Goal: Task Accomplishment & Management: Manage account settings

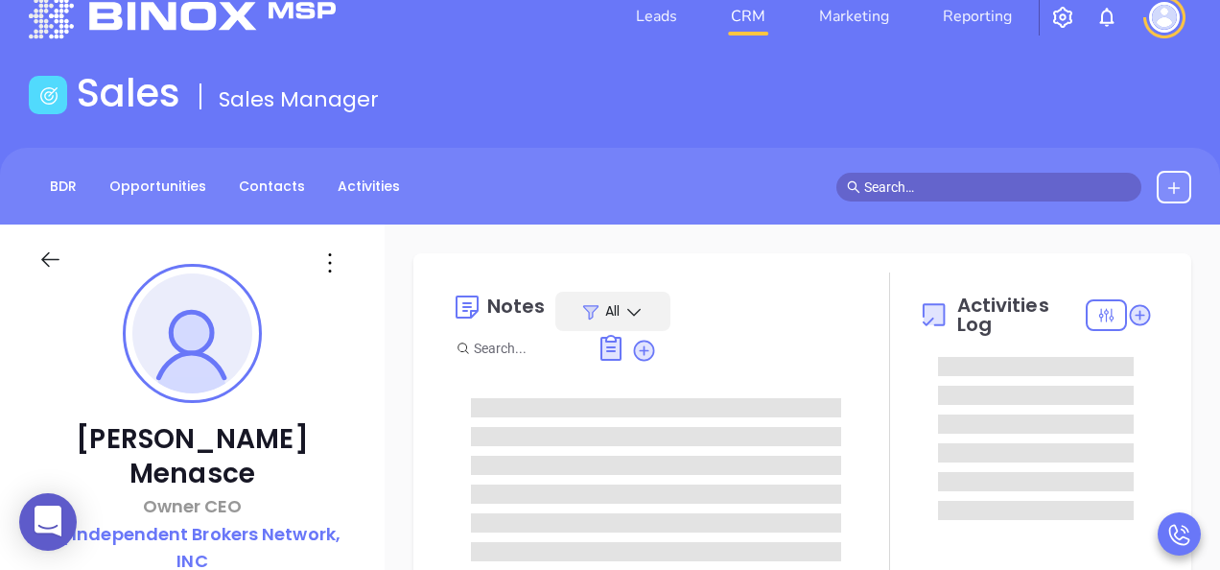
type input "[DATE]"
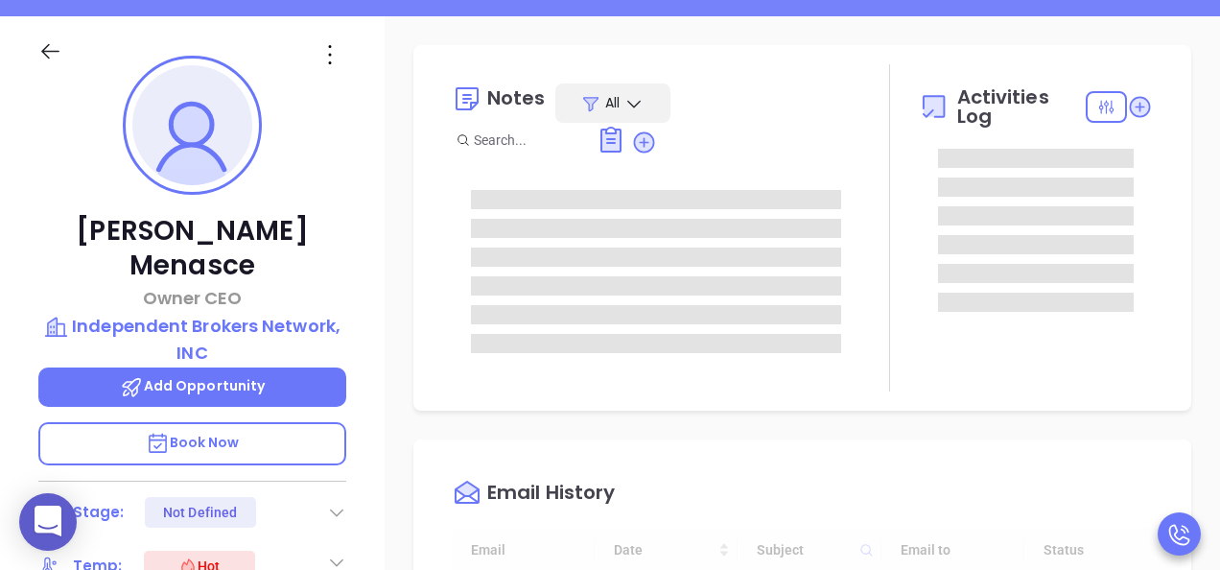
scroll to position [288, 0]
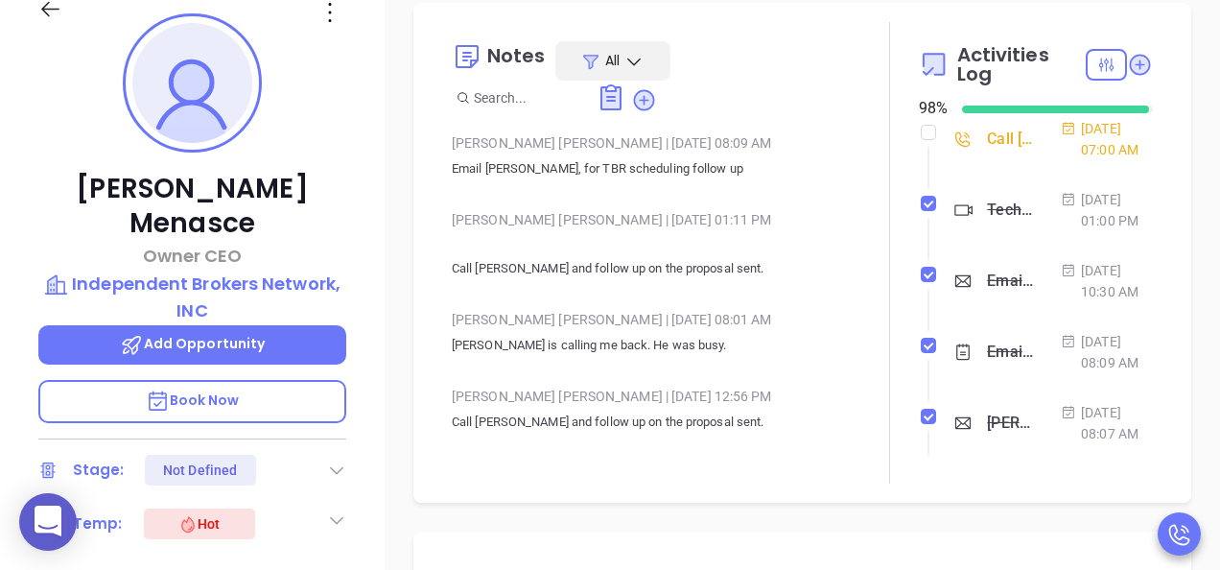
type input "[PERSON_NAME]"
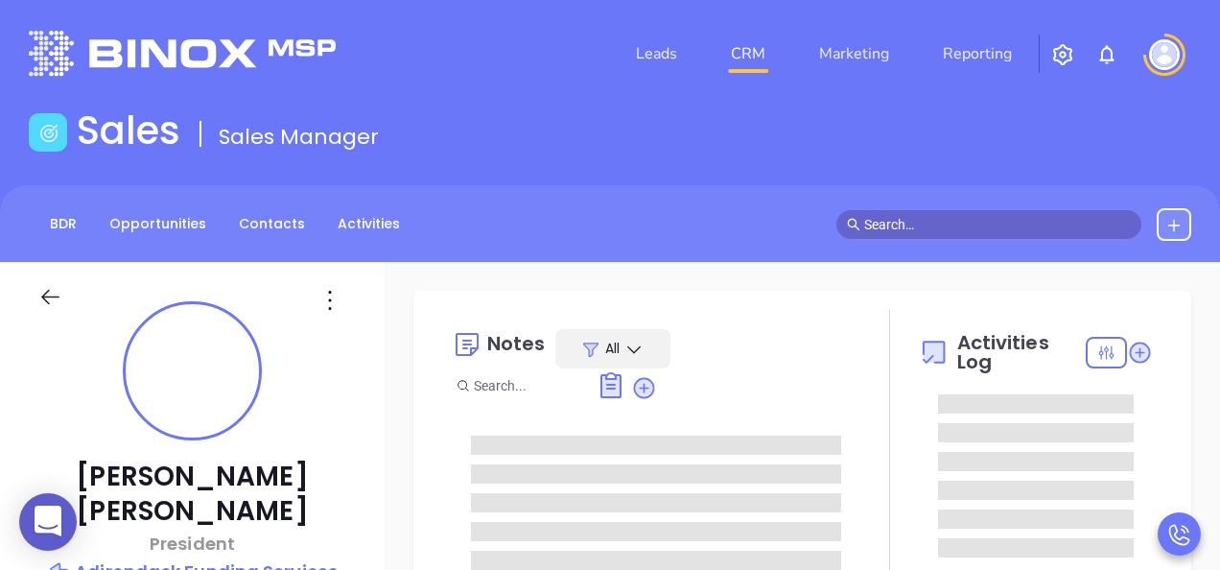
type input "[DATE]"
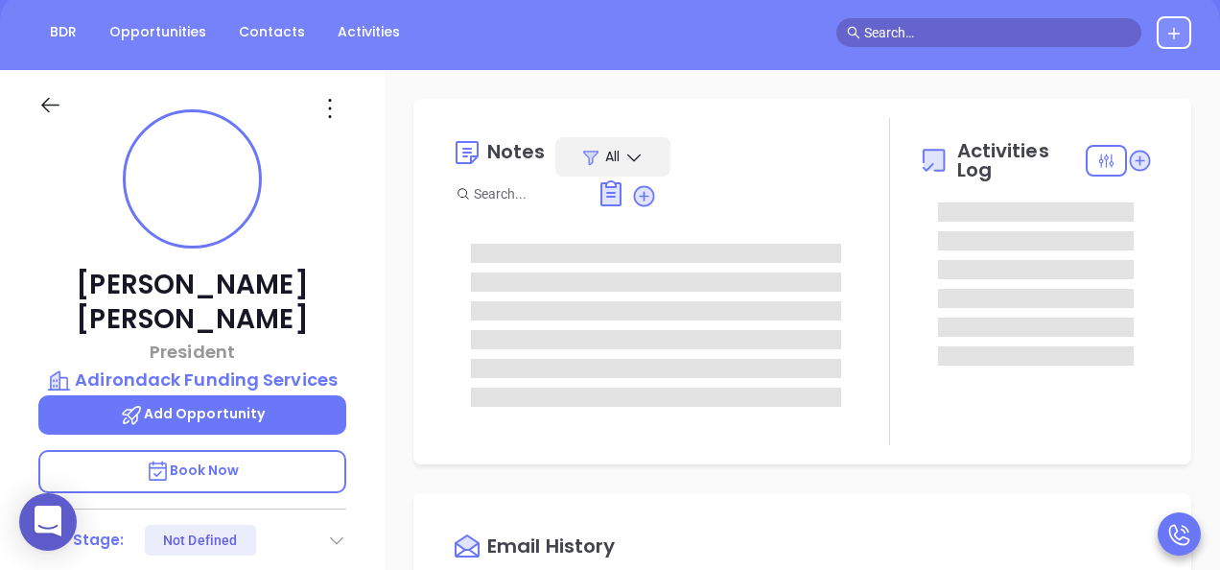
type input "[PERSON_NAME]"
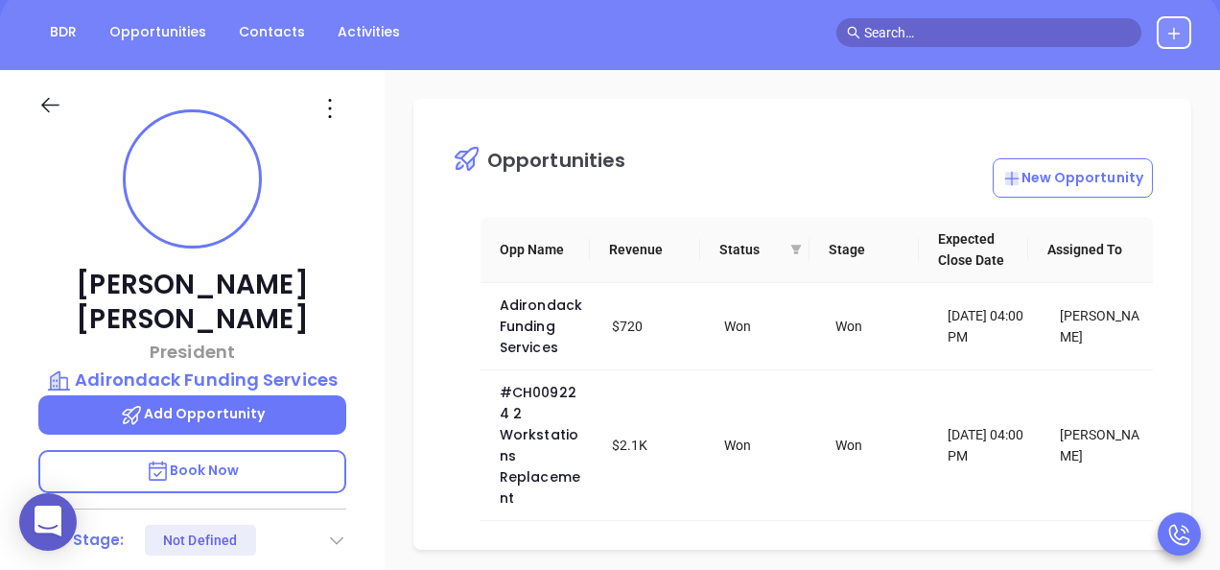
scroll to position [480, 0]
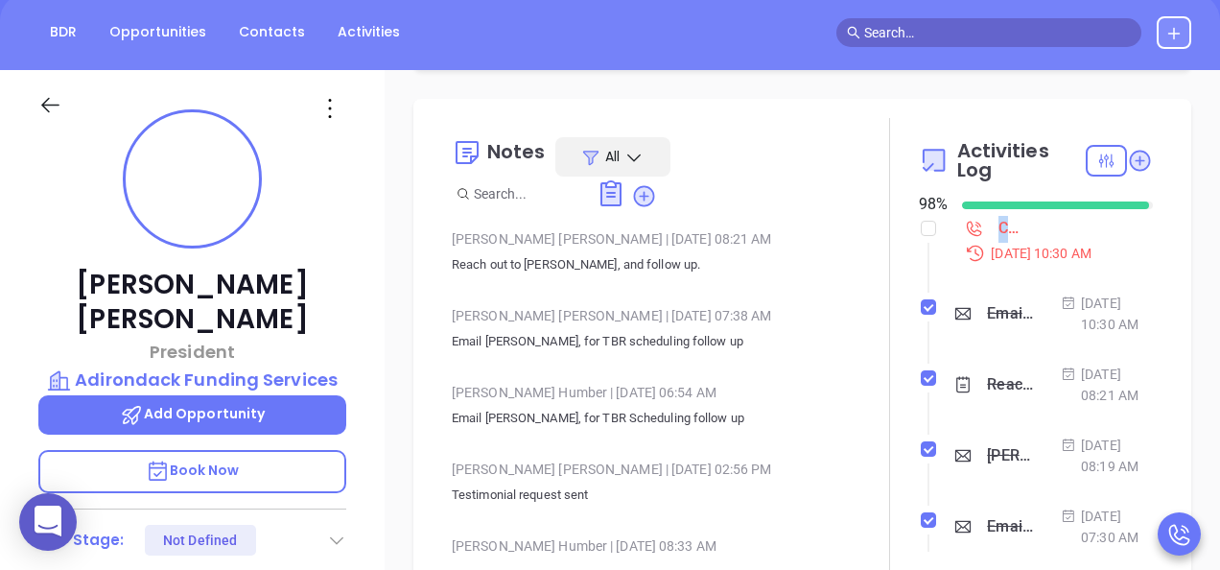
click at [999, 230] on div "Call [PERSON_NAME] to follow up - [PERSON_NAME]" at bounding box center [1010, 228] width 23 height 29
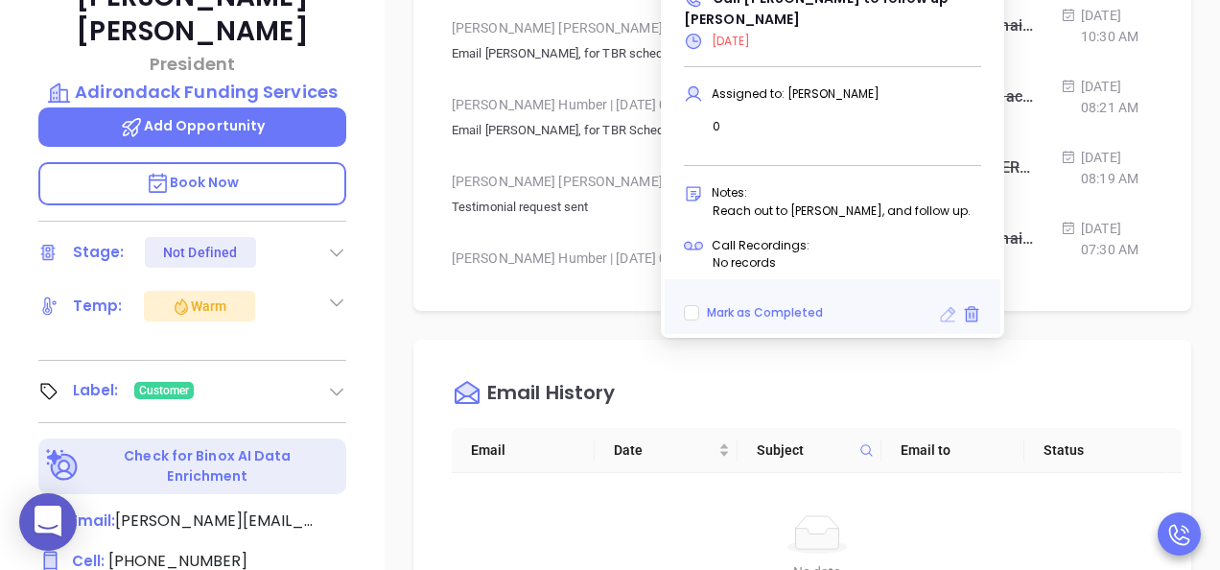
click at [950, 315] on icon at bounding box center [948, 314] width 15 height 15
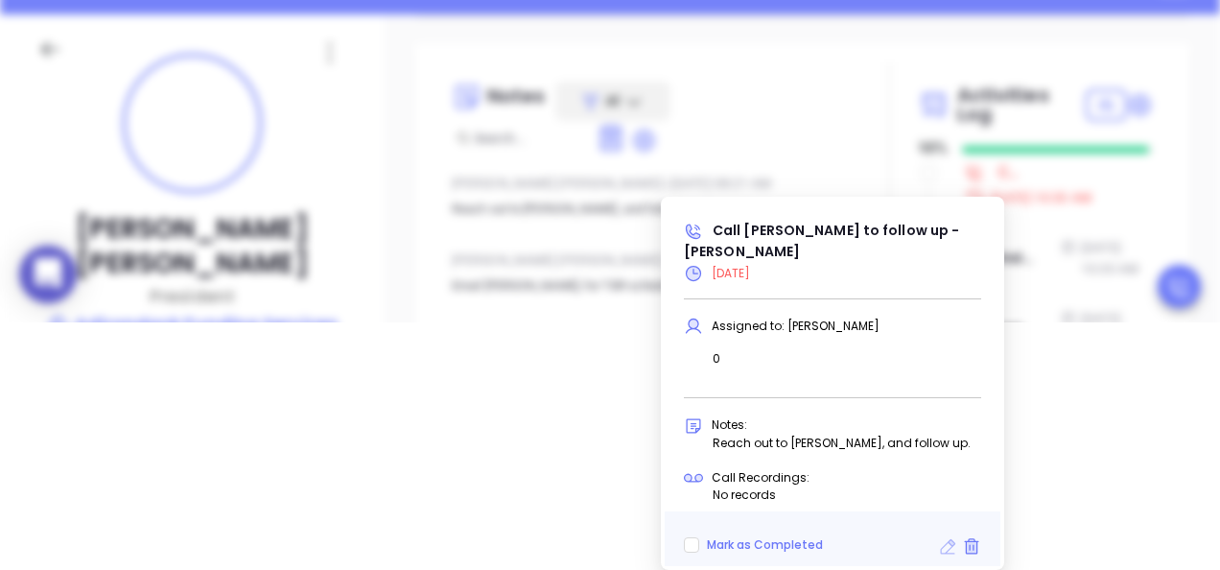
type input "[DATE]"
type input "Call [PERSON_NAME] to follow up - [PERSON_NAME]"
type input "Call"
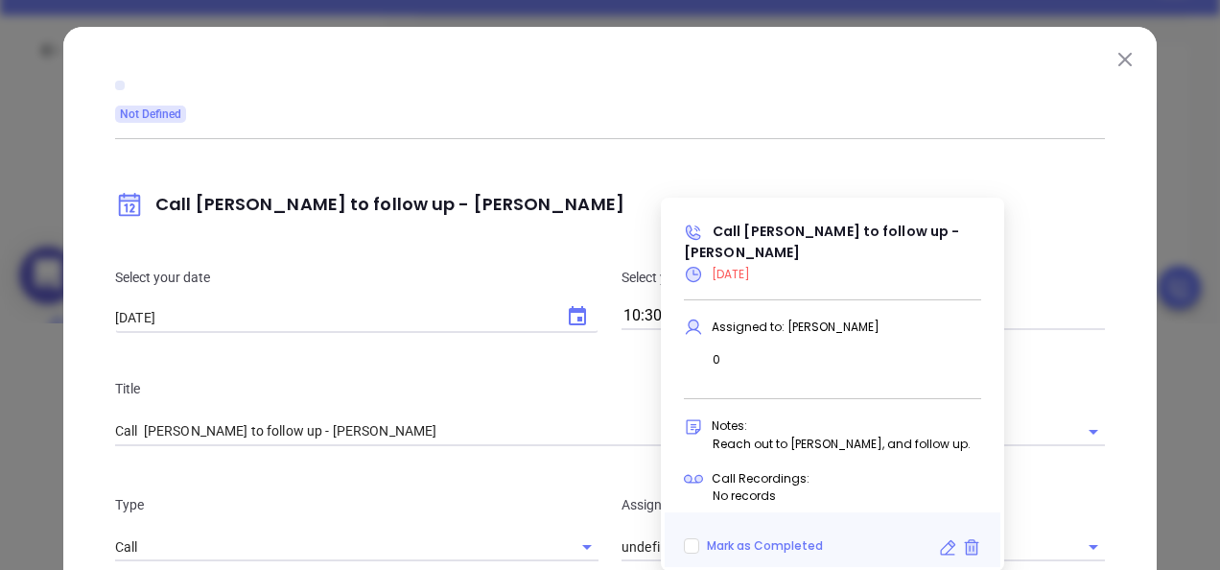
type input "[PERSON_NAME]"
click at [761, 93] on div "Not Defined Call Robert to follow up - Robert Duquette Select your date 08/27/2…" at bounding box center [610, 521] width 990 height 912
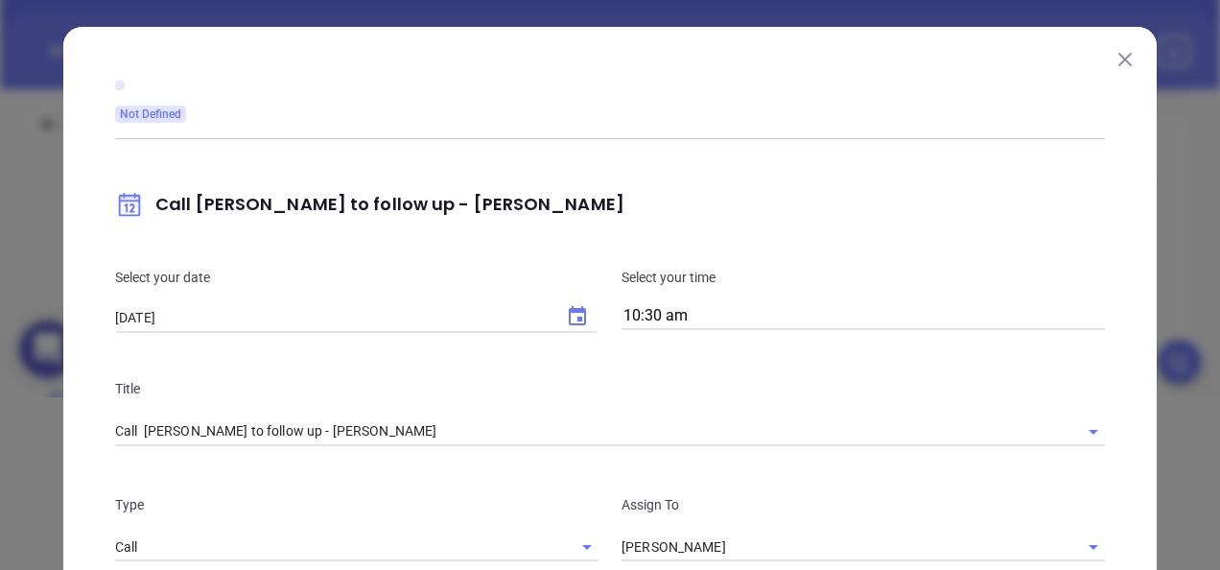
scroll to position [0, 0]
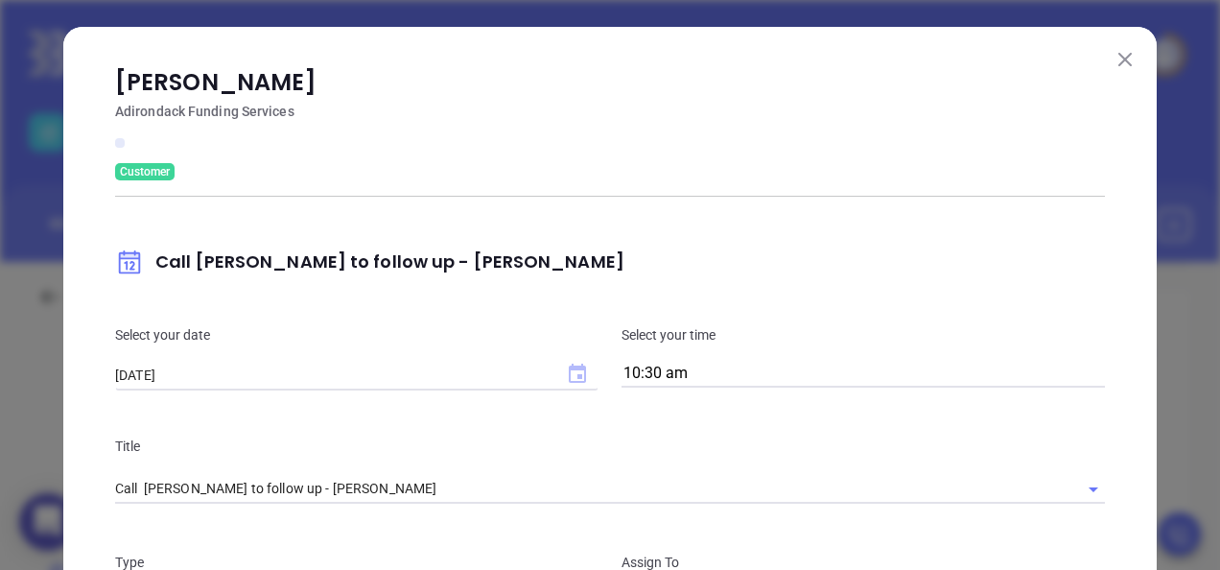
click at [569, 369] on icon "Choose date, selected date is Aug 27, 2025" at bounding box center [577, 373] width 17 height 19
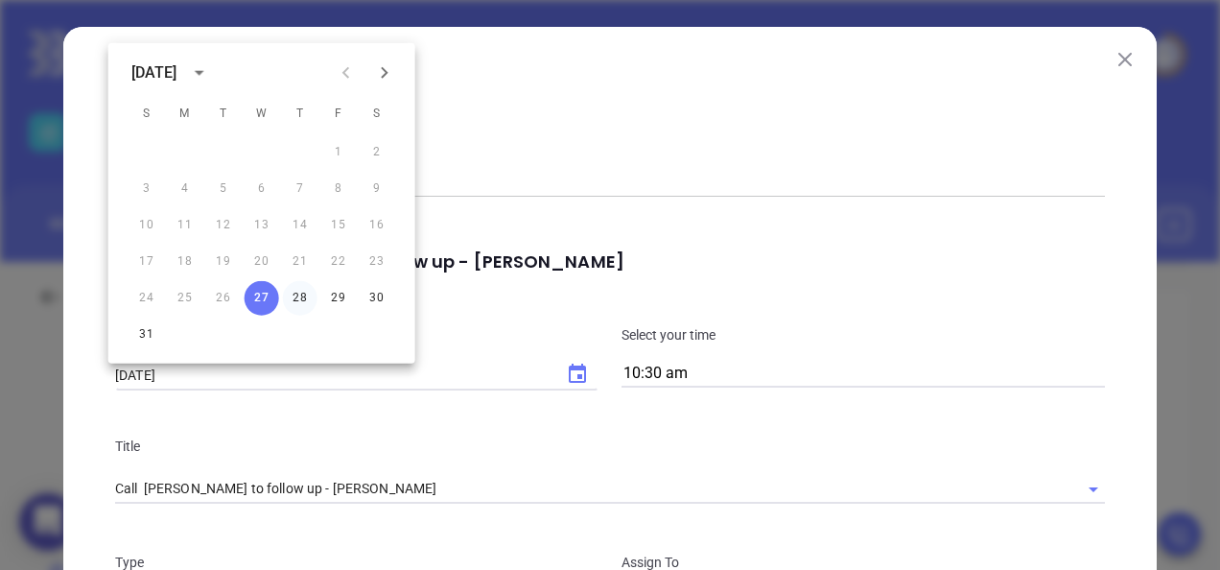
click at [303, 291] on button "28" at bounding box center [300, 298] width 35 height 35
type input "[DATE]"
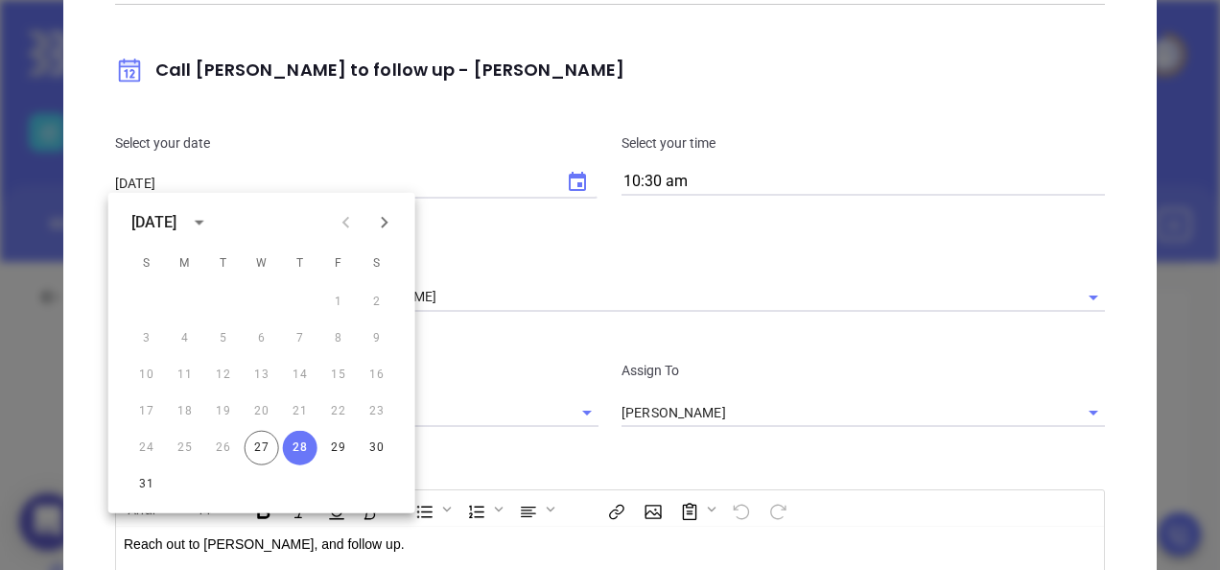
drag, startPoint x: 943, startPoint y: 23, endPoint x: 953, endPoint y: 34, distance: 14.3
click at [944, 23] on div "Robert Duquette Adirondack Funding Services Customer Call Robert to follow up -…" at bounding box center [610, 357] width 990 height 969
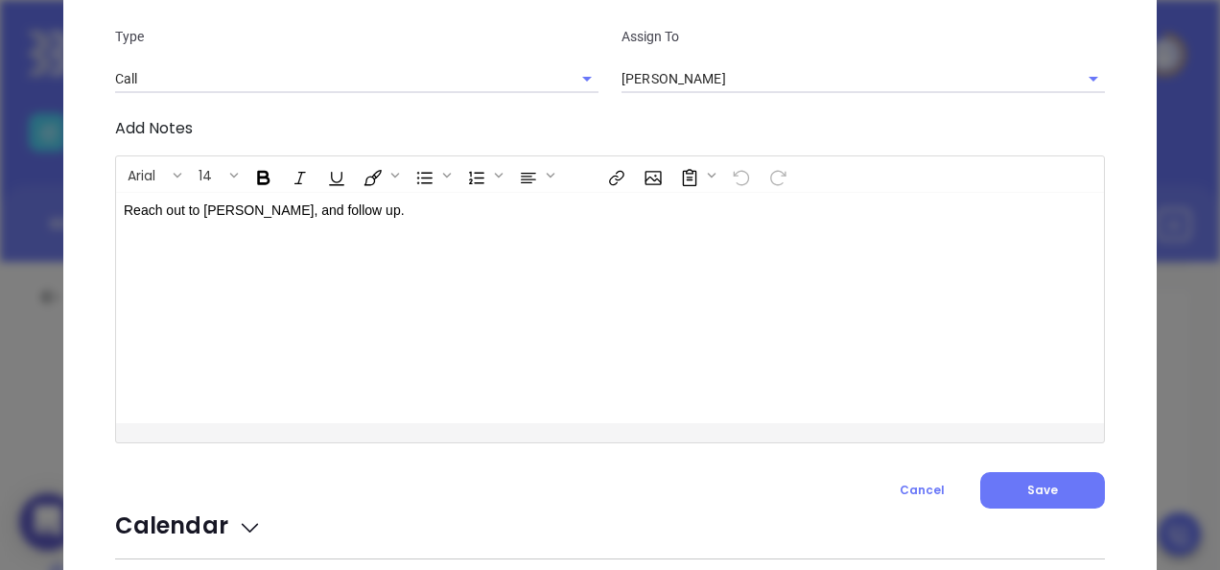
scroll to position [672, 0]
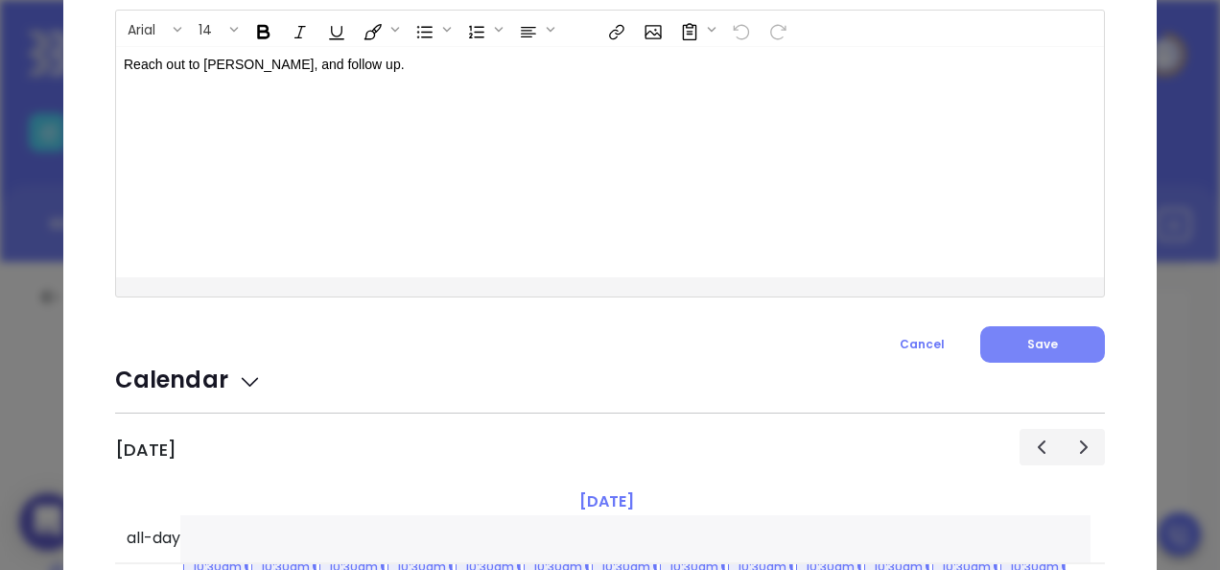
click at [1037, 350] on span "Save" at bounding box center [1043, 344] width 31 height 16
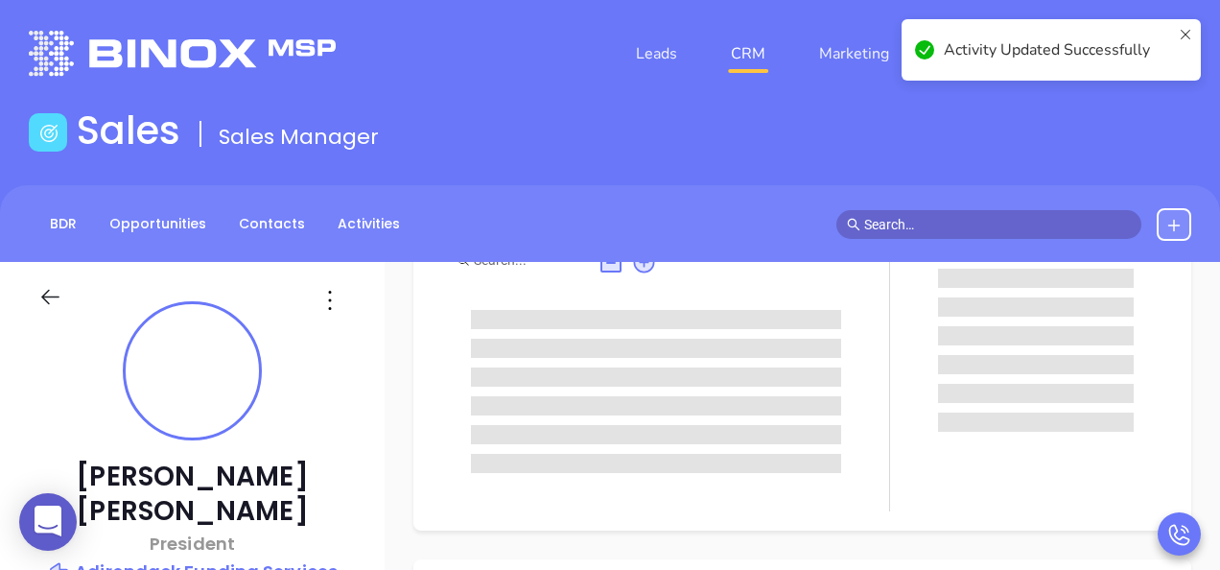
scroll to position [576, 0]
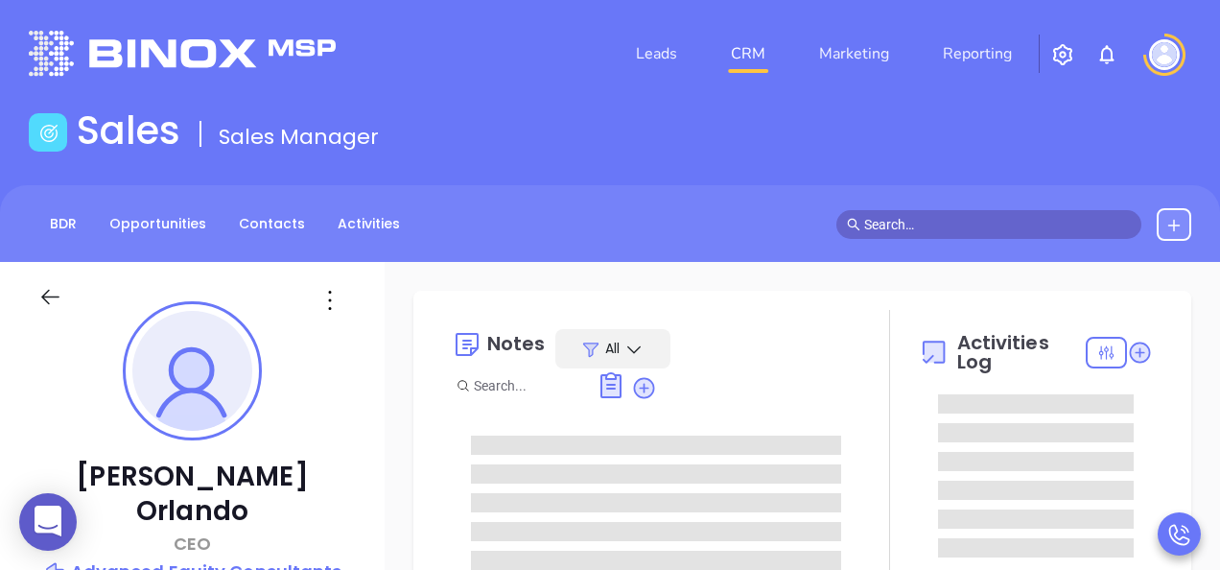
type input "[DATE]"
type input "[PERSON_NAME]"
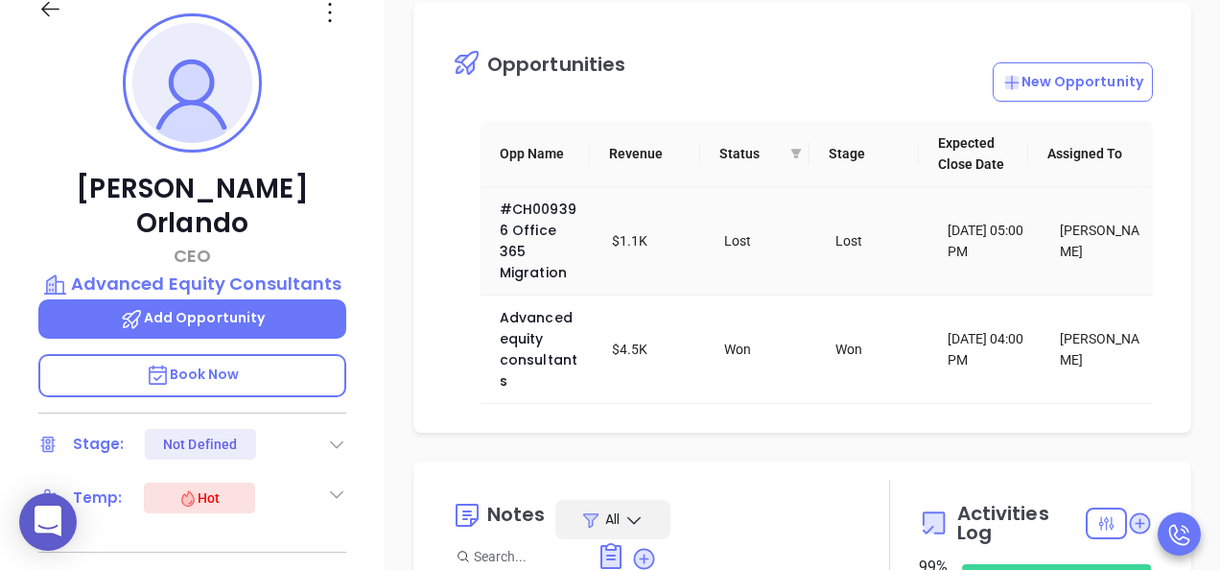
scroll to position [384, 0]
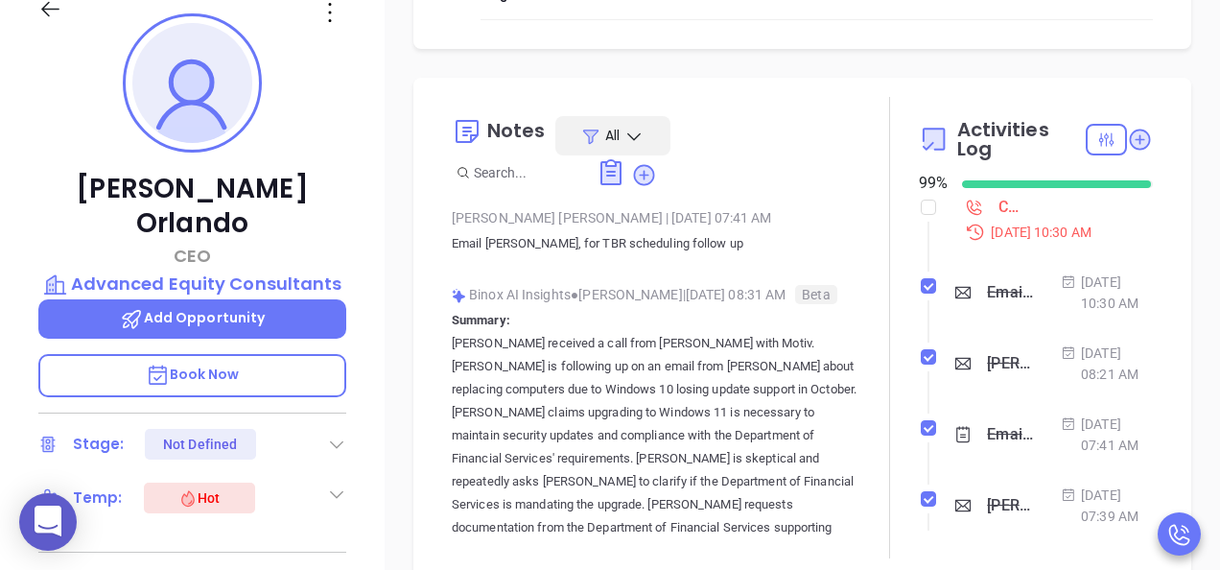
click at [999, 206] on div "Call [PERSON_NAME] to follow up - [PERSON_NAME]" at bounding box center [1010, 207] width 23 height 29
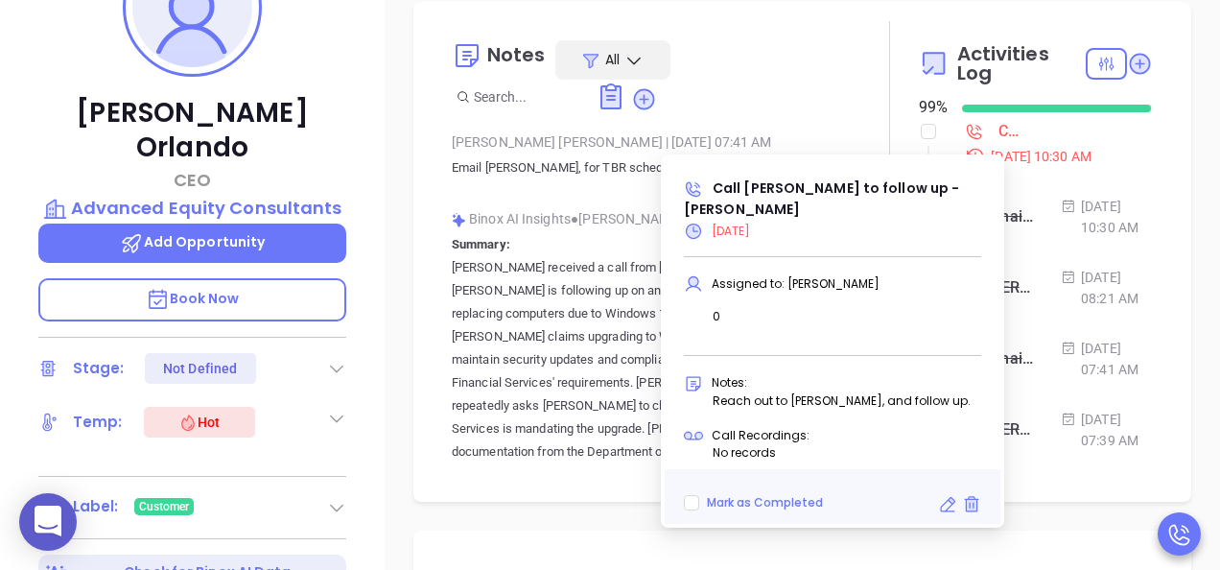
scroll to position [480, 0]
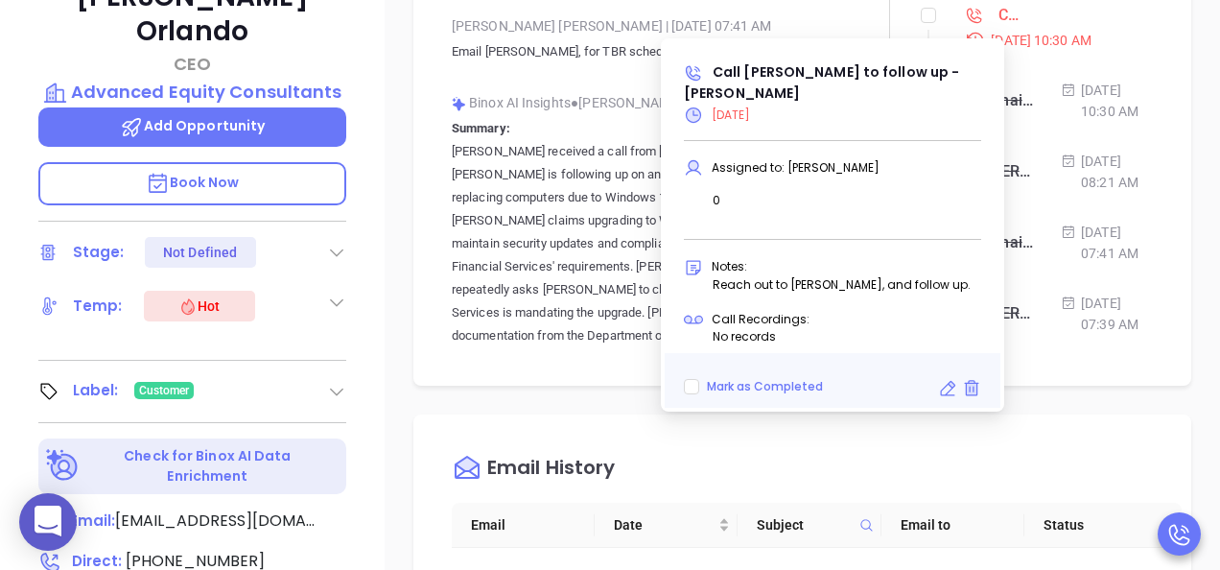
click at [946, 390] on icon at bounding box center [947, 388] width 19 height 19
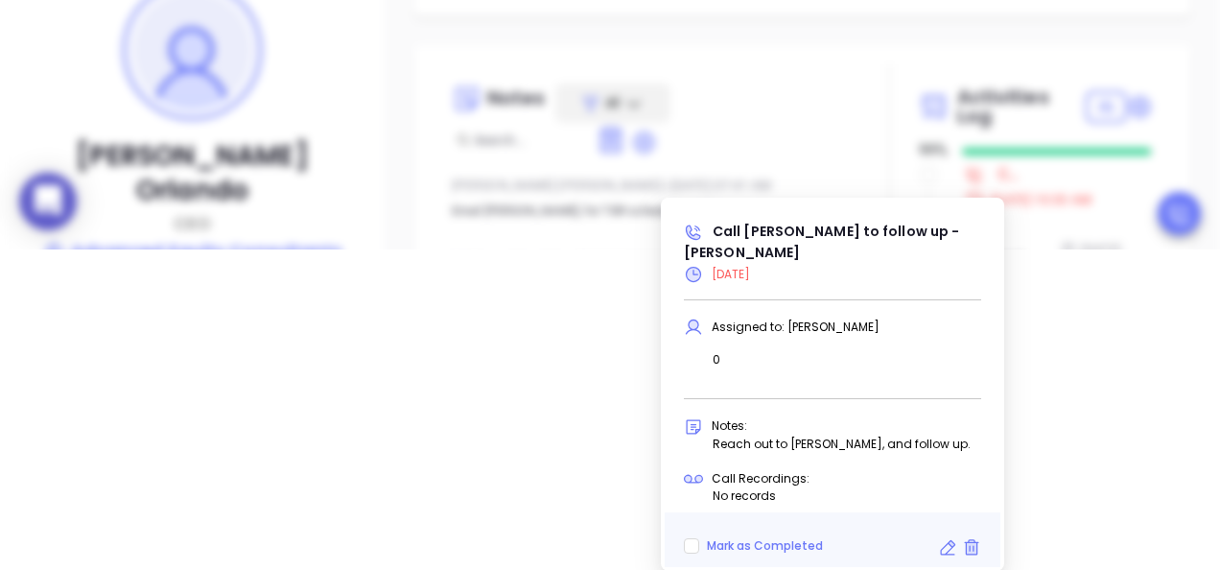
scroll to position [606, 0]
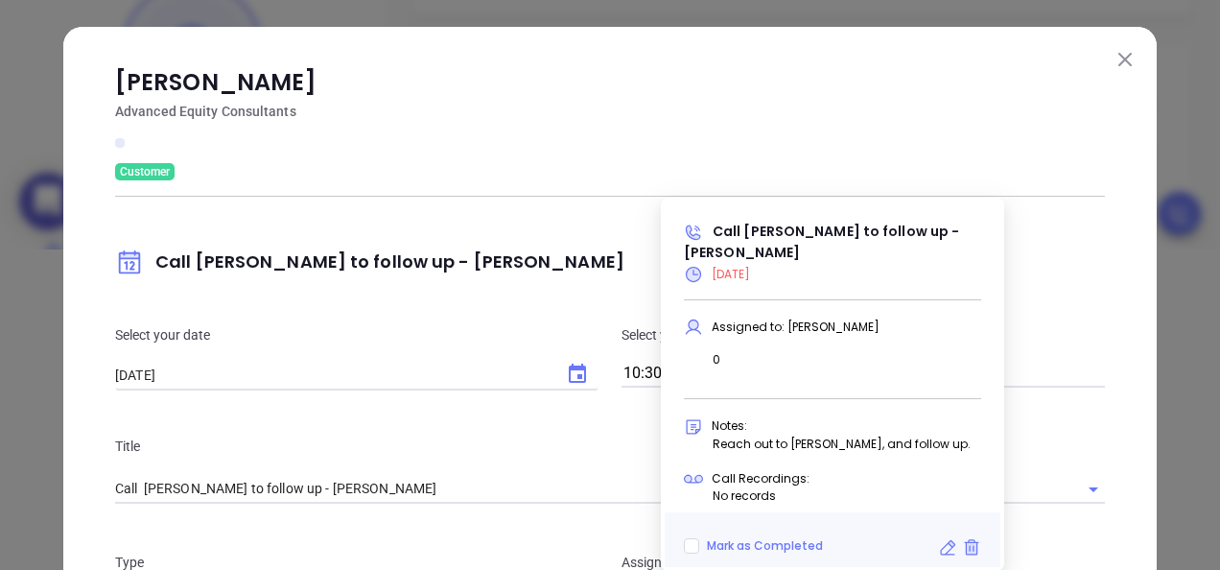
type input "[PERSON_NAME]"
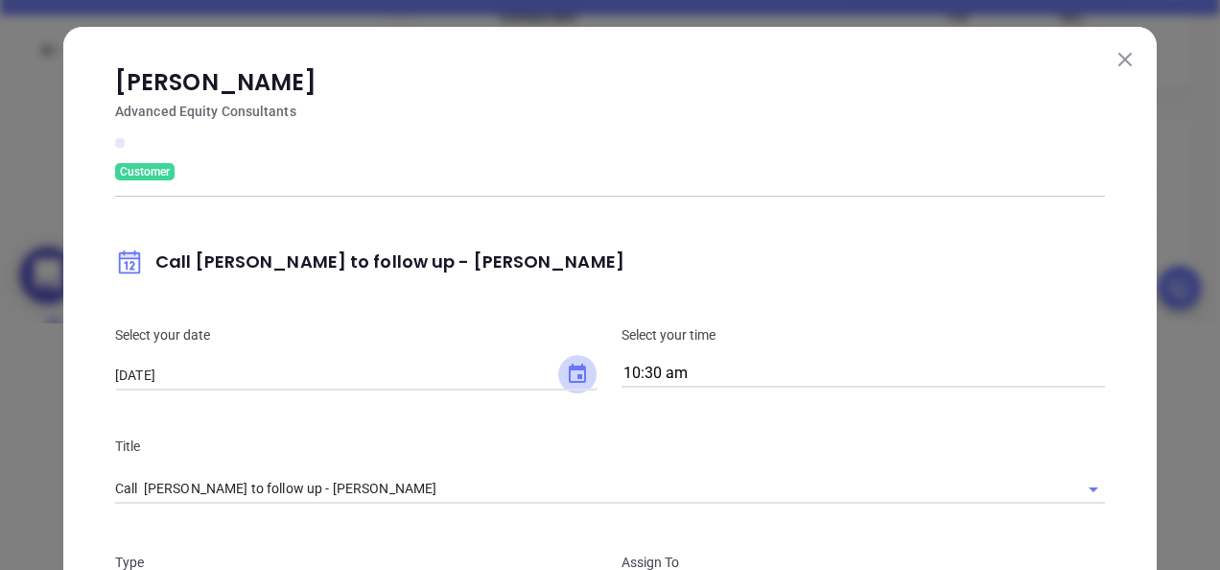
click at [566, 374] on icon "Choose date, selected date is Aug 27, 2025" at bounding box center [577, 374] width 23 height 23
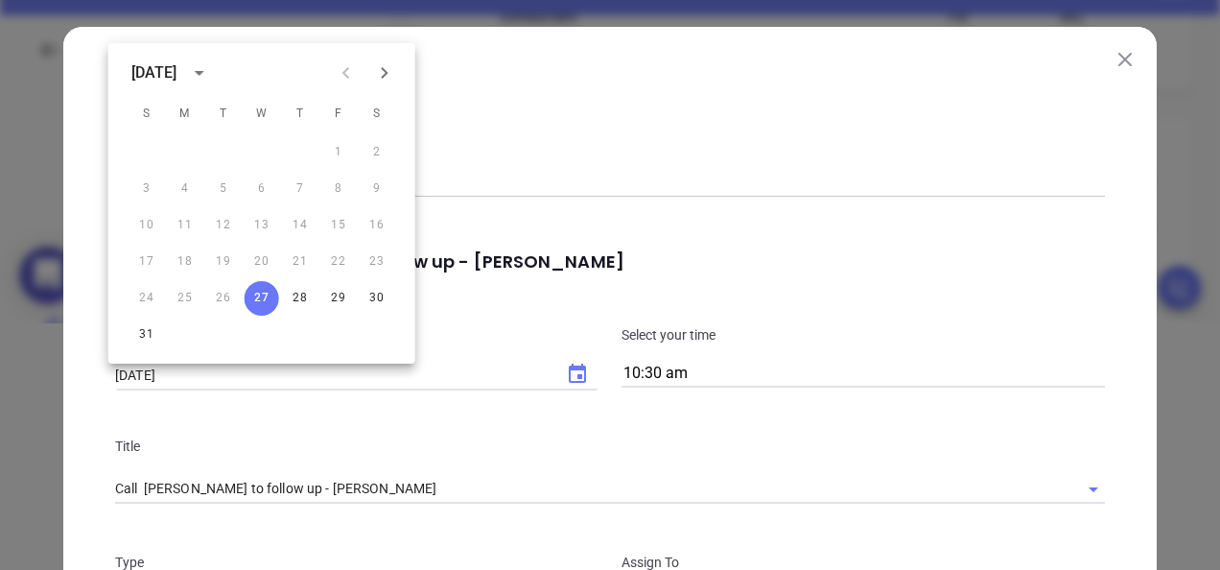
scroll to position [0, 0]
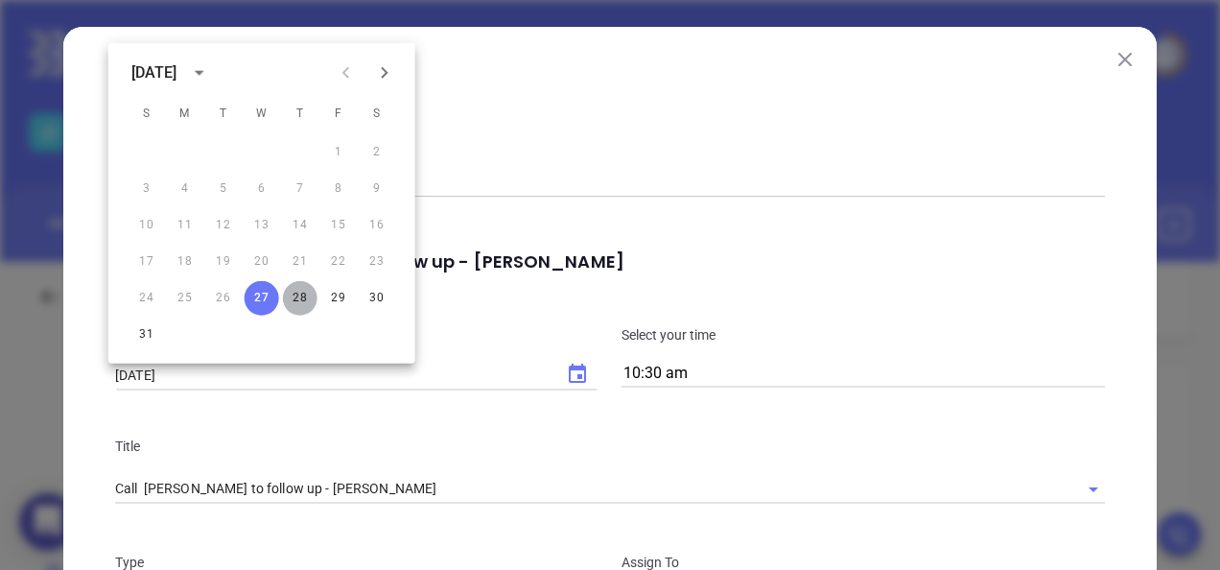
click at [296, 294] on button "28" at bounding box center [300, 298] width 35 height 35
type input "[DATE]"
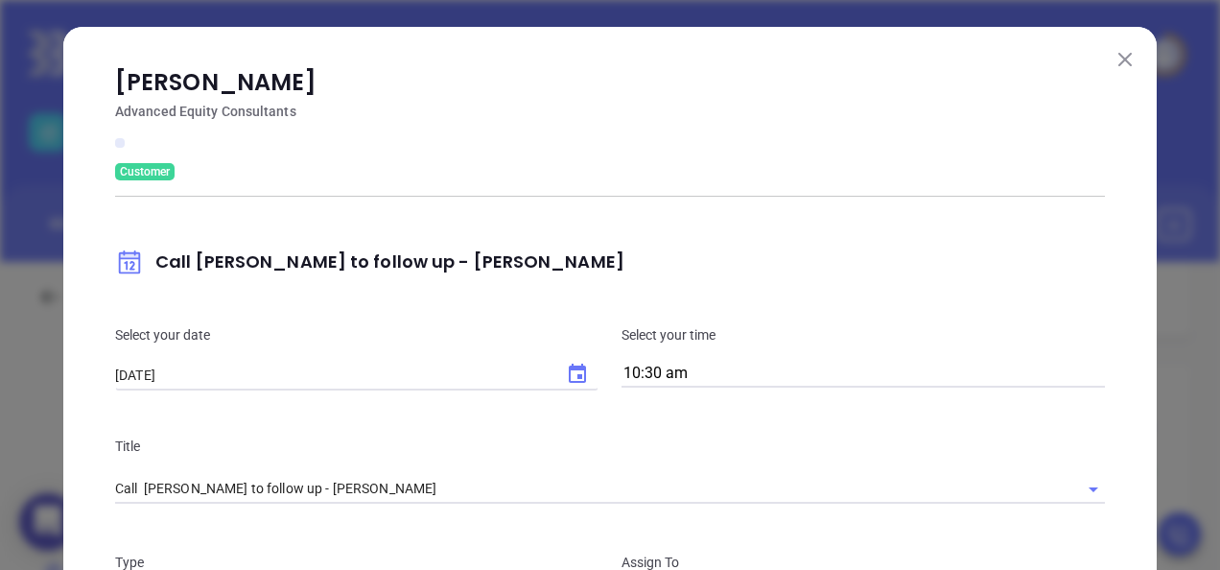
click at [1077, 155] on div "James Orlando Advanced Equity Consultants Customer Call James to follow up - Ja…" at bounding box center [610, 549] width 990 height 969
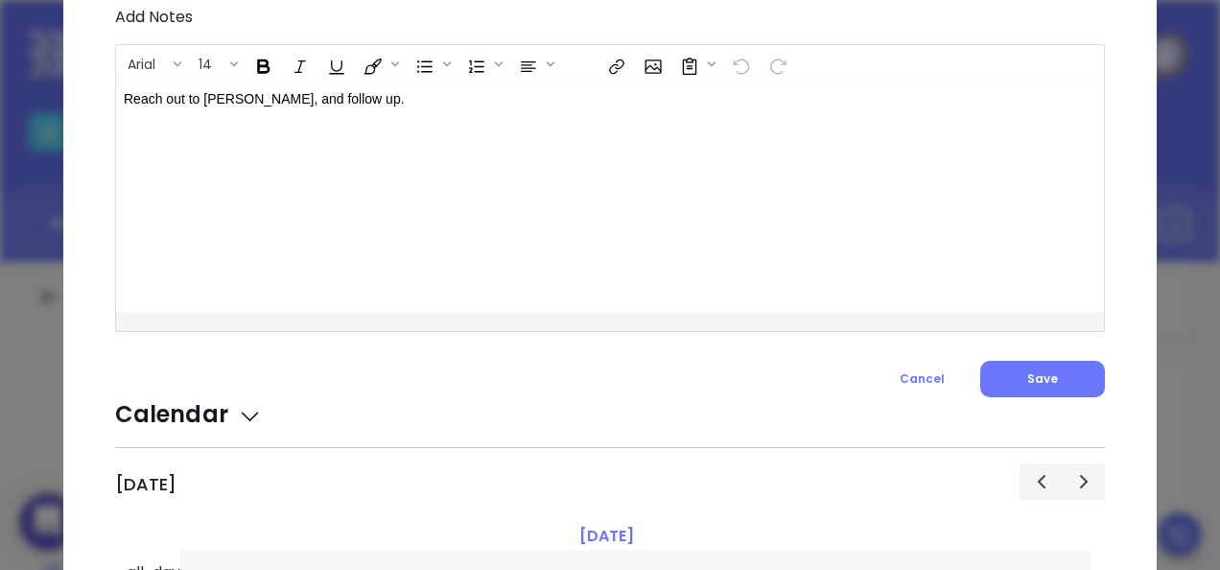
scroll to position [864, 0]
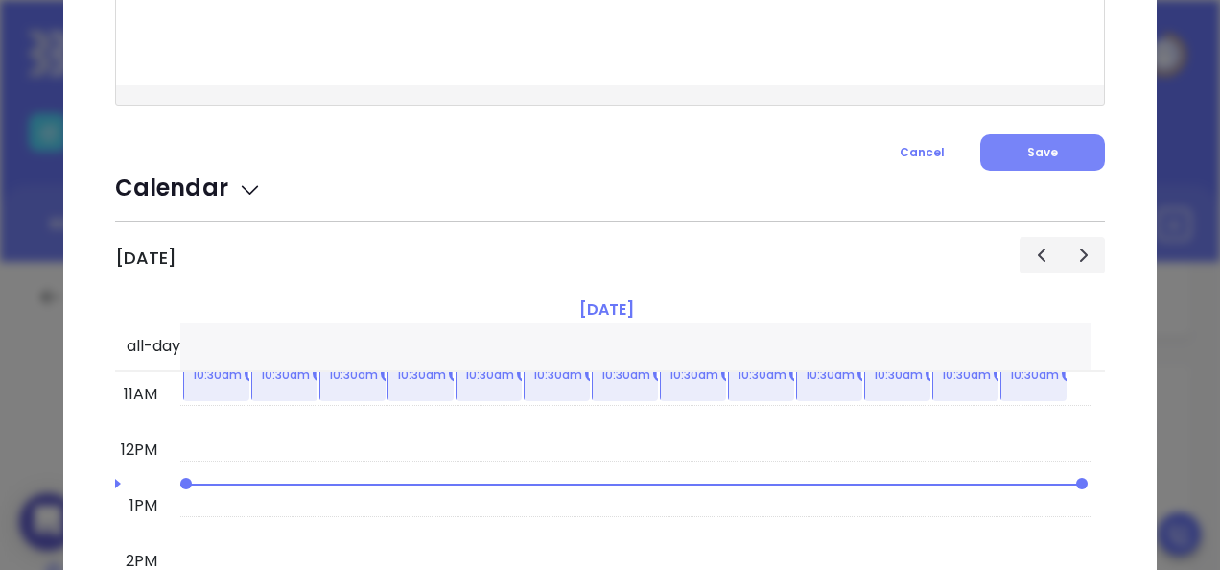
click at [1010, 145] on button "Save" at bounding box center [1043, 152] width 125 height 36
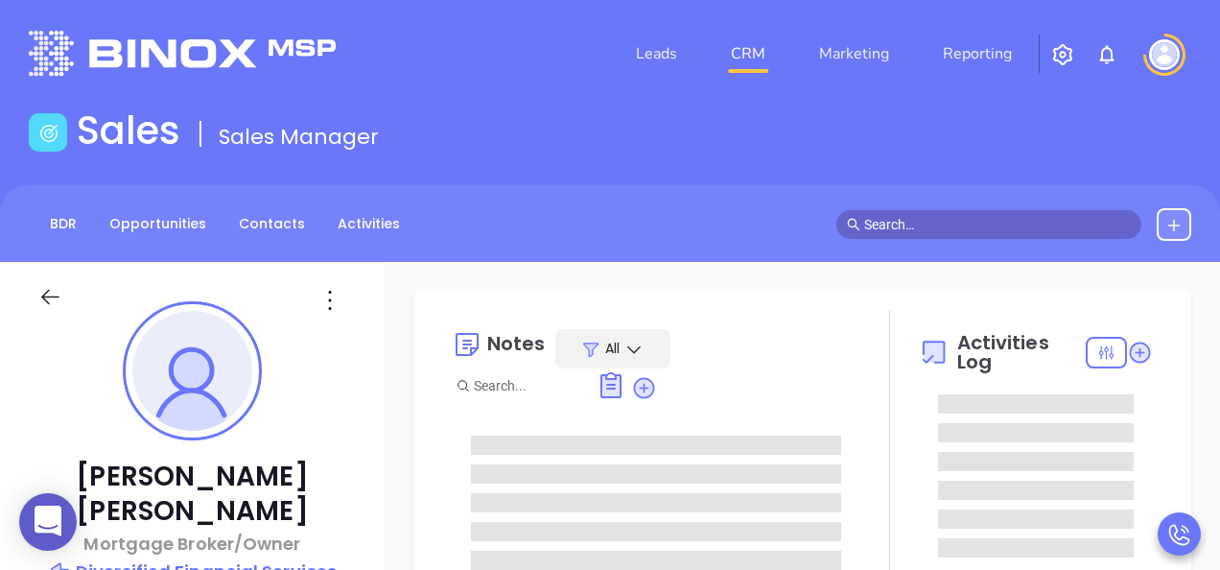
type input "[DATE]"
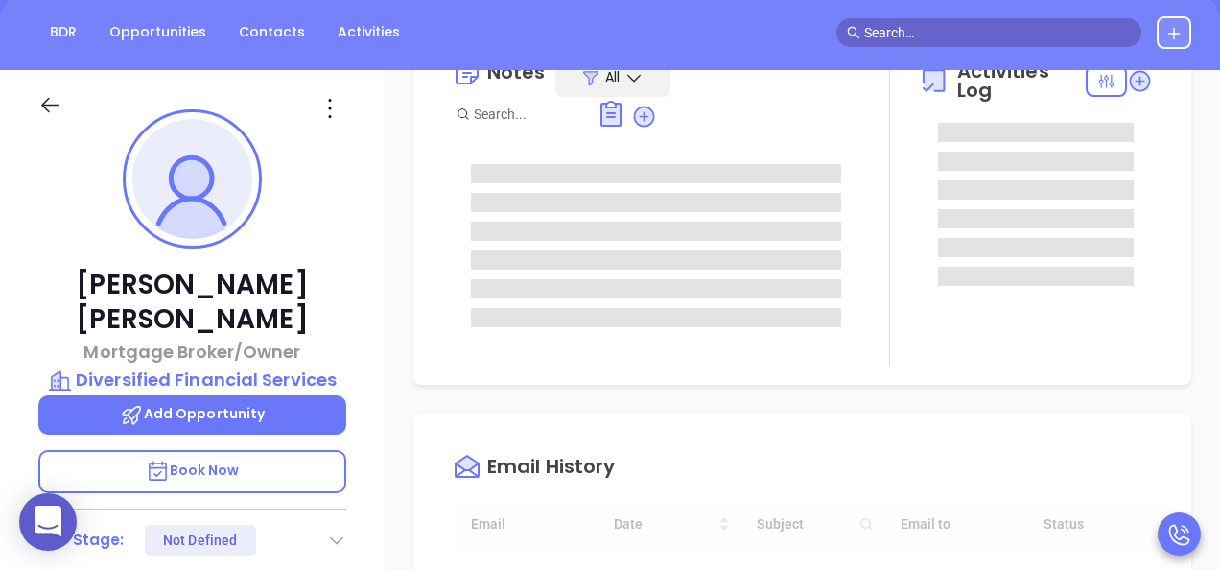
scroll to position [192, 0]
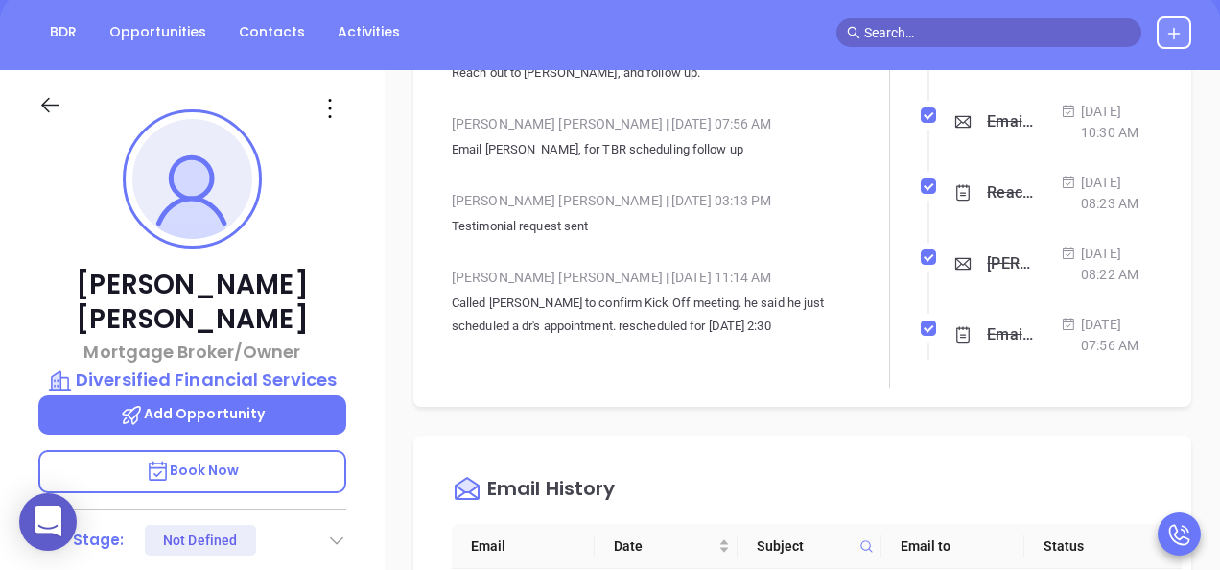
type input "[PERSON_NAME]"
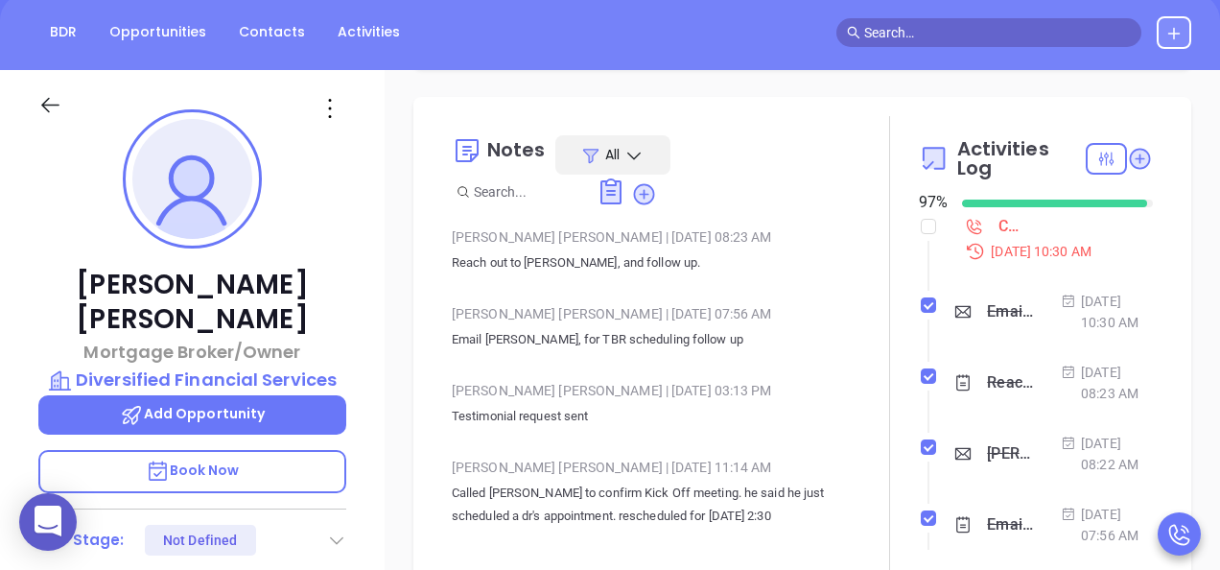
click at [999, 227] on div "Call [PERSON_NAME] to follow up - [PERSON_NAME]" at bounding box center [1010, 226] width 23 height 29
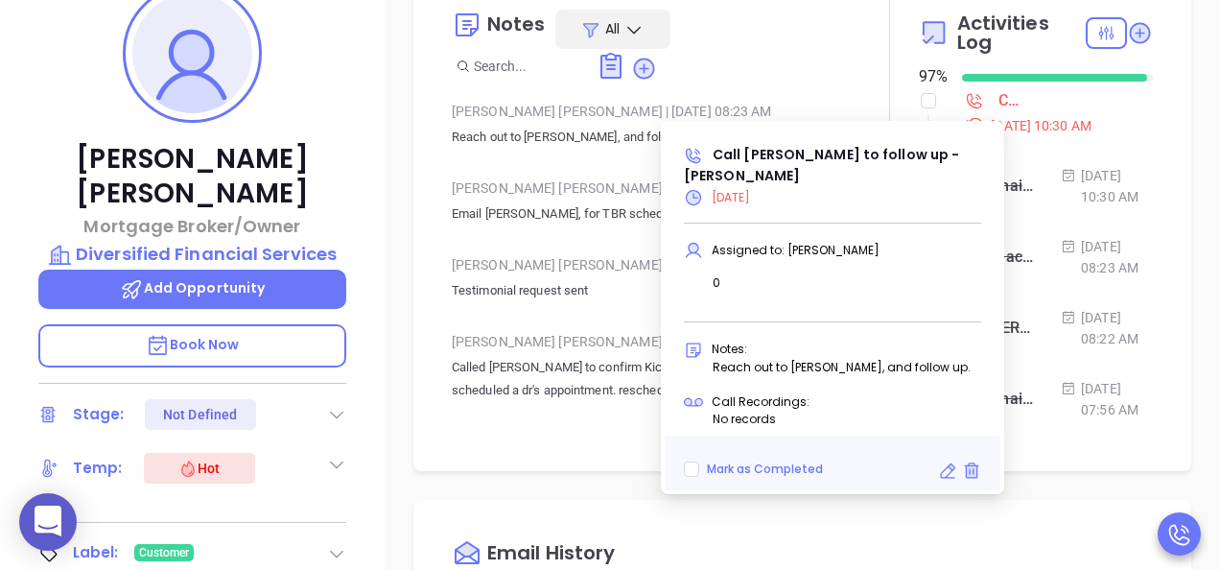
scroll to position [384, 0]
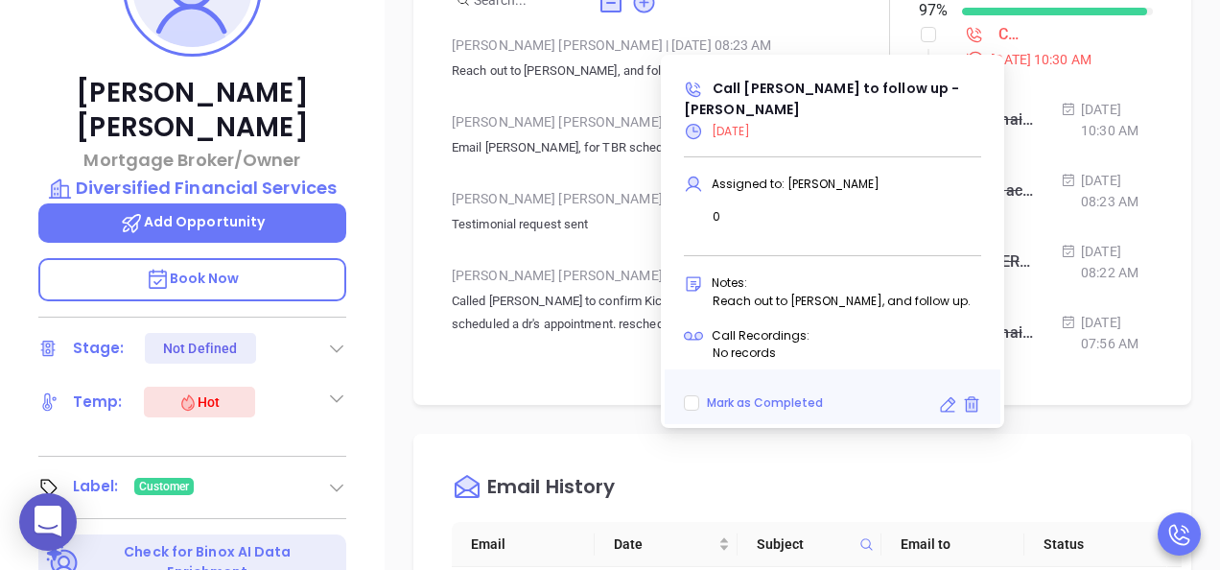
click at [945, 405] on icon at bounding box center [947, 404] width 19 height 19
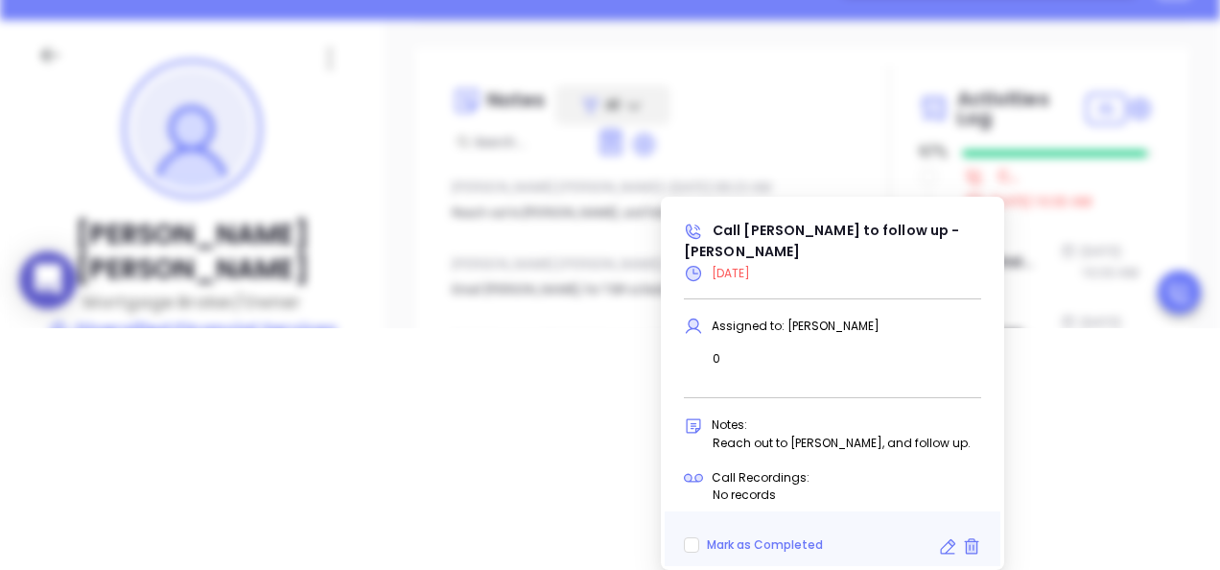
type input "[DATE]"
type input "Call [PERSON_NAME] to follow up - [PERSON_NAME]"
type input "Call"
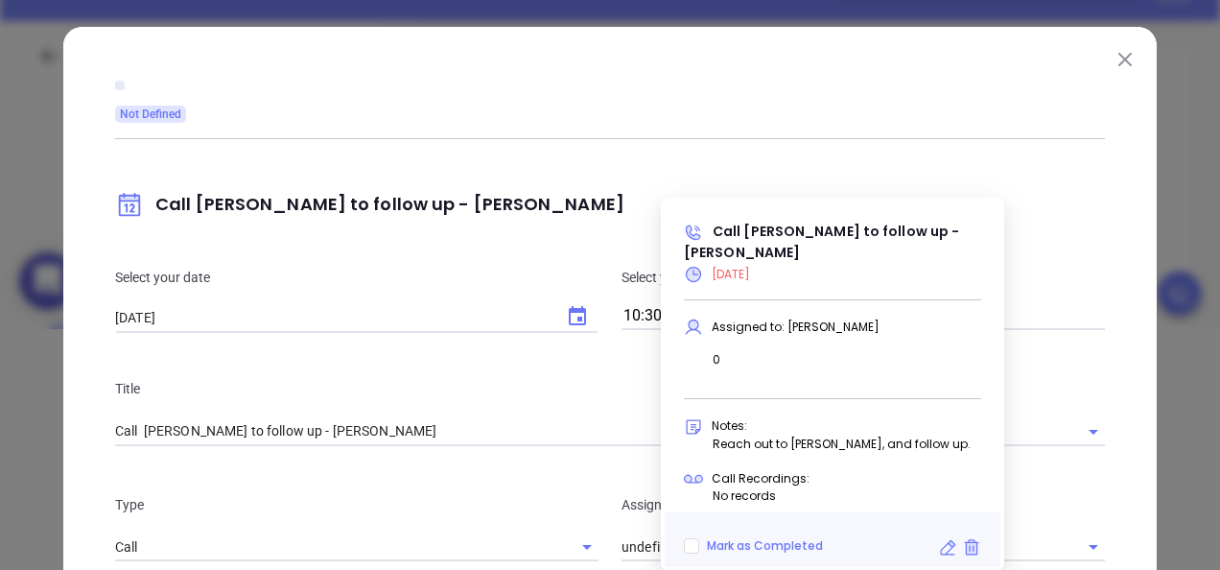
type input "[PERSON_NAME]"
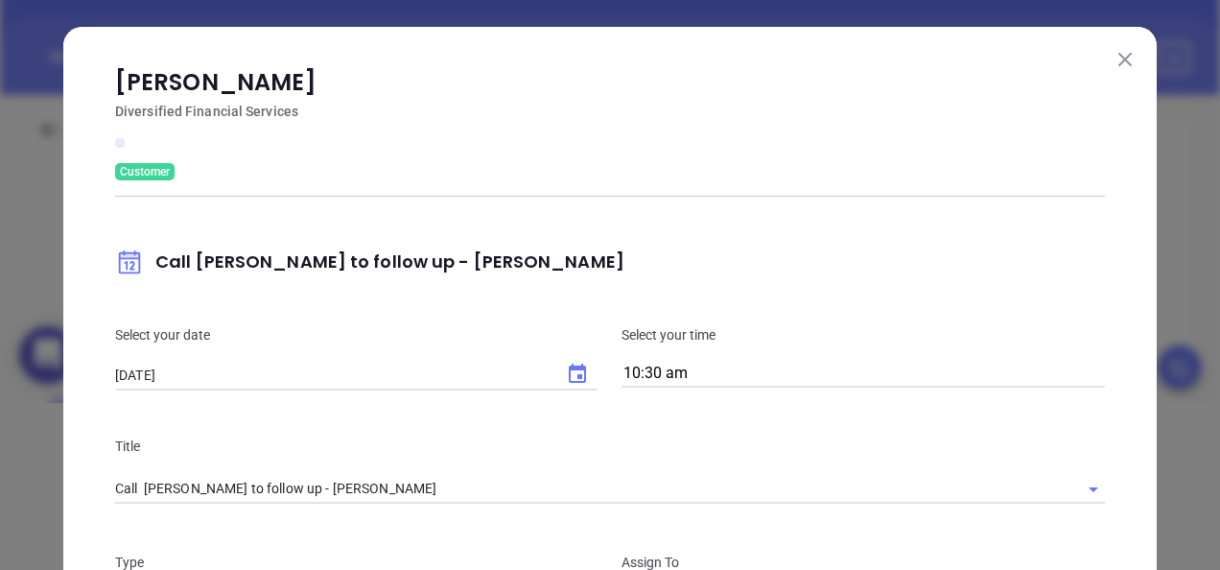
click at [581, 306] on div "Select your date 08/27/2025 ​ Select your time 10:30 am" at bounding box center [610, 355] width 1013 height 111
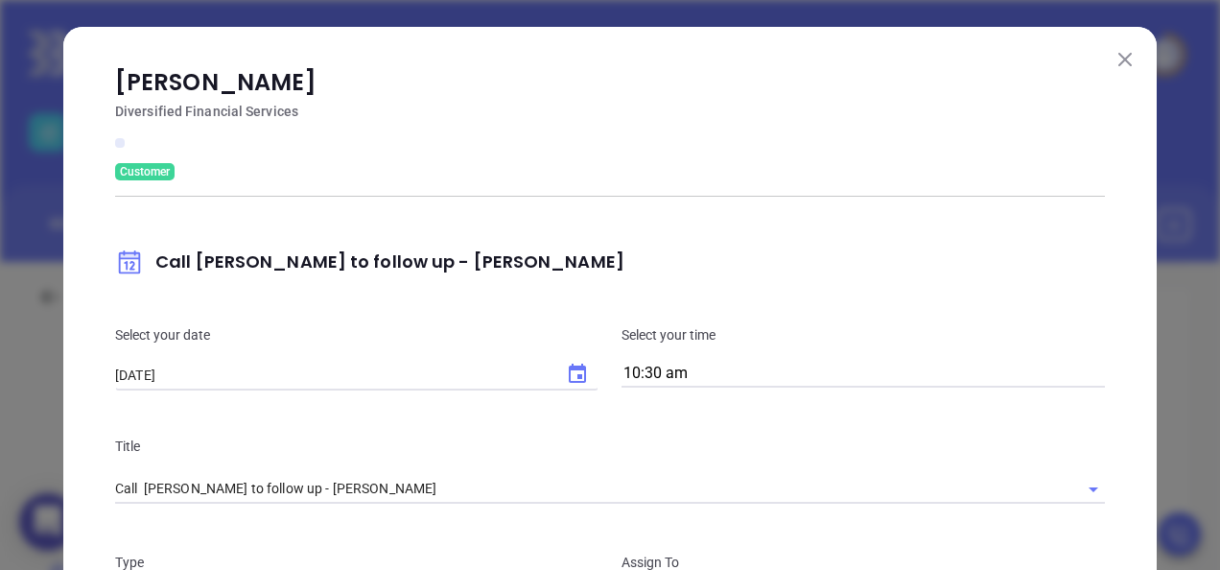
scroll to position [0, 0]
click at [575, 365] on icon "Choose date, selected date is Aug 27, 2025" at bounding box center [577, 373] width 17 height 19
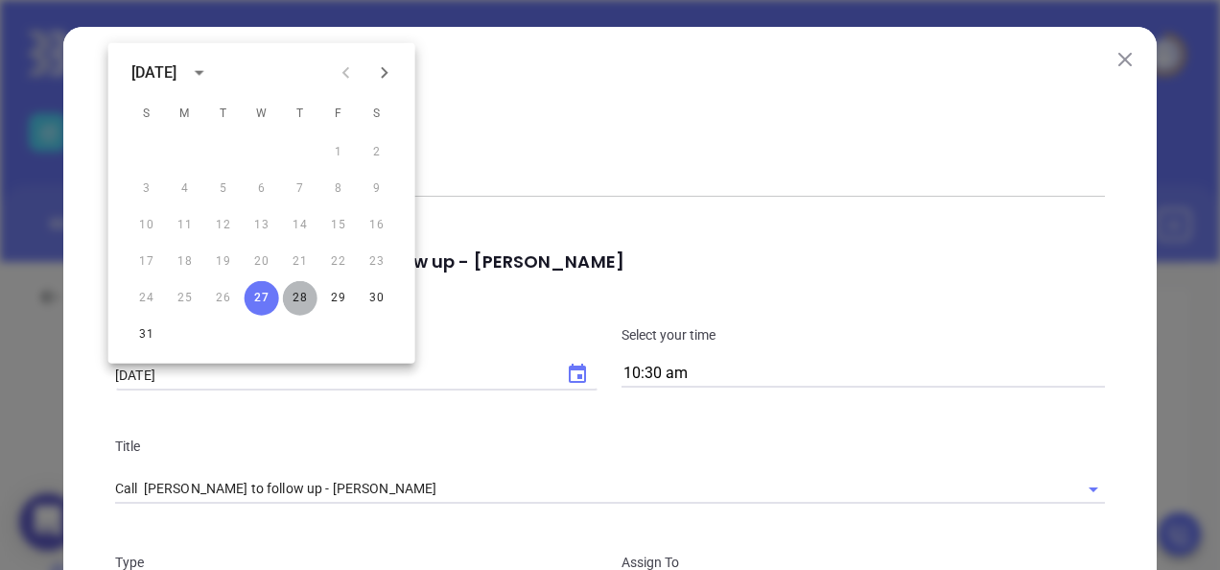
click at [303, 294] on button "28" at bounding box center [300, 298] width 35 height 35
type input "[DATE]"
click at [833, 171] on div "Customer" at bounding box center [610, 171] width 990 height 17
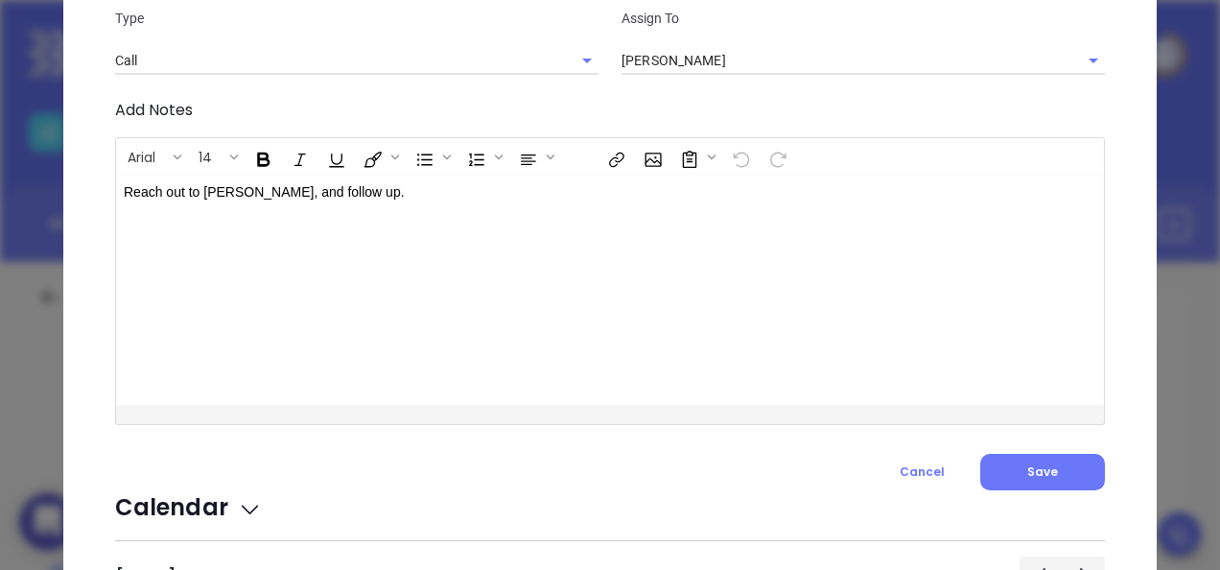
scroll to position [672, 0]
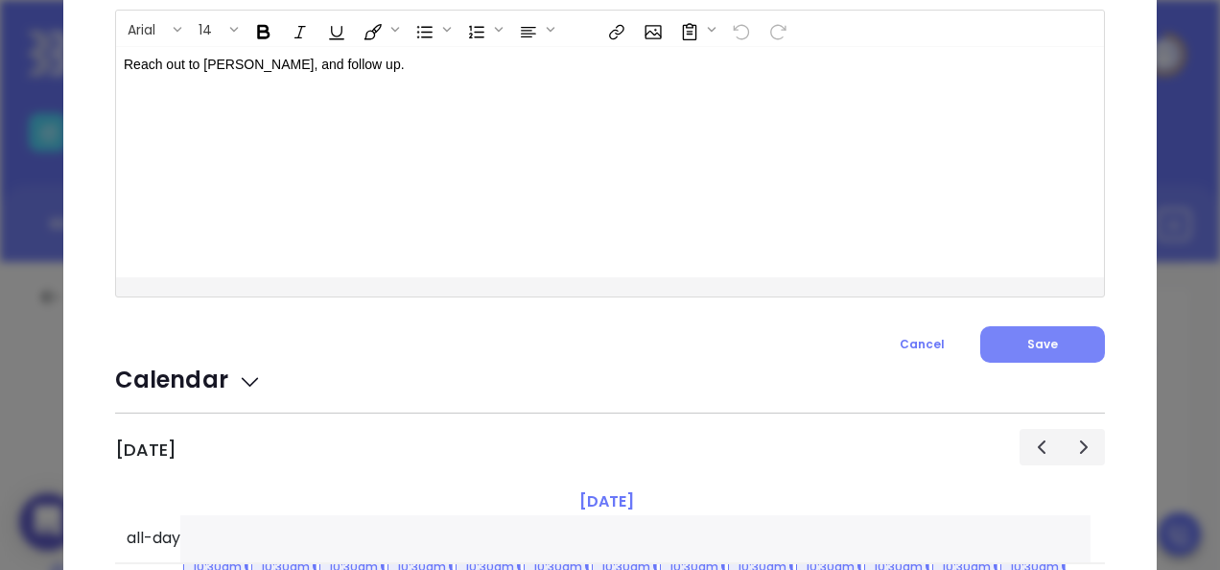
click at [1049, 342] on span "Save" at bounding box center [1043, 344] width 31 height 16
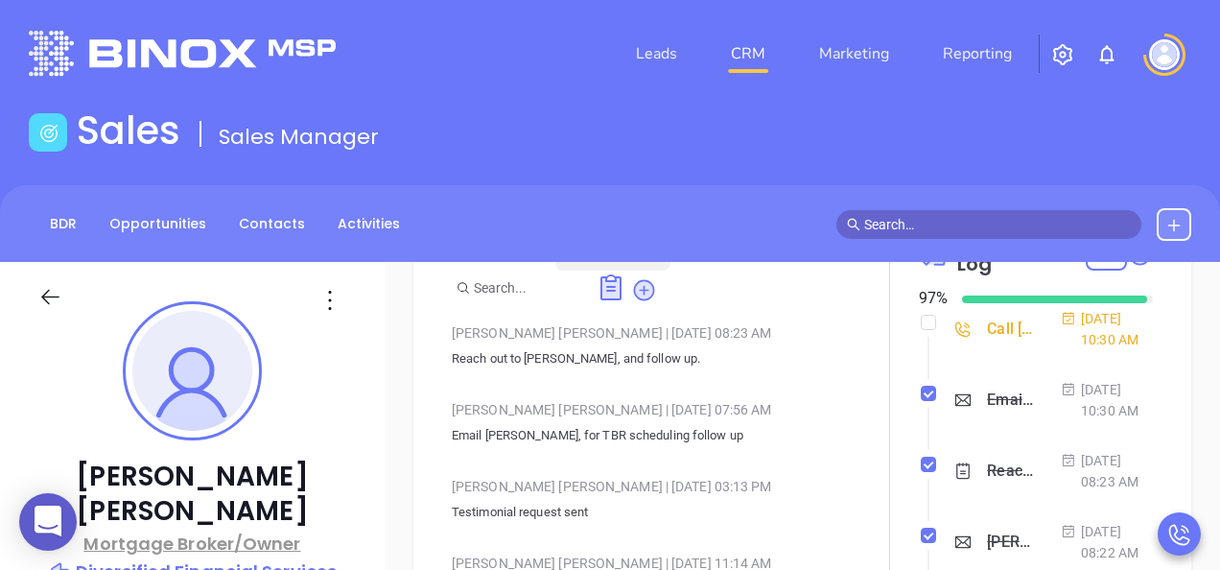
scroll to position [192, 0]
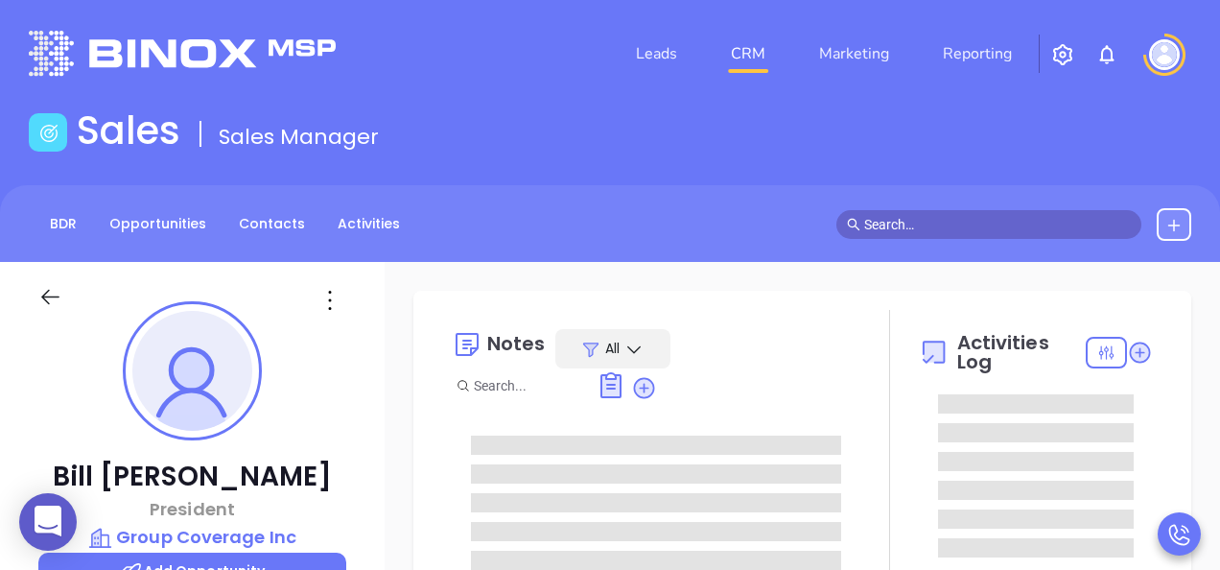
type input "[DATE]"
type input "[PERSON_NAME]"
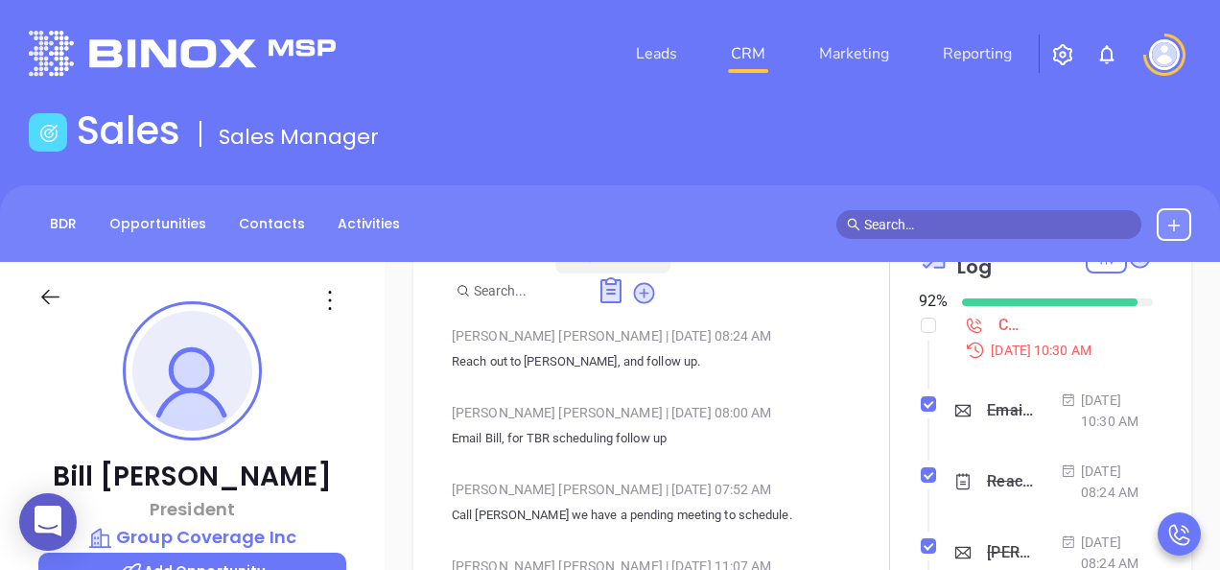
scroll to position [913, 0]
click at [999, 321] on div "Call [PERSON_NAME] to follow up - [PERSON_NAME]" at bounding box center [1010, 324] width 23 height 29
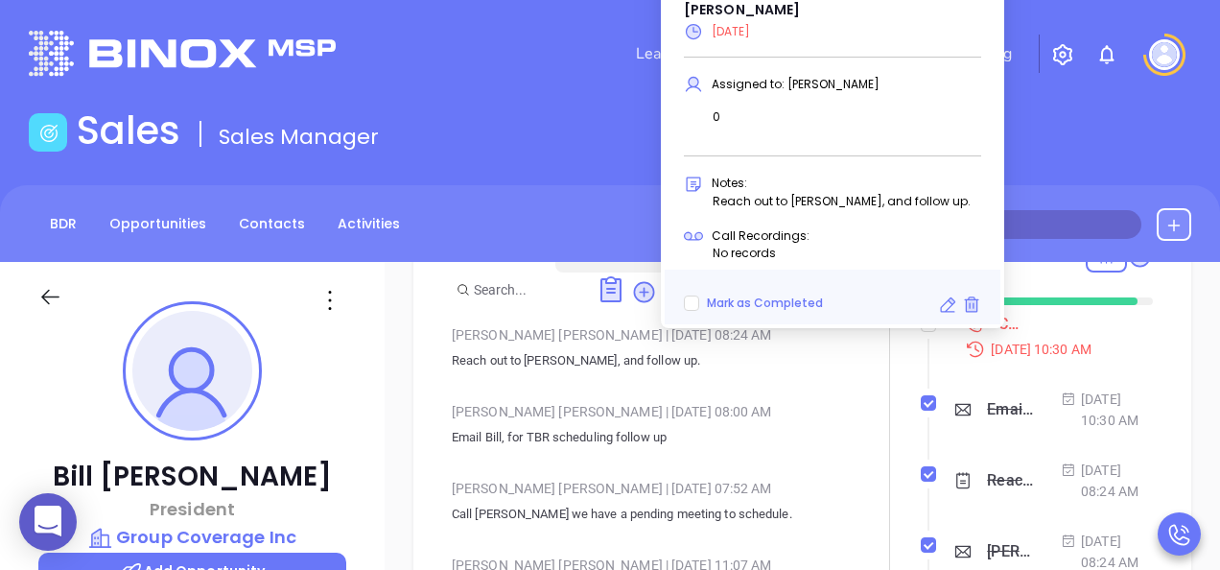
click at [945, 296] on icon at bounding box center [947, 305] width 19 height 19
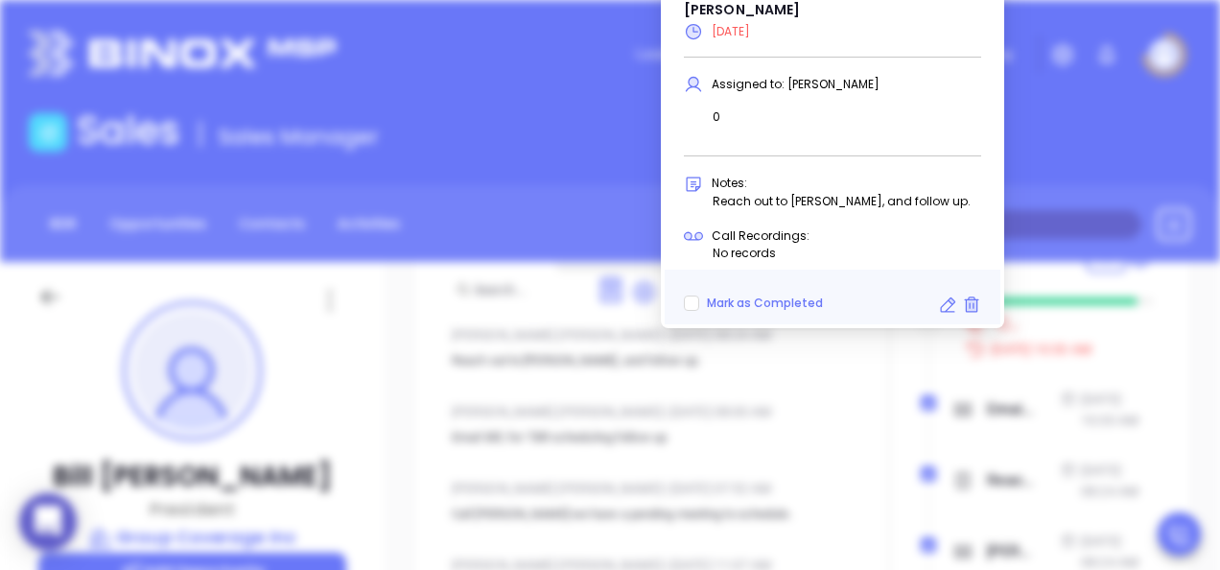
type input "[DATE]"
type input "Call [PERSON_NAME] to follow up - [PERSON_NAME]"
type input "Call"
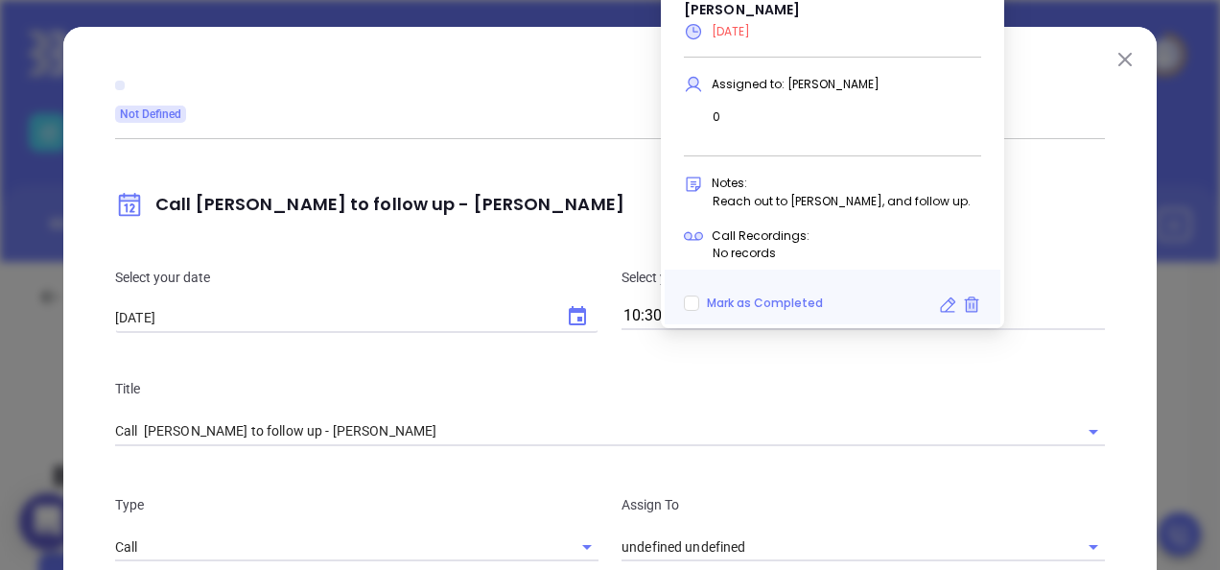
type input "[PERSON_NAME]"
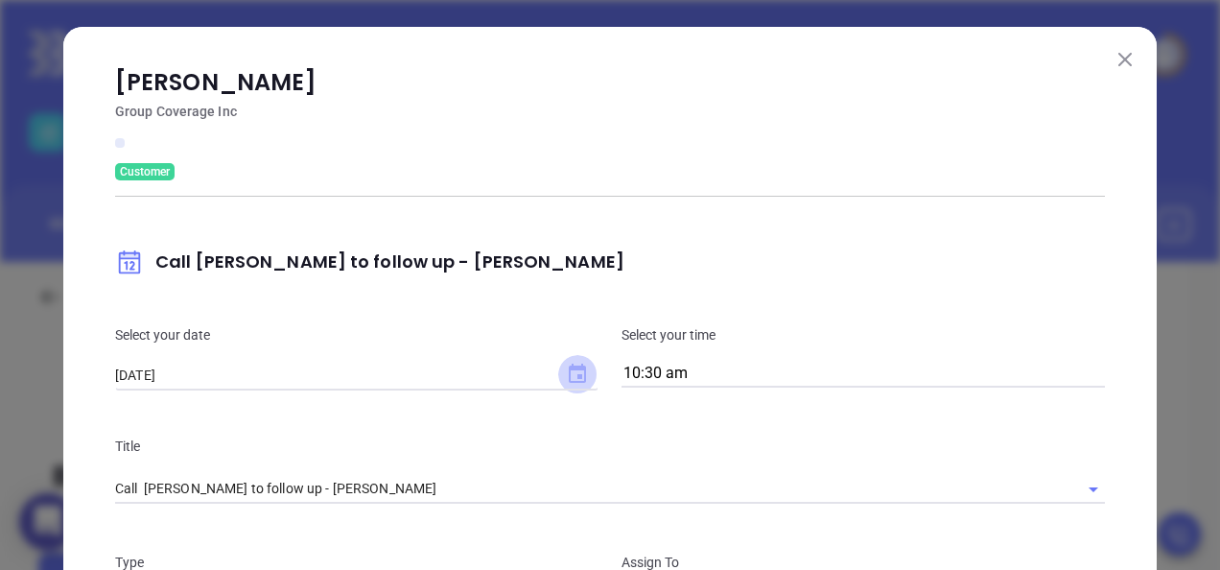
click at [569, 365] on icon "Choose date, selected date is Aug 27, 2025" at bounding box center [577, 373] width 17 height 19
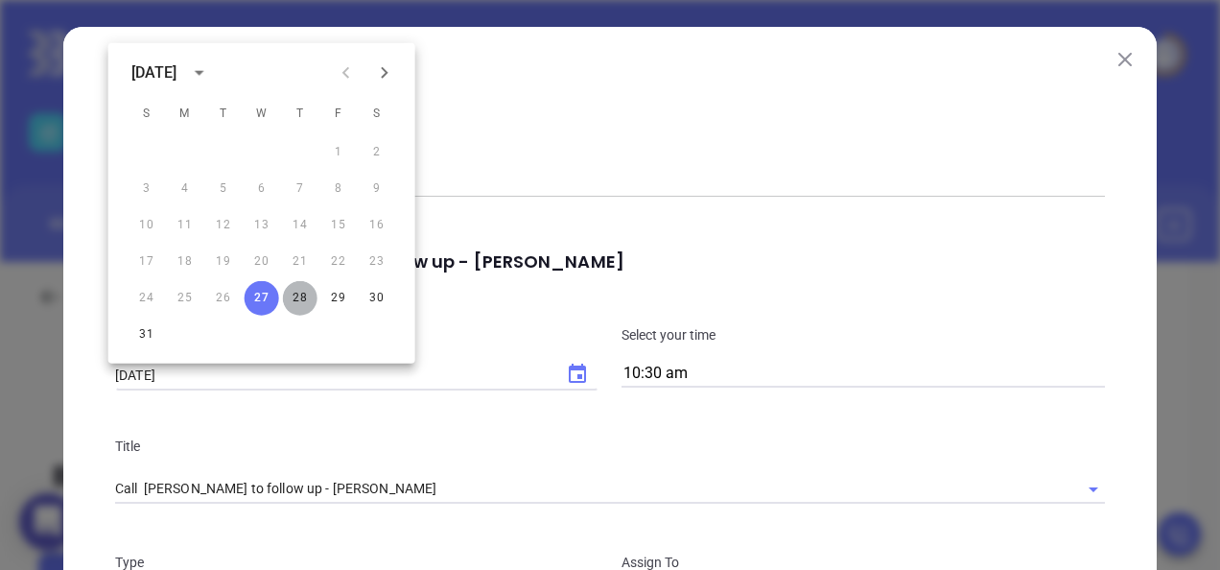
click at [299, 294] on button "28" at bounding box center [300, 298] width 35 height 35
type input "[DATE]"
click at [629, 89] on p "Bill Schaake" at bounding box center [610, 82] width 990 height 35
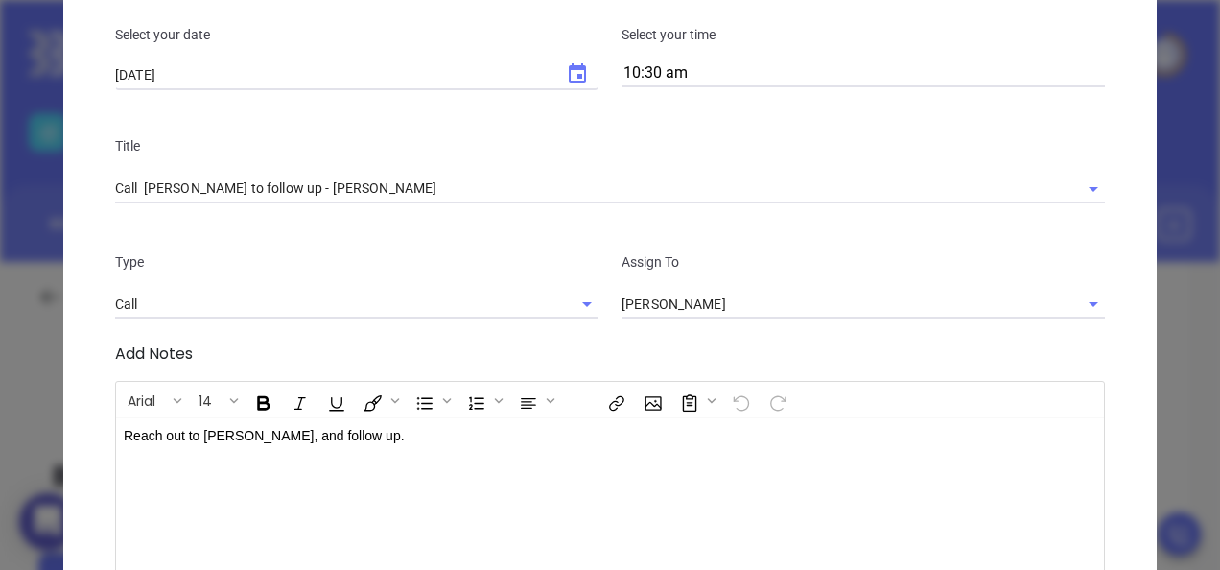
scroll to position [480, 0]
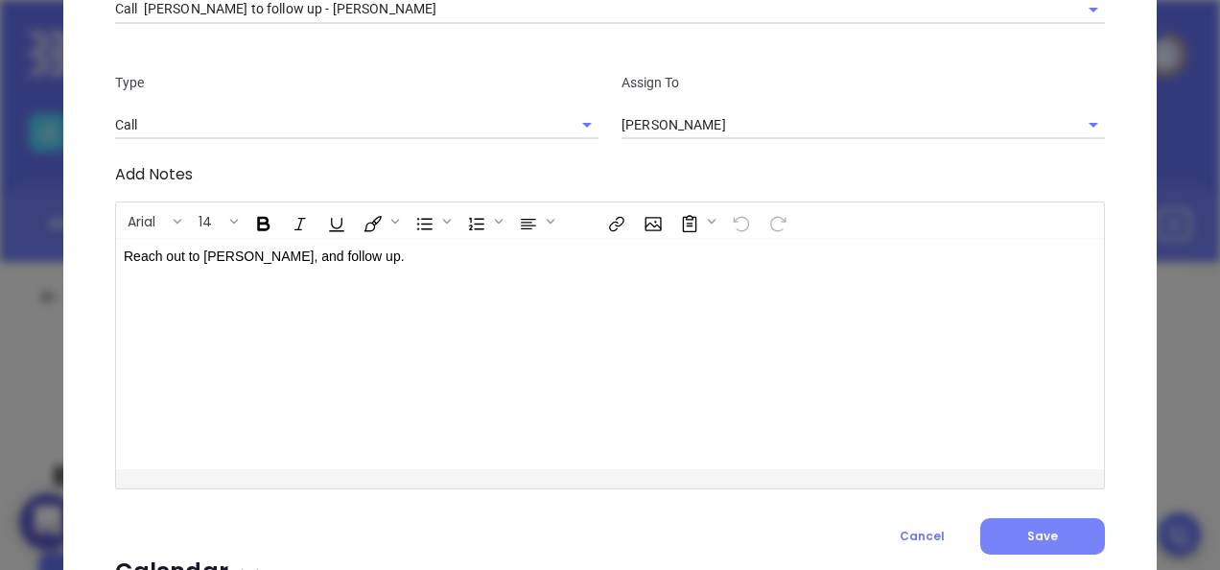
click at [1022, 522] on button "Save" at bounding box center [1043, 536] width 125 height 36
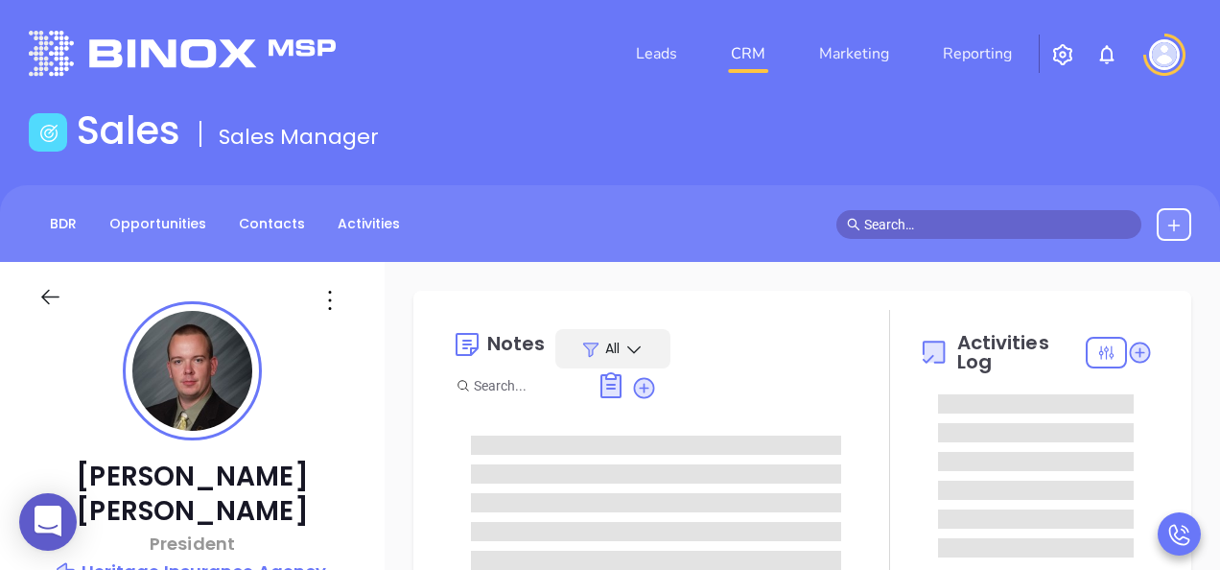
type input "[DATE]"
type input "[PERSON_NAME]"
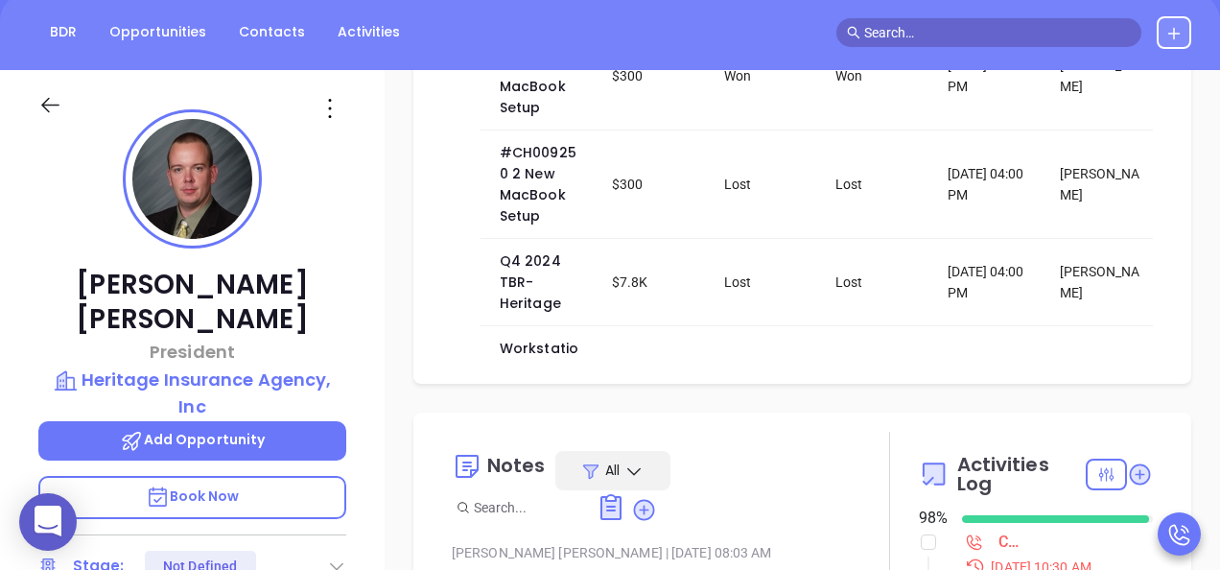
scroll to position [768, 0]
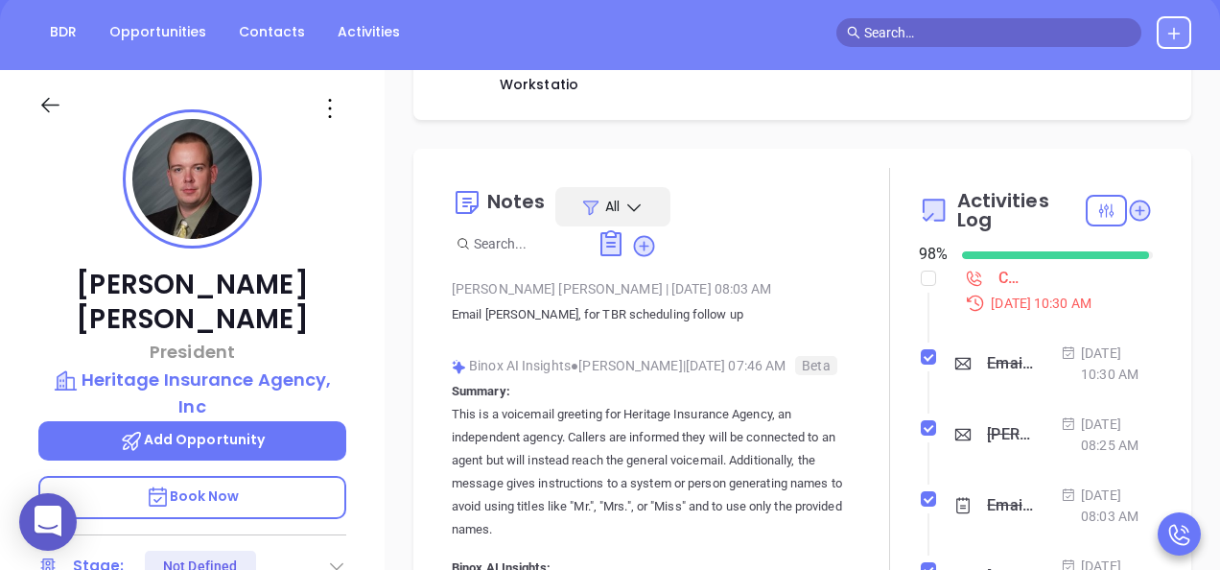
click at [988, 274] on div "Call [PERSON_NAME] to follow up - [PERSON_NAME]" at bounding box center [993, 278] width 57 height 29
click at [999, 280] on div "Call [PERSON_NAME] to follow up - [PERSON_NAME]" at bounding box center [1010, 278] width 23 height 29
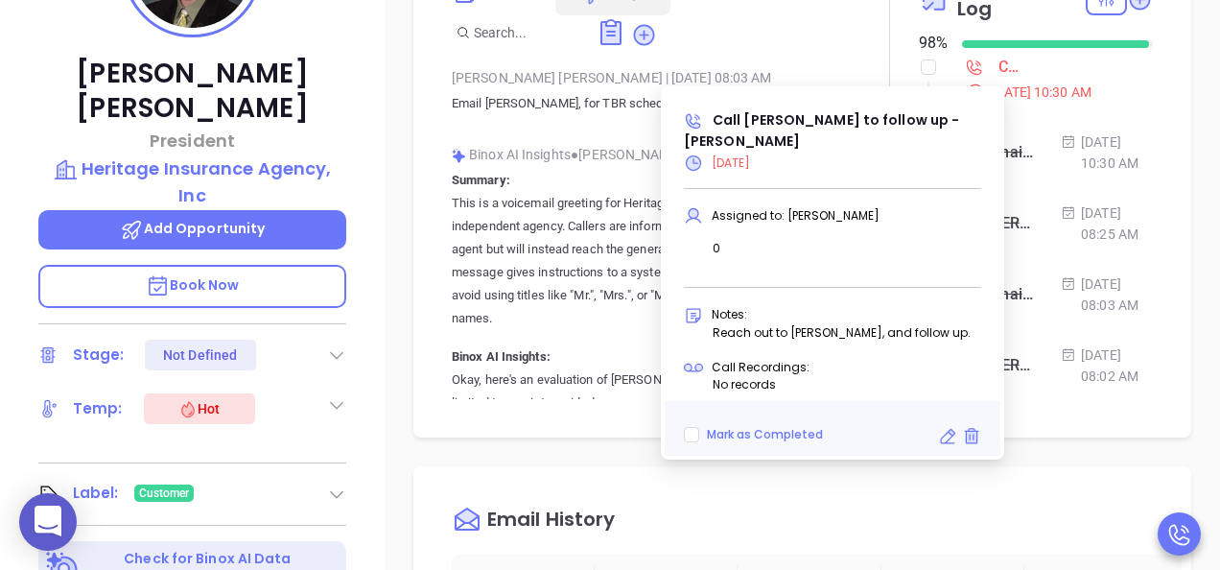
scroll to position [480, 0]
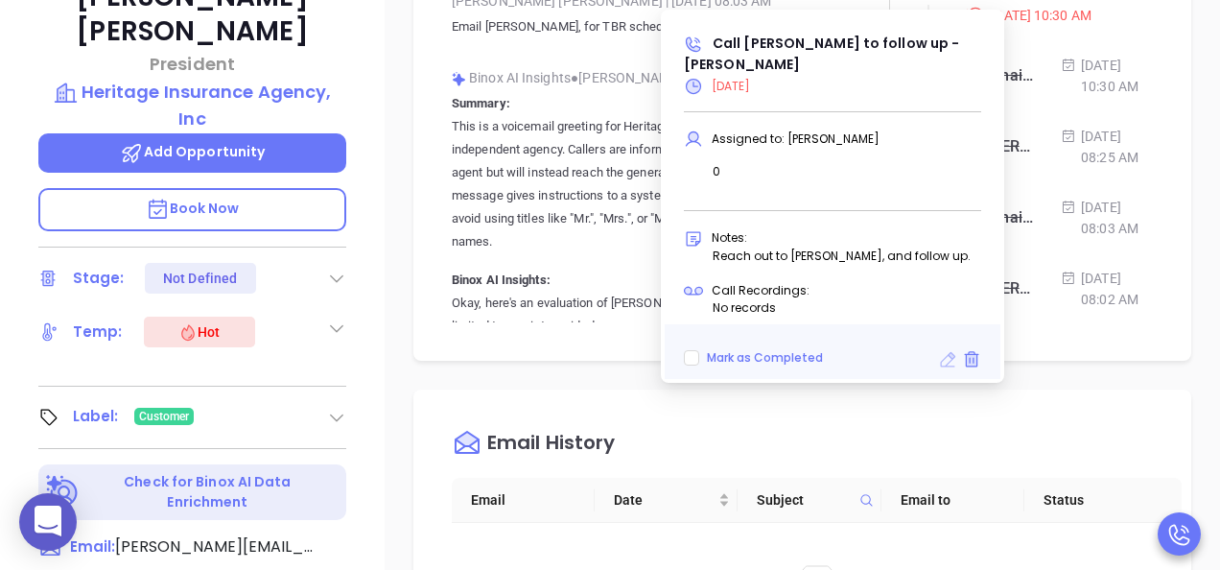
click at [946, 357] on icon at bounding box center [947, 359] width 19 height 19
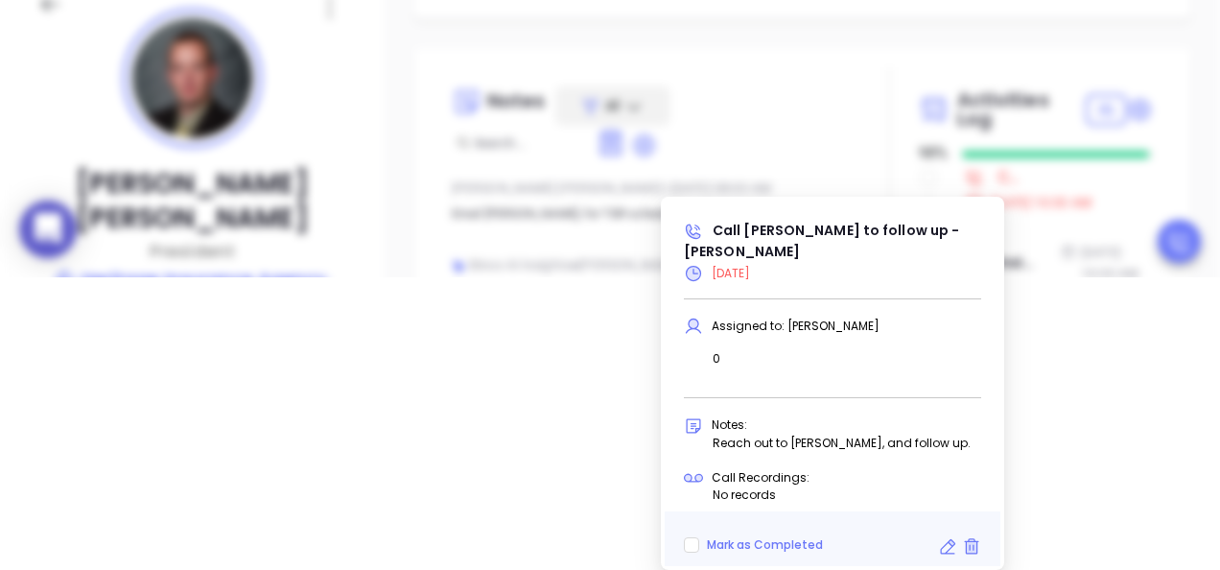
type input "[DATE]"
type input "Call [PERSON_NAME] to follow up - [PERSON_NAME]"
type input "Call"
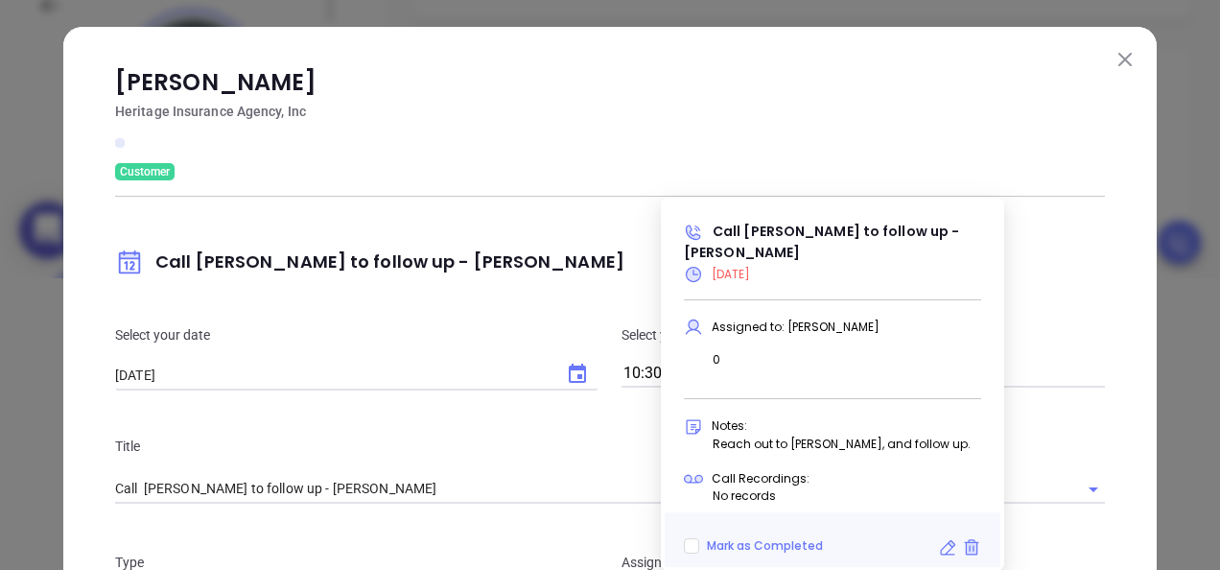
type input "[PERSON_NAME]"
click at [948, 540] on icon at bounding box center [947, 547] width 19 height 19
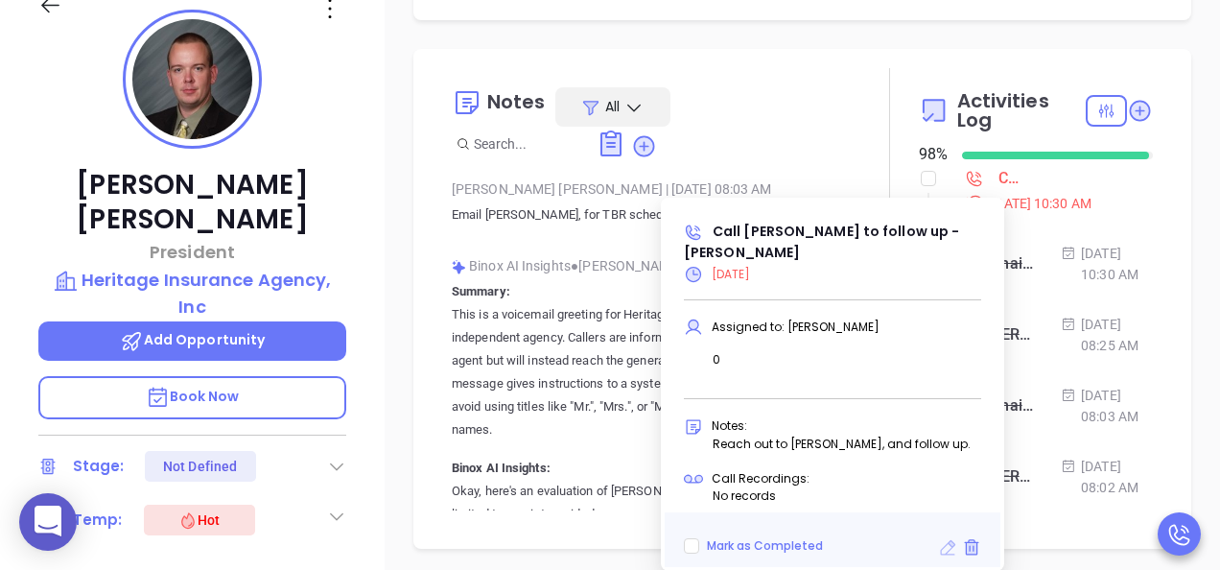
click at [950, 549] on icon at bounding box center [948, 547] width 15 height 15
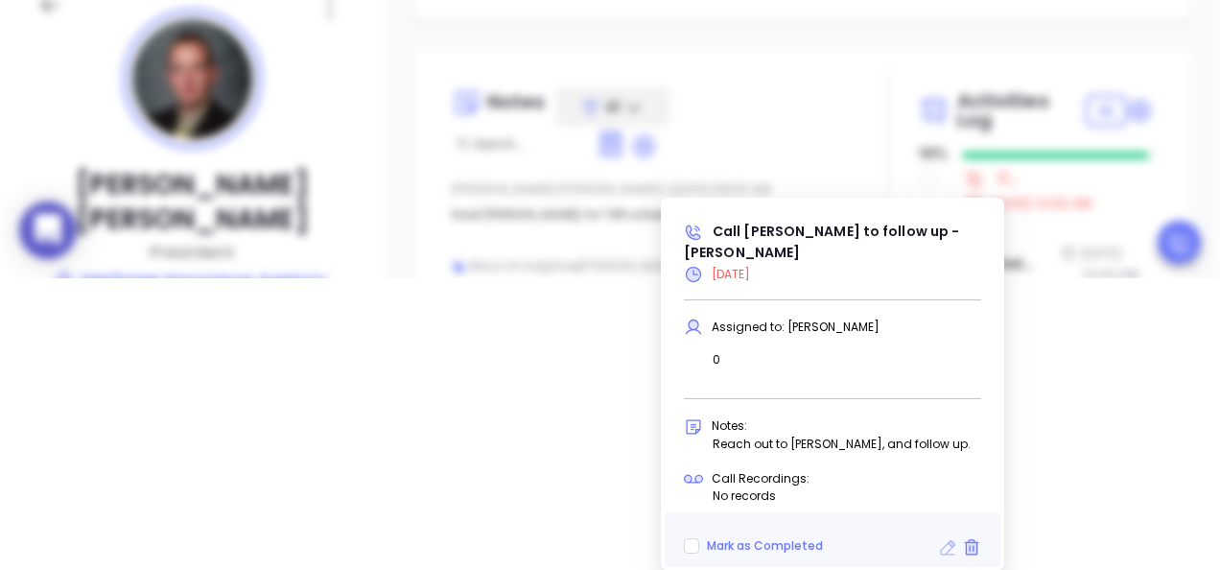
type input "[DATE]"
type input "Call [PERSON_NAME] to follow up - [PERSON_NAME]"
type input "Call"
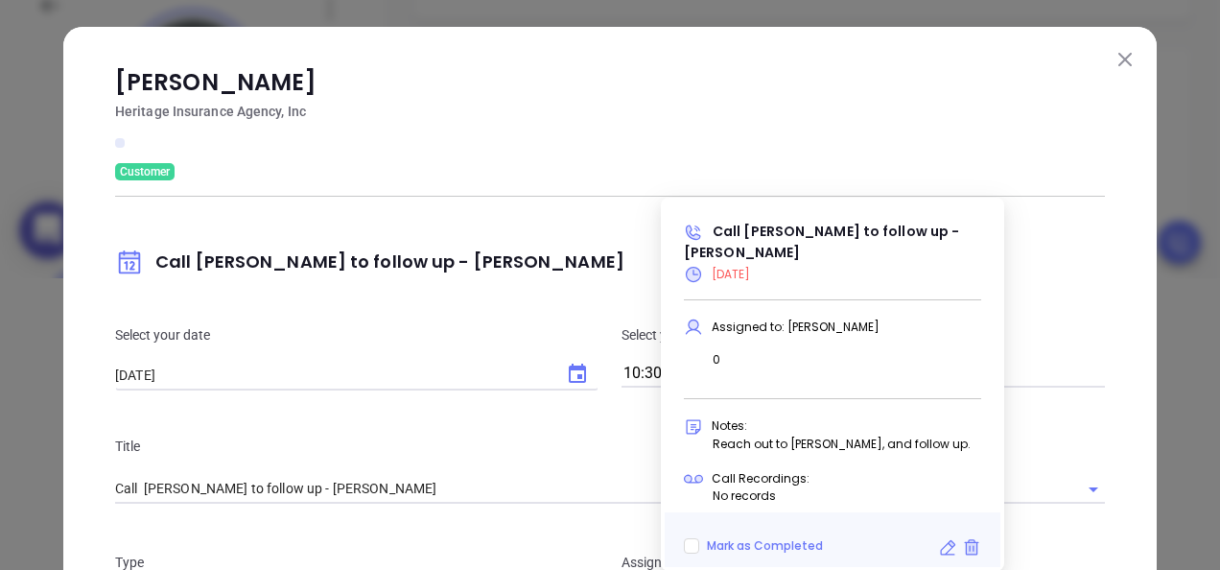
type input "[PERSON_NAME]"
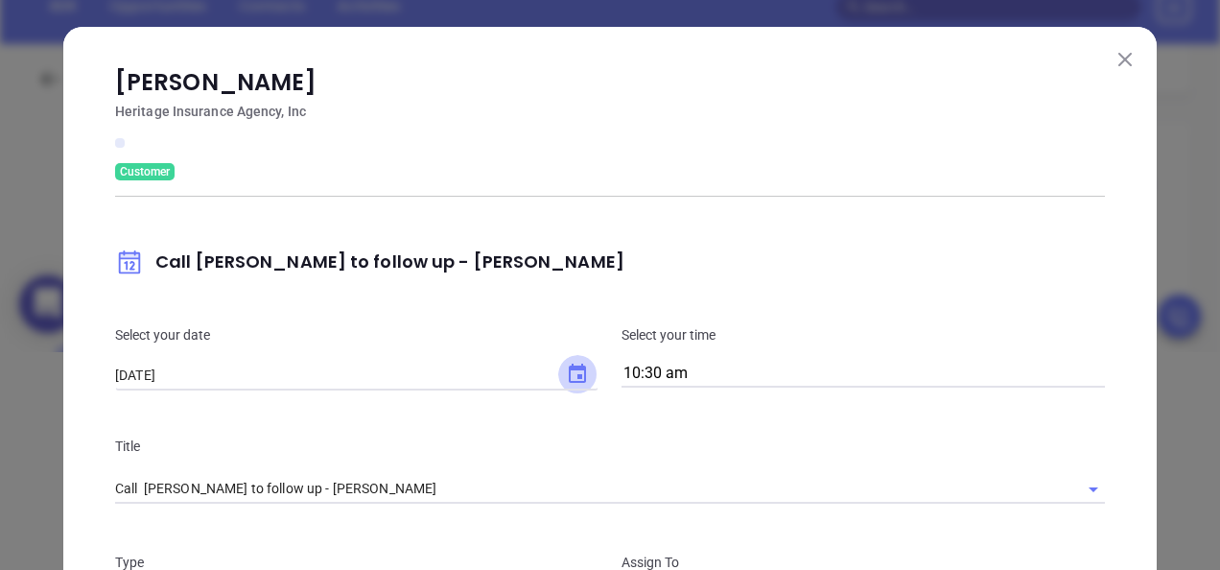
click at [570, 365] on icon "Choose date, selected date is Aug 27, 2025" at bounding box center [577, 374] width 23 height 23
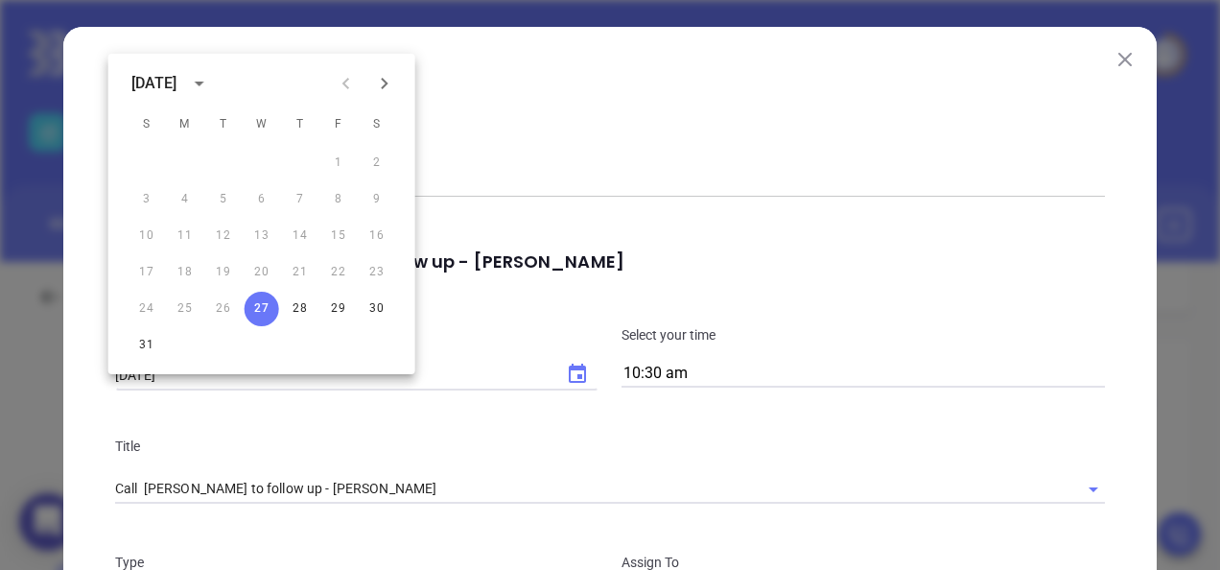
scroll to position [0, 0]
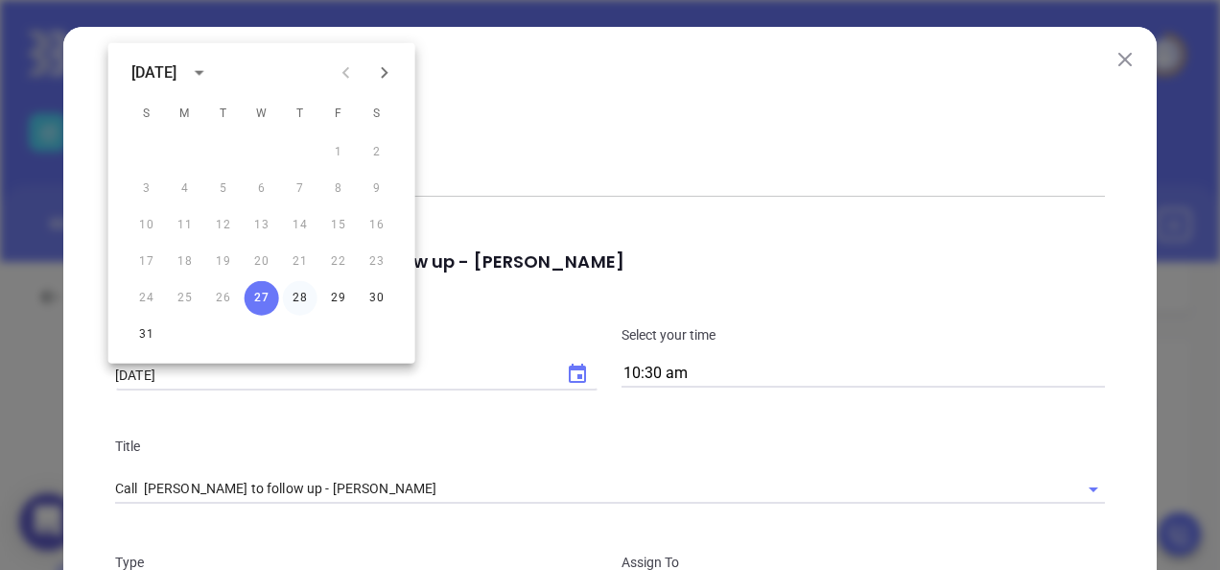
click at [301, 294] on button "28" at bounding box center [300, 298] width 35 height 35
type input "[DATE]"
click at [979, 110] on p "Heritage Insurance Agency, Inc" at bounding box center [610, 111] width 990 height 23
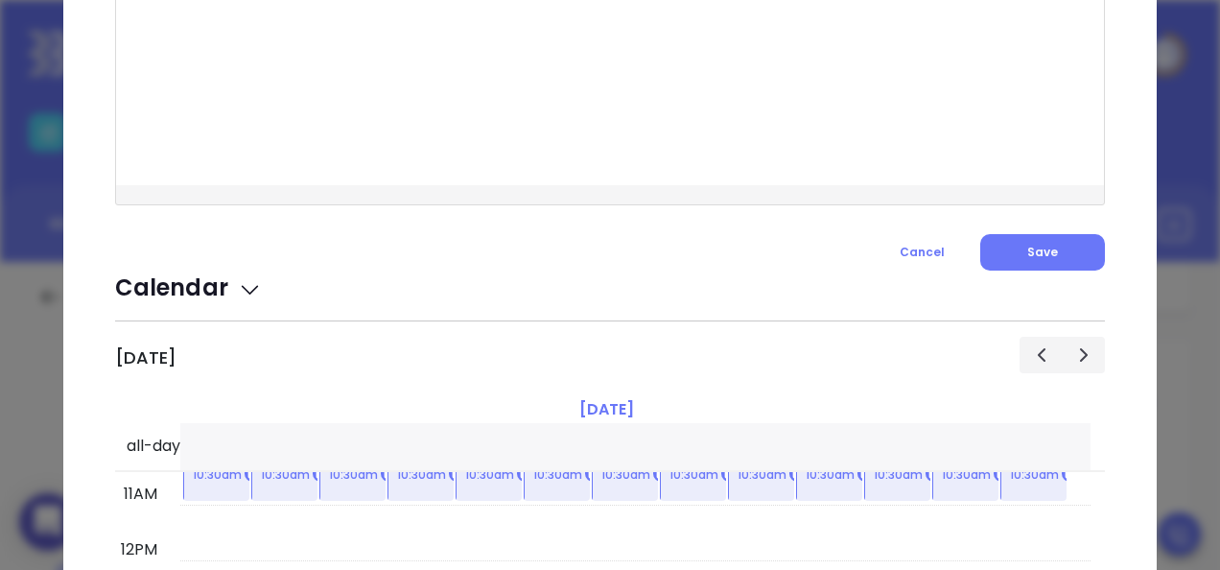
scroll to position [768, 0]
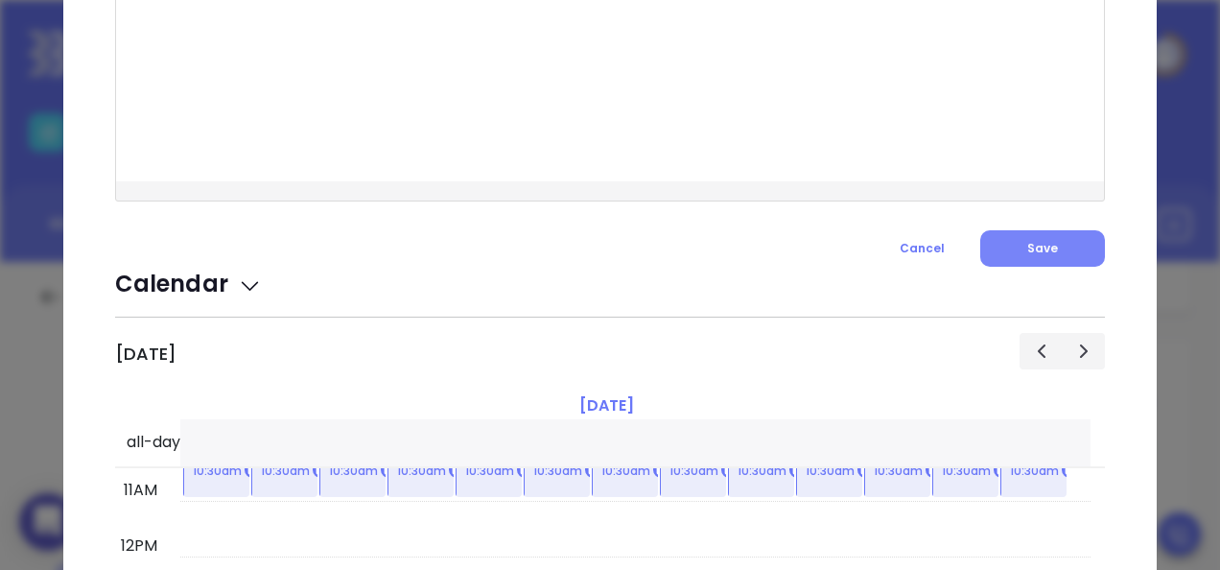
click at [1037, 232] on button "Save" at bounding box center [1043, 248] width 125 height 36
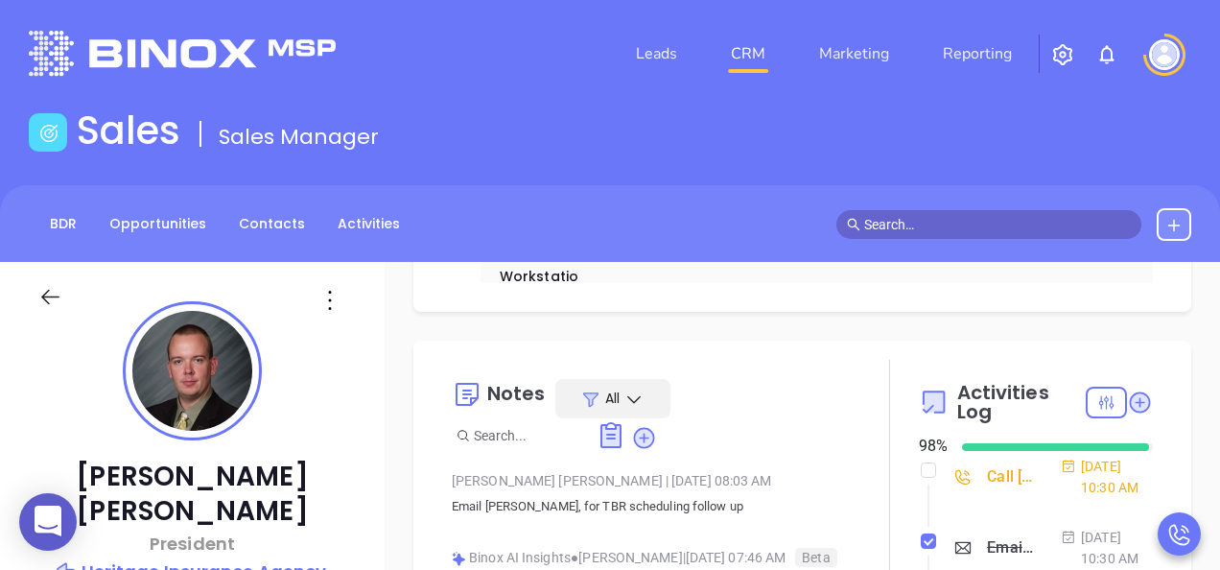
scroll to position [480, 0]
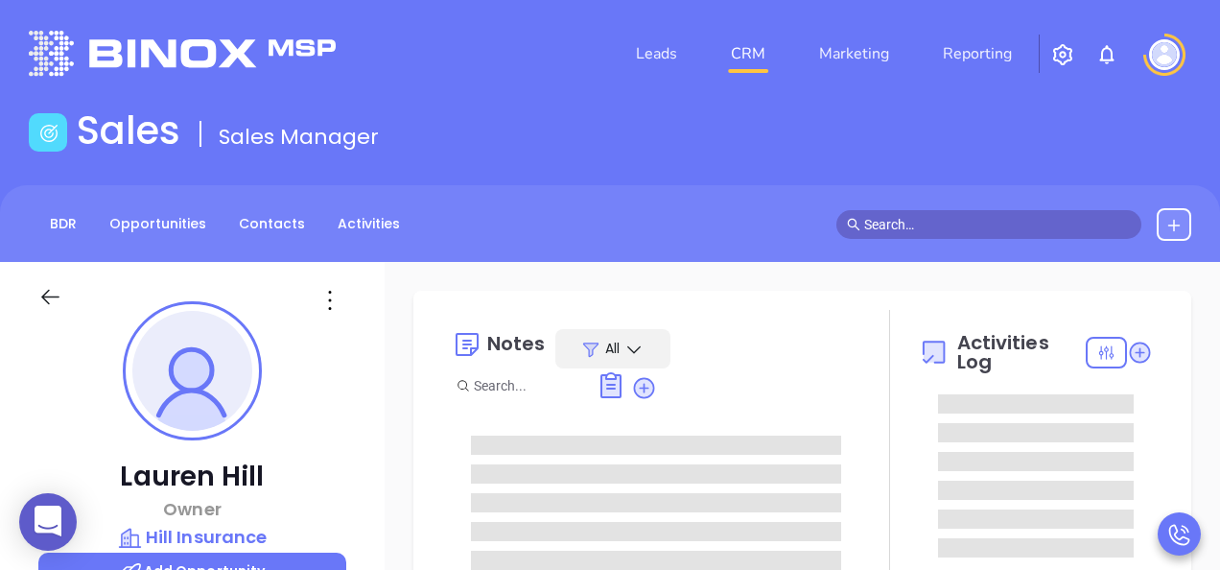
type input "[DATE]"
type input "[PERSON_NAME]"
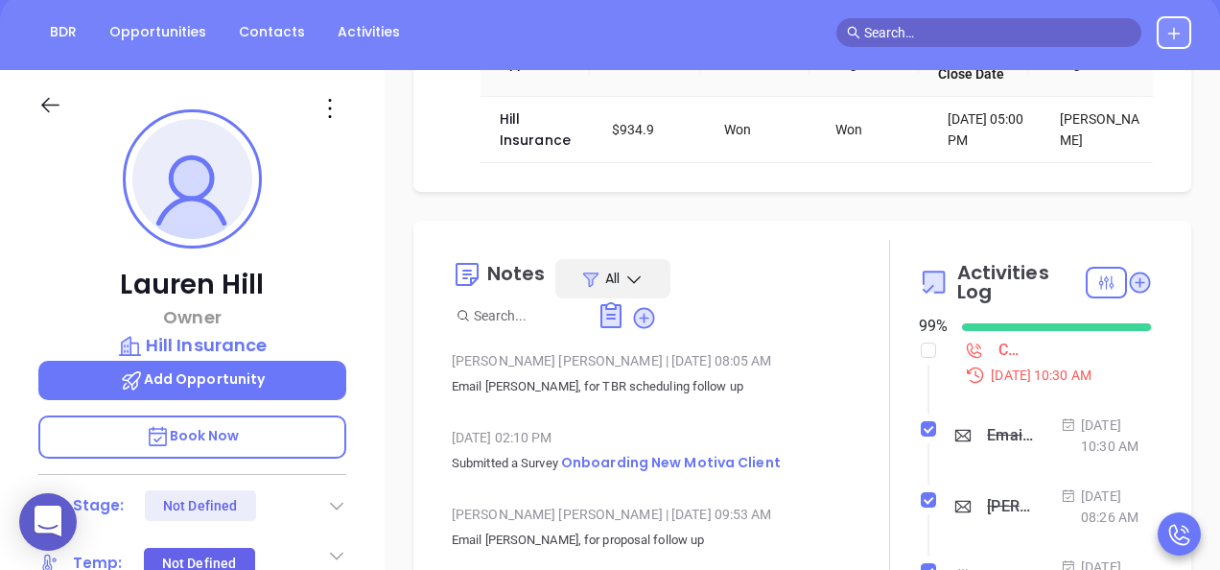
scroll to position [192, 0]
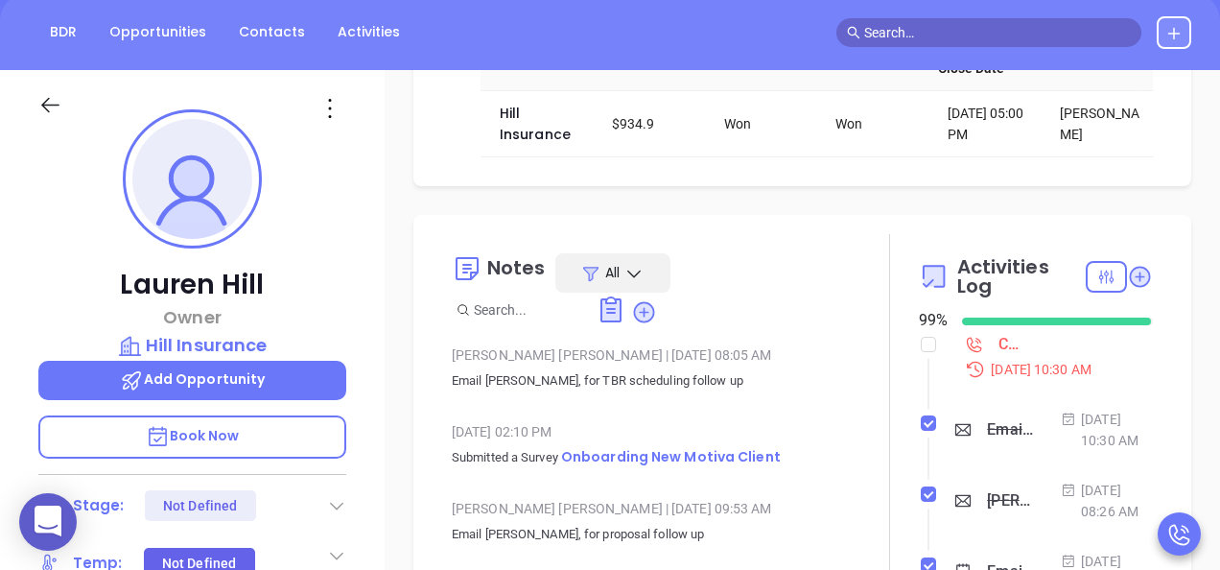
click at [999, 349] on div "Call [PERSON_NAME] to follow up - [PERSON_NAME]" at bounding box center [1010, 344] width 23 height 29
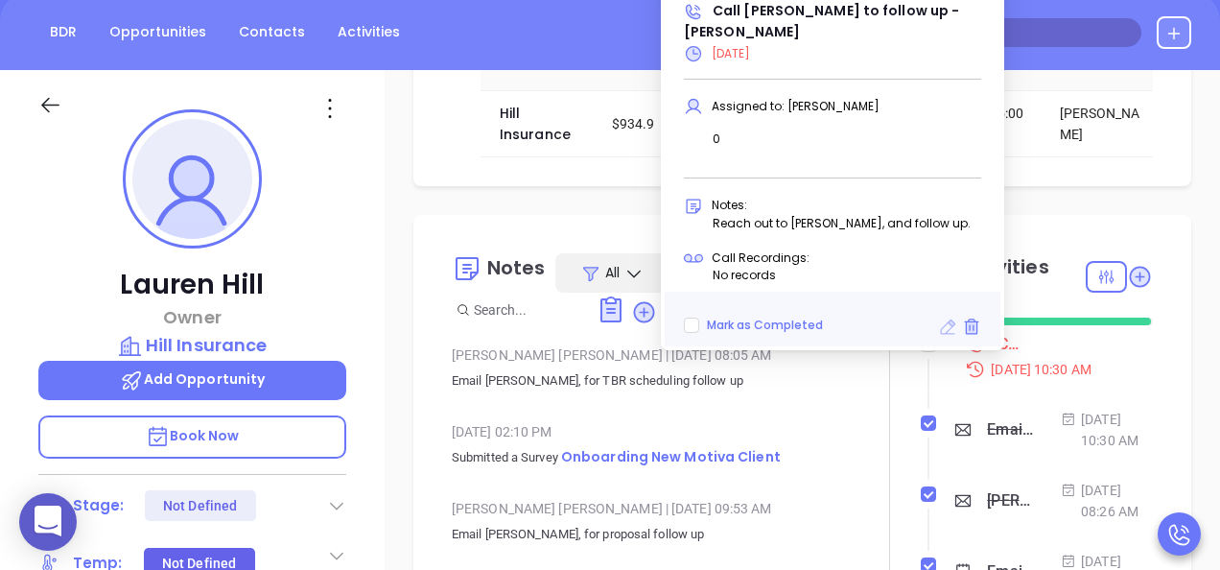
click at [946, 320] on icon at bounding box center [948, 327] width 15 height 15
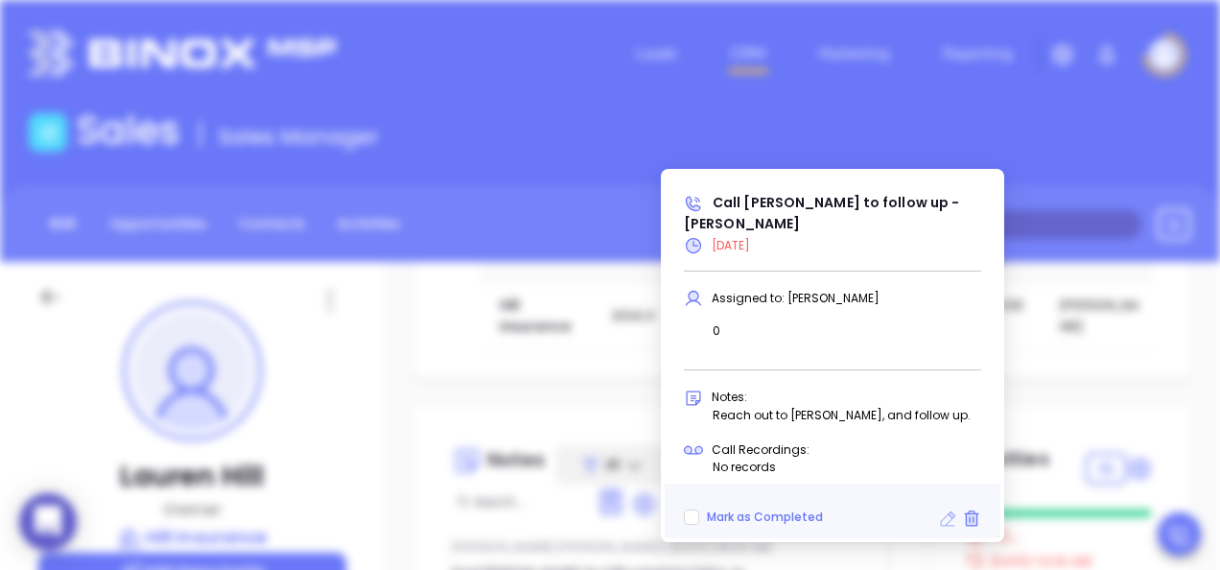
scroll to position [606, 0]
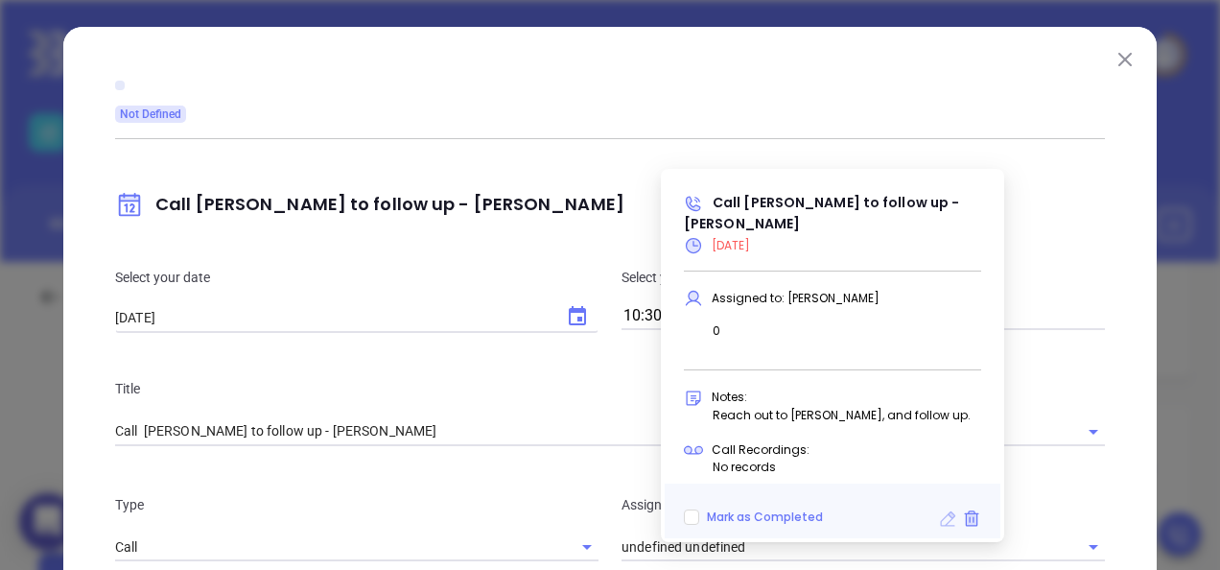
type input "[PERSON_NAME]"
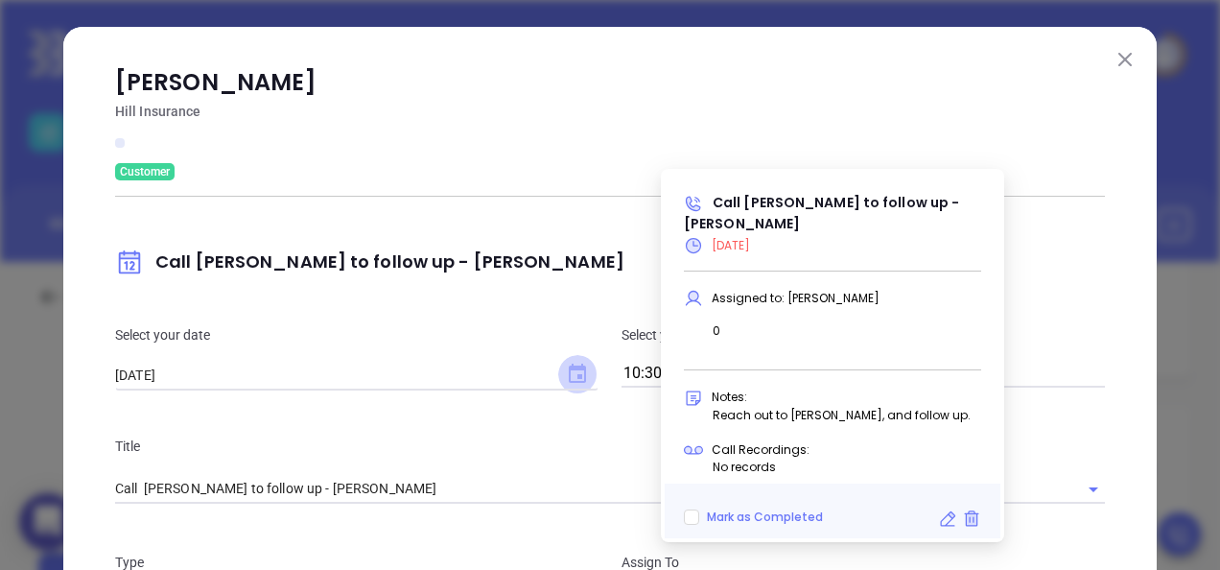
click at [569, 369] on icon "Choose date, selected date is Aug 27, 2025" at bounding box center [577, 373] width 17 height 19
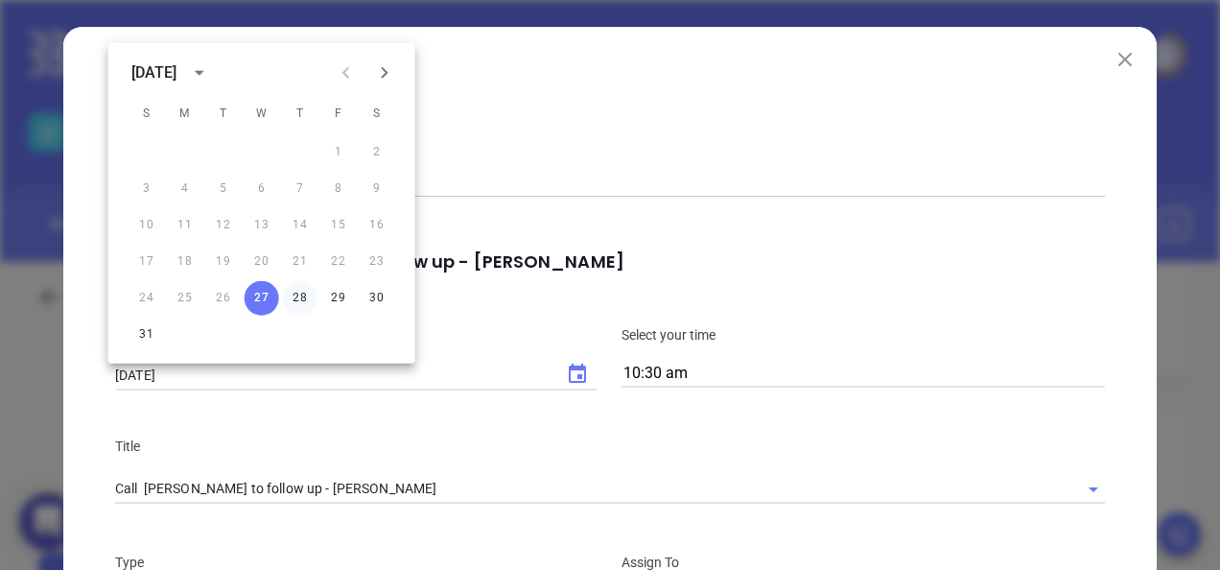
click at [300, 296] on button "28" at bounding box center [300, 298] width 35 height 35
type input "[DATE]"
click at [753, 119] on p "Hill Insurance" at bounding box center [610, 111] width 990 height 23
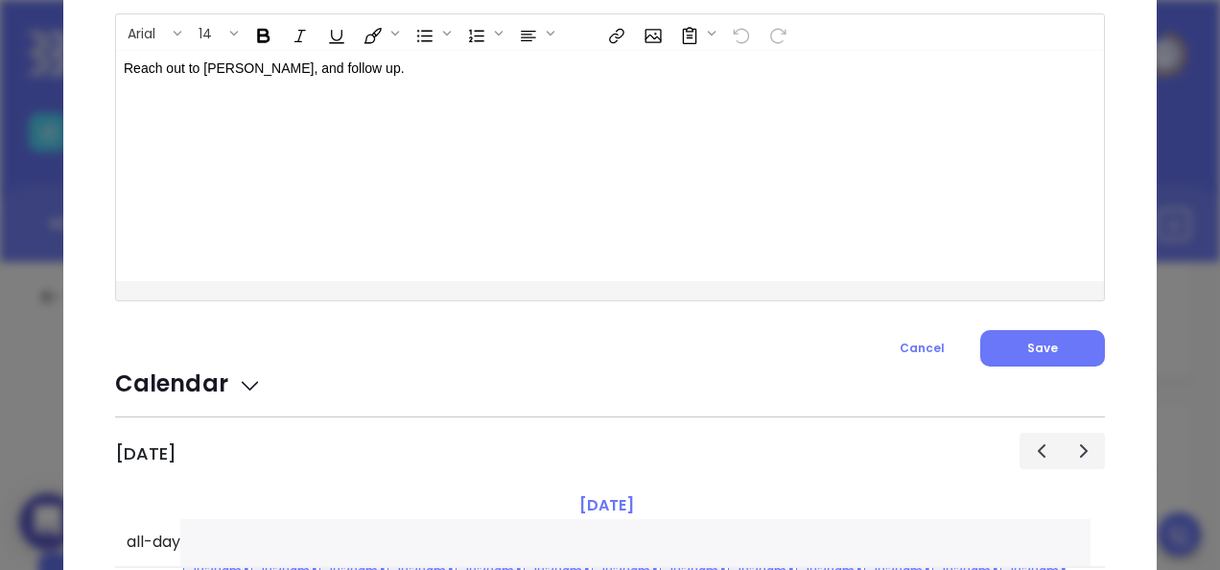
scroll to position [672, 0]
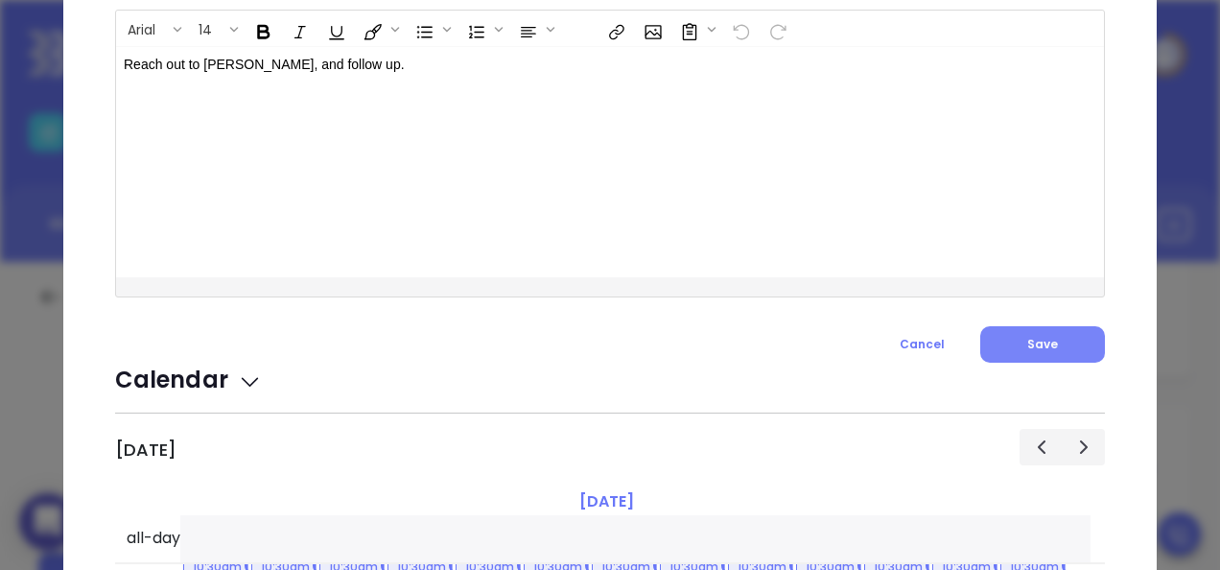
click at [1049, 349] on span "Save" at bounding box center [1043, 344] width 31 height 16
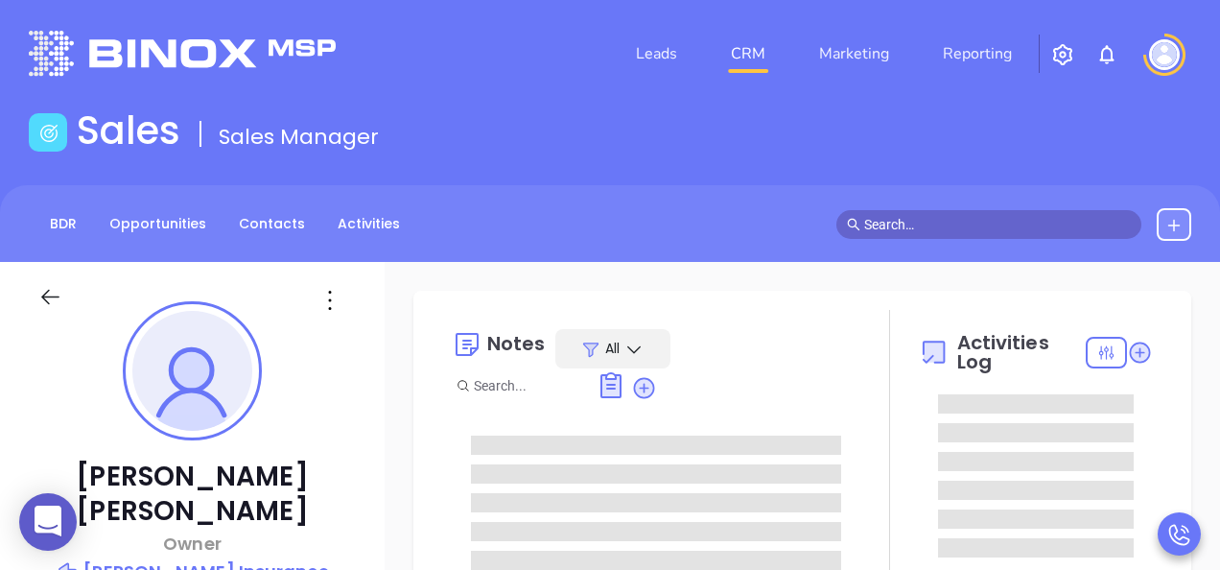
type input "[DATE]"
type input "[PERSON_NAME]"
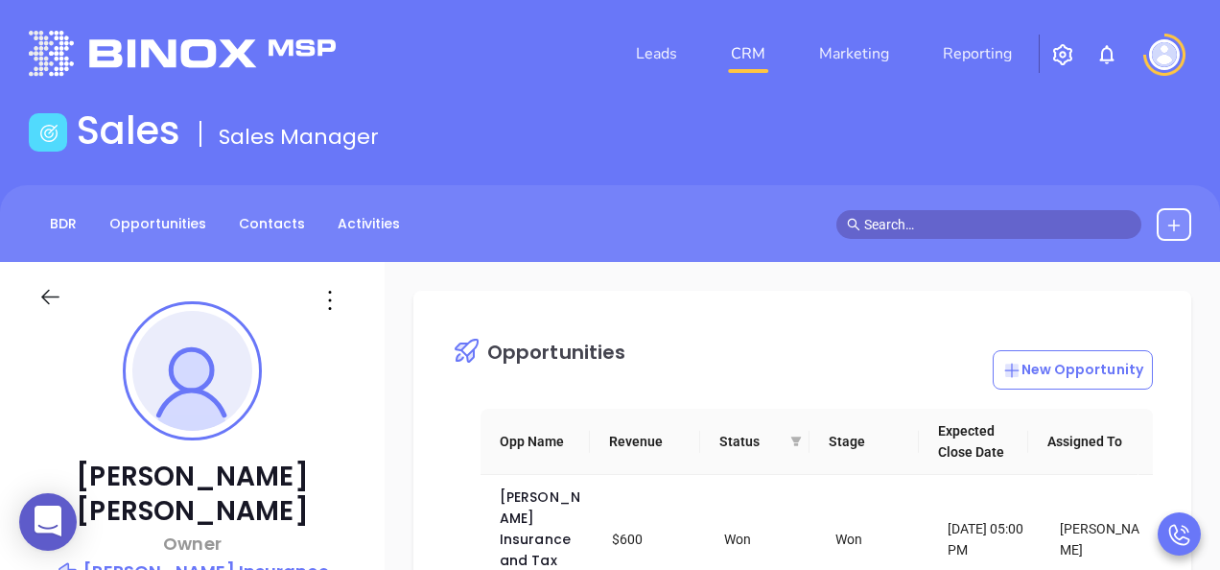
scroll to position [384, 0]
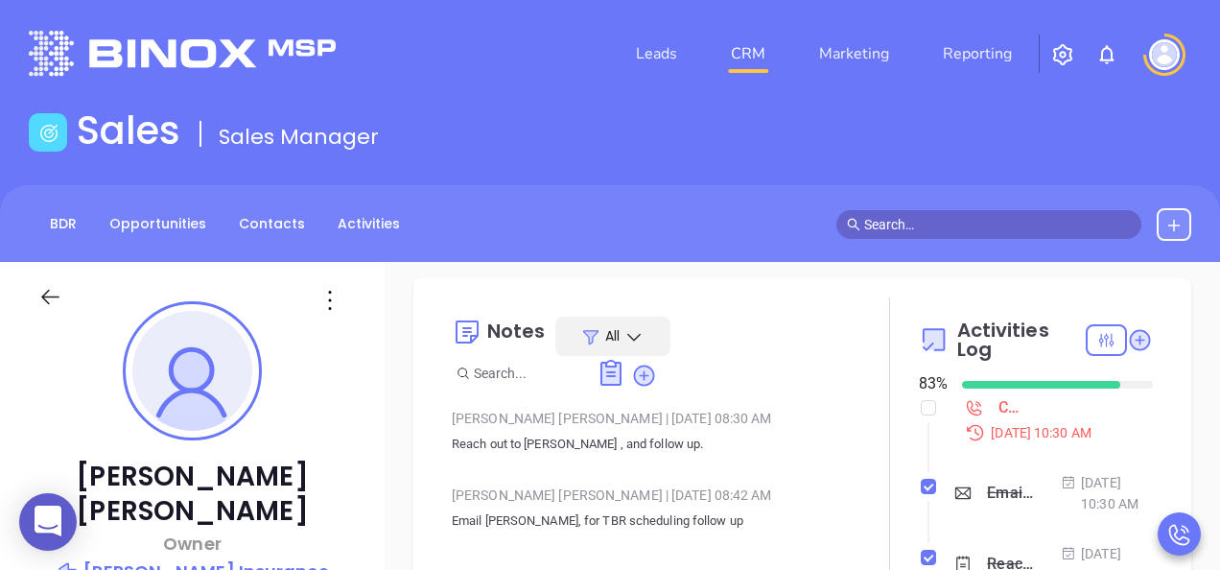
click at [1002, 393] on div "Call [PERSON_NAME] to follow up - [PERSON_NAME]" at bounding box center [1010, 407] width 23 height 29
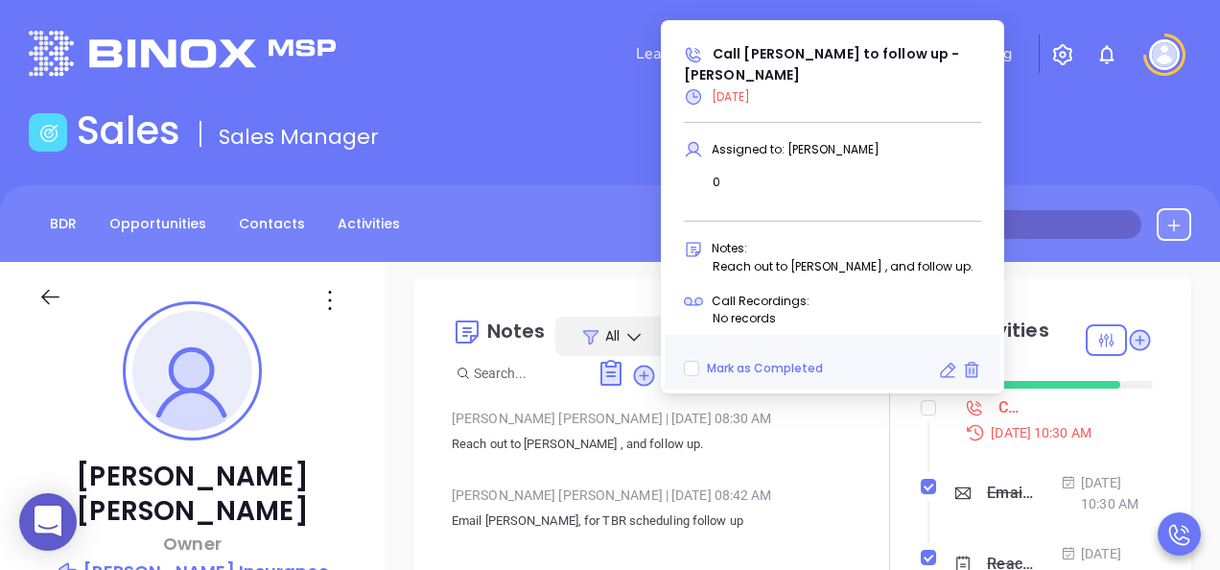
click at [942, 361] on icon at bounding box center [947, 370] width 19 height 19
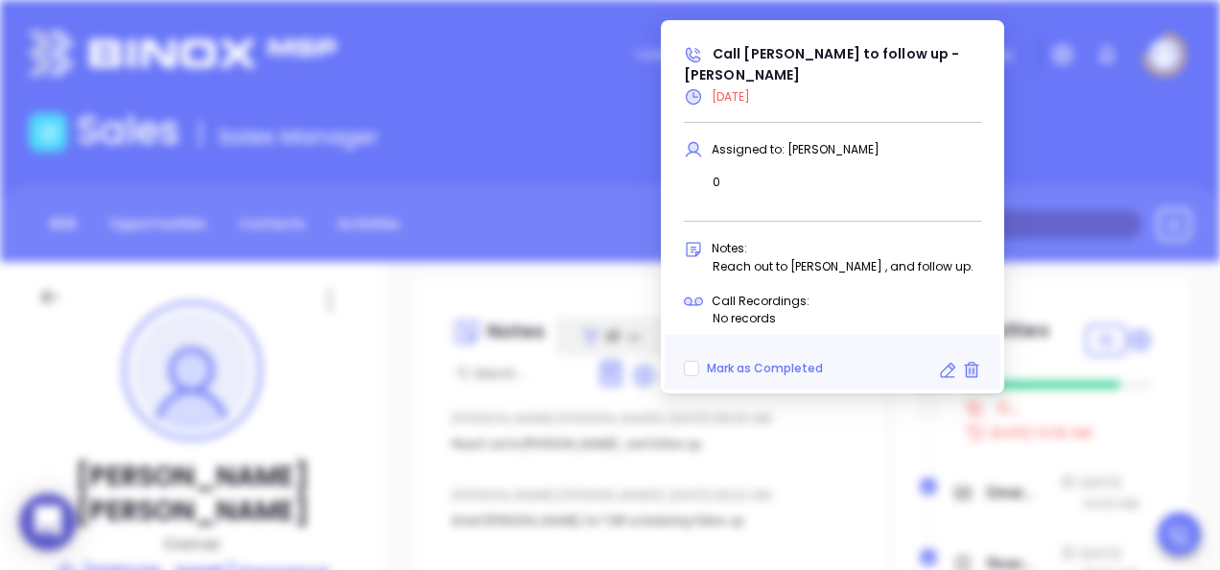
type input "[DATE]"
type input "Call [PERSON_NAME] to follow up - [PERSON_NAME]"
type input "Call"
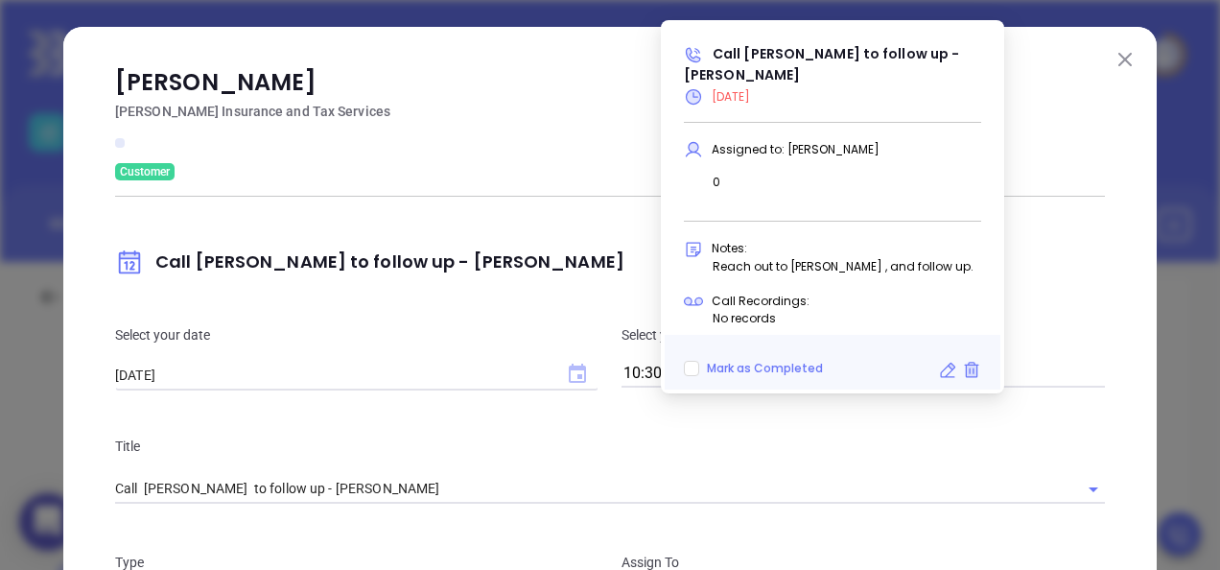
type input "[PERSON_NAME]"
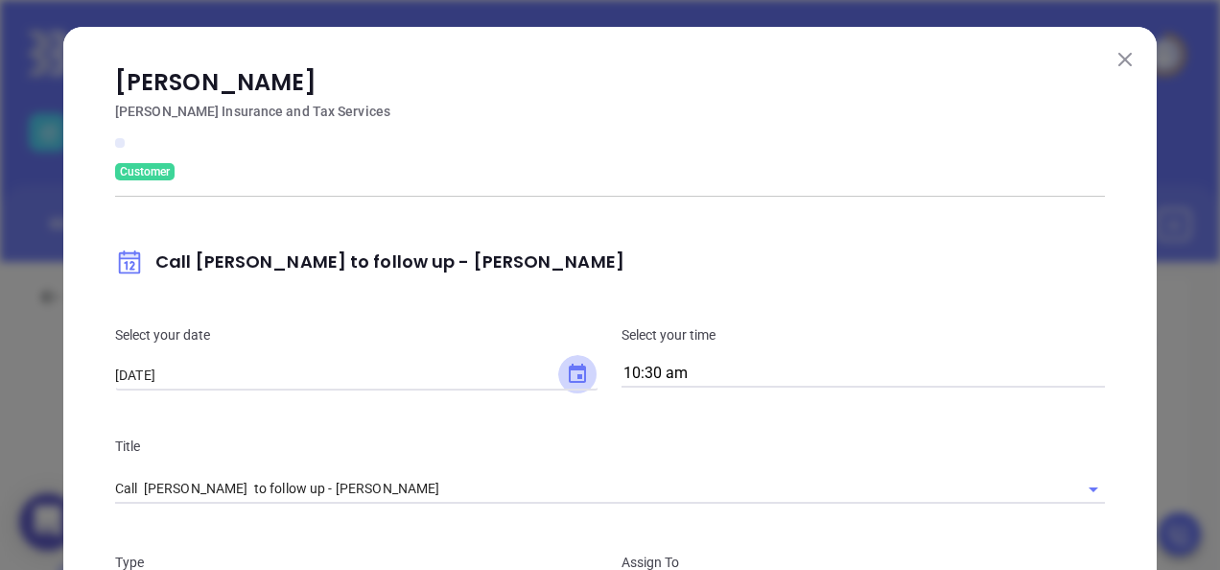
click at [572, 379] on icon "Choose date, selected date is Aug 27, 2025" at bounding box center [577, 374] width 23 height 23
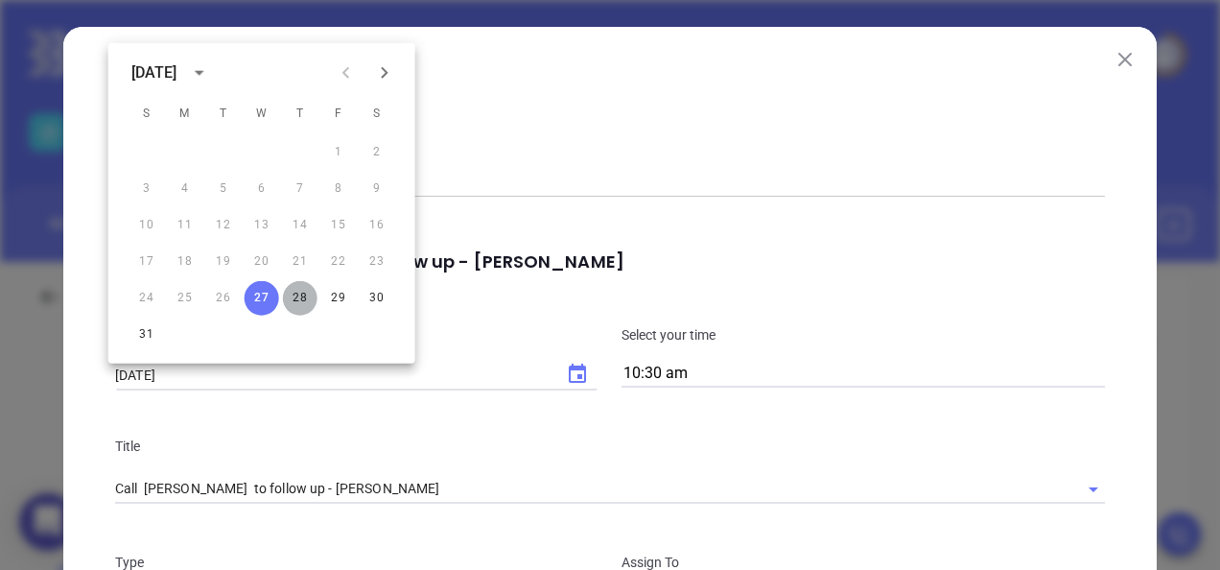
click at [298, 296] on button "28" at bounding box center [300, 298] width 35 height 35
type input "[DATE]"
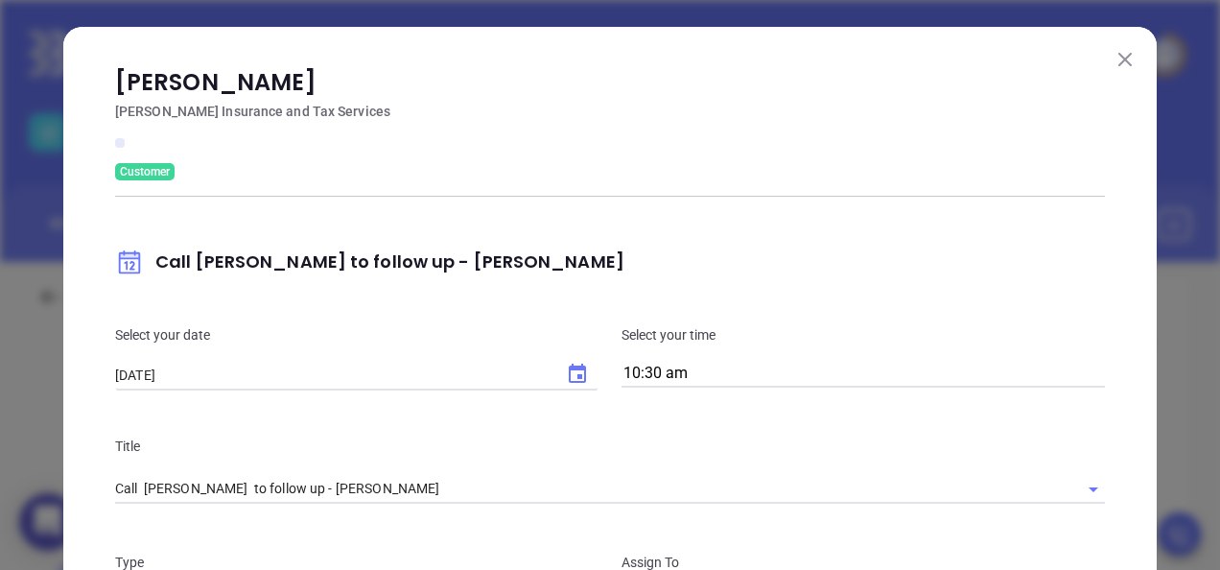
click at [779, 101] on p "Lieberman Insurance and Tax Services" at bounding box center [610, 111] width 990 height 23
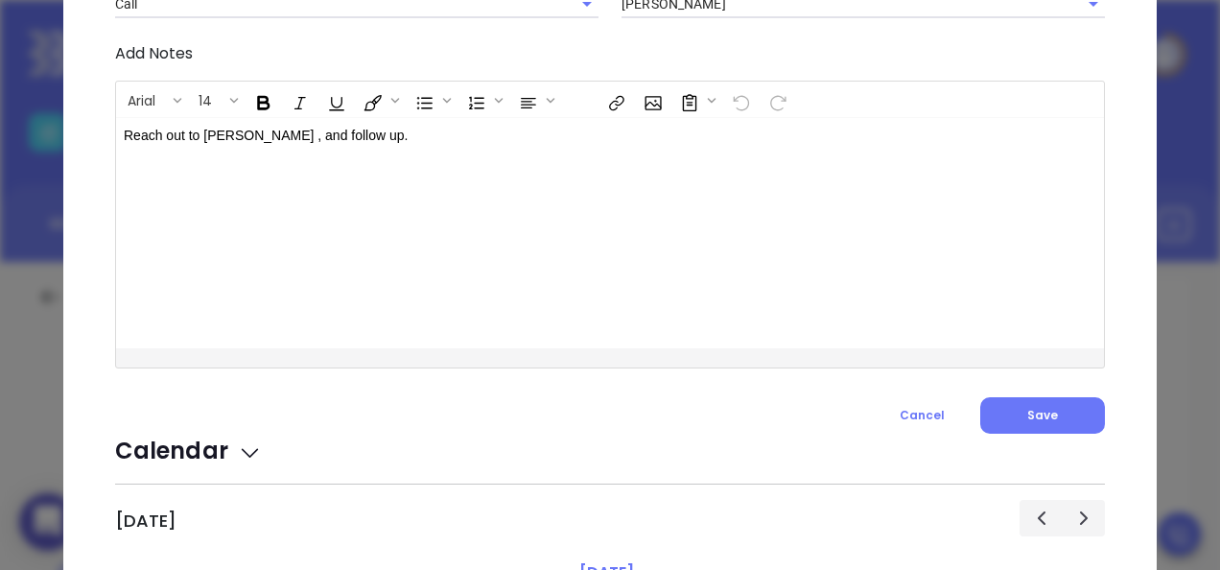
scroll to position [672, 0]
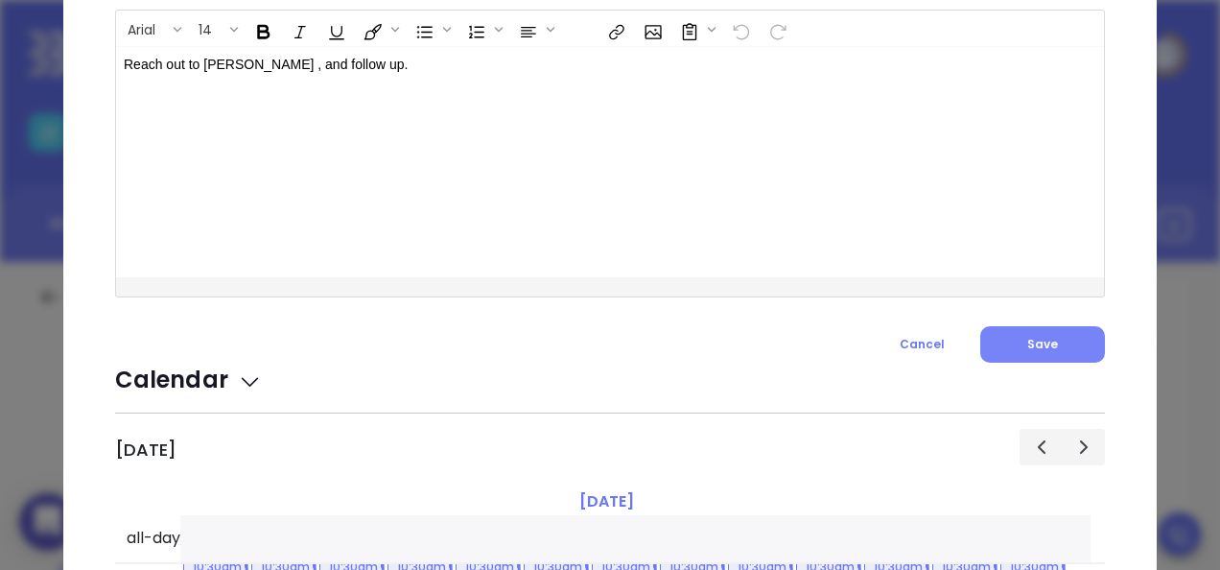
click at [1017, 344] on button "Save" at bounding box center [1043, 344] width 125 height 36
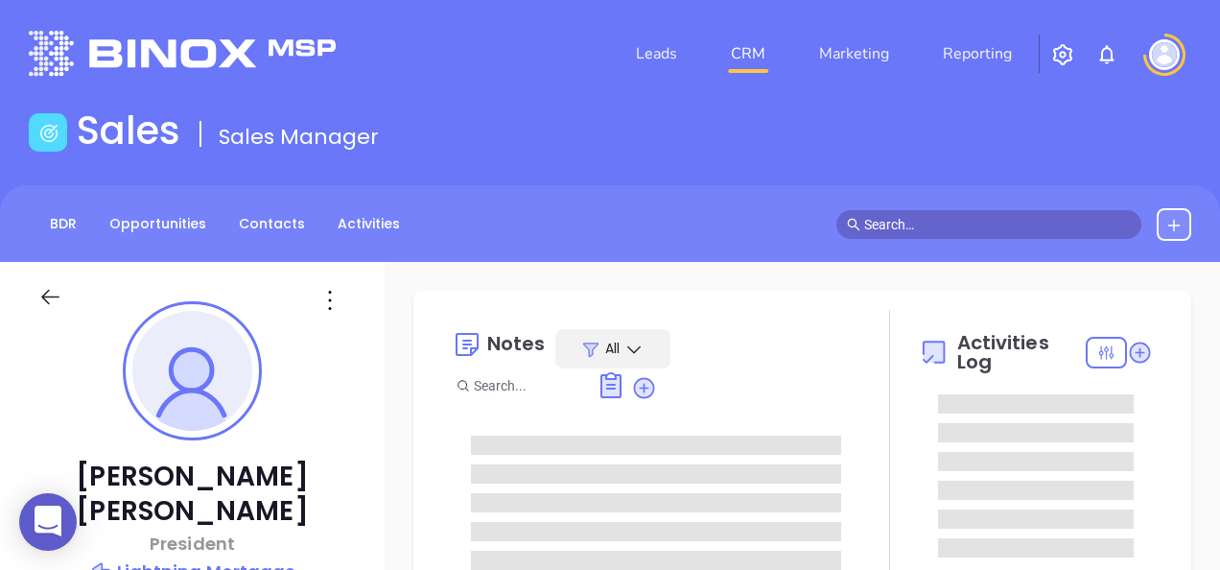
type input "[DATE]"
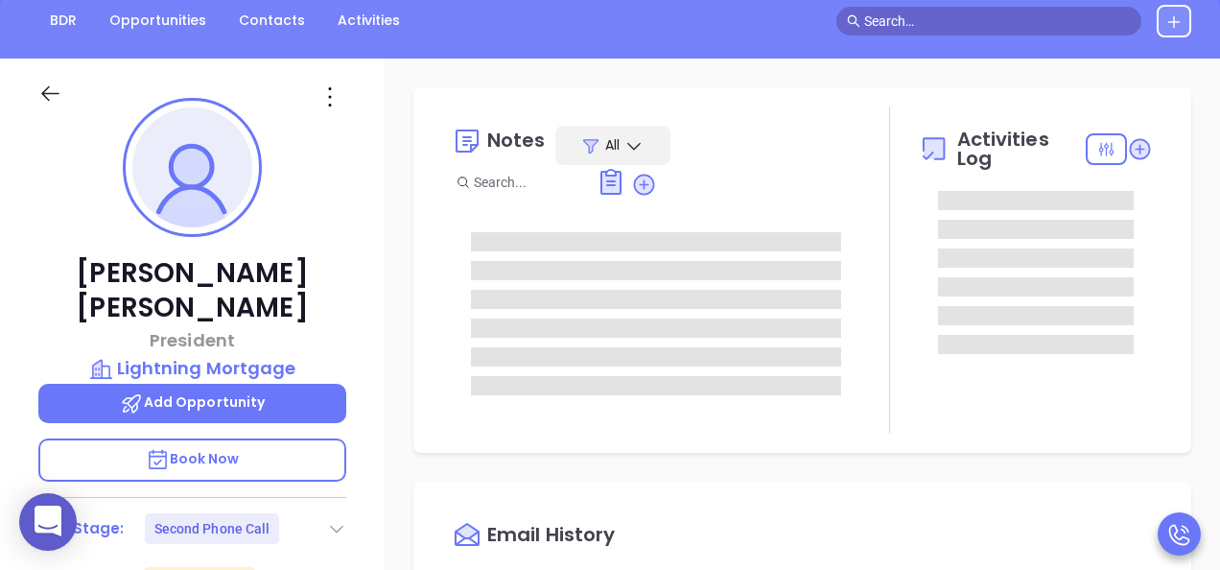
scroll to position [288, 0]
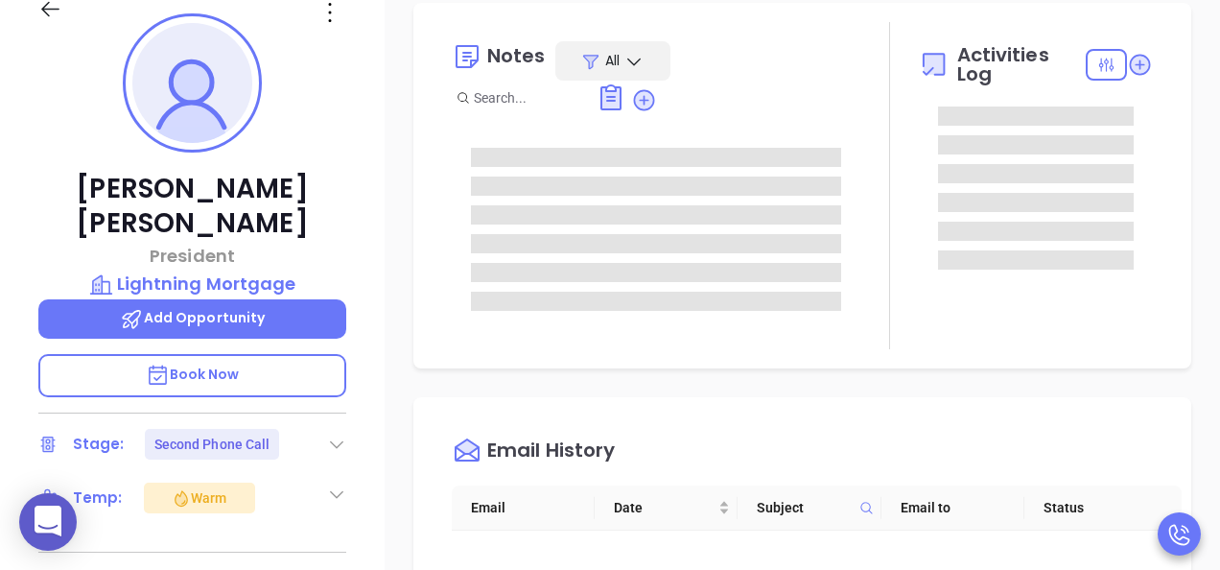
type input "[PERSON_NAME]"
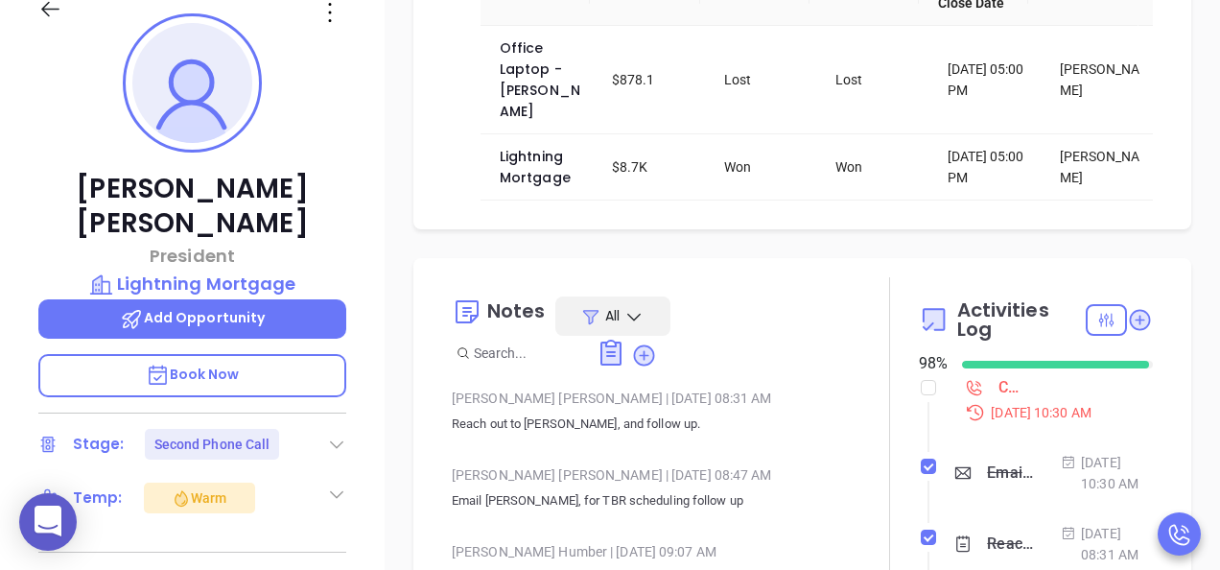
scroll to position [192, 0]
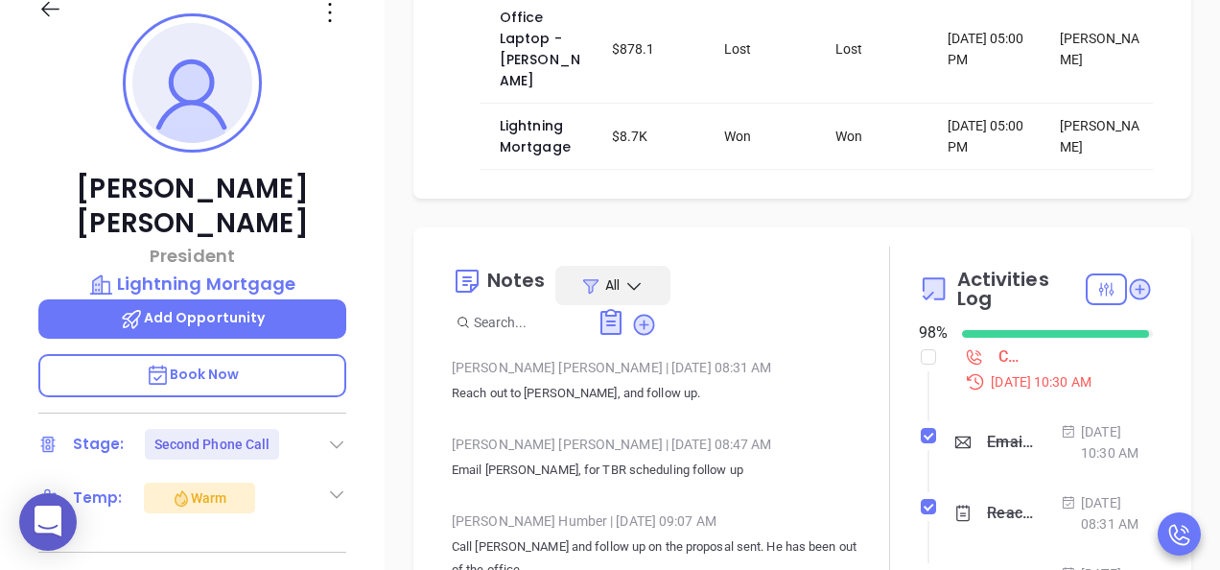
click at [988, 343] on div "Call [PERSON_NAME] to follow up - [PERSON_NAME]" at bounding box center [993, 357] width 57 height 29
click at [999, 343] on div "Call [PERSON_NAME] to follow up - [PERSON_NAME]" at bounding box center [1010, 357] width 23 height 29
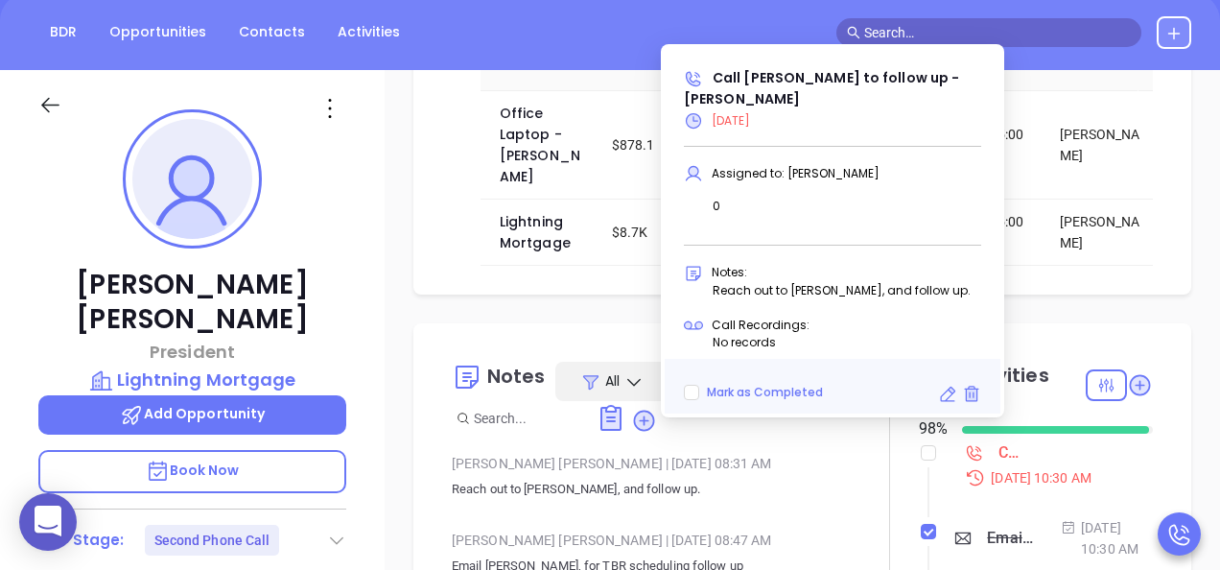
click at [948, 395] on icon at bounding box center [947, 394] width 19 height 19
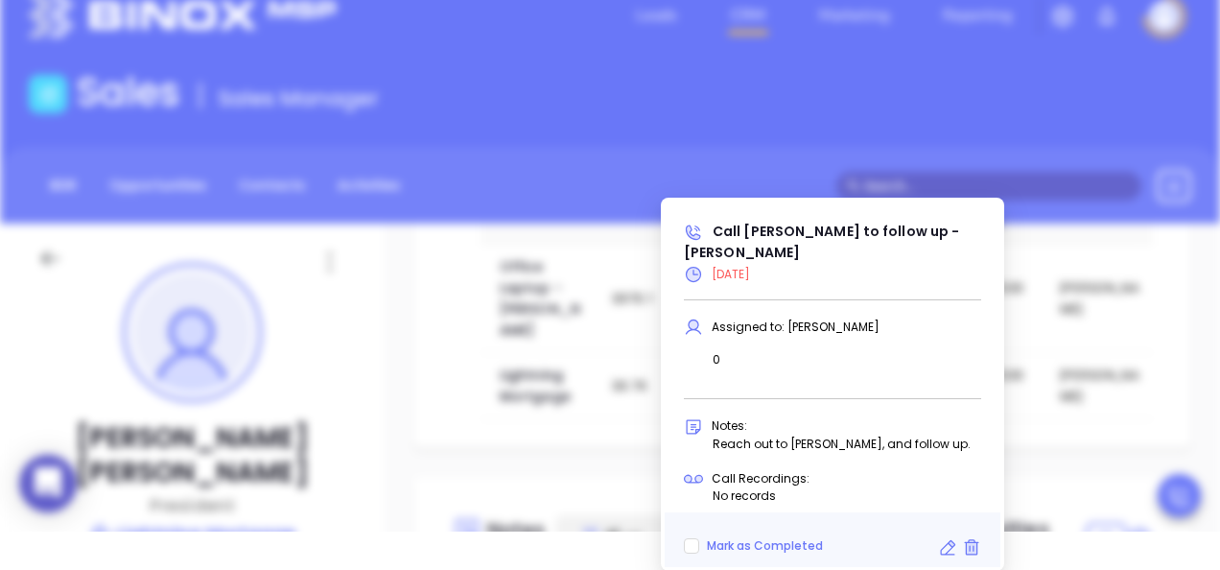
scroll to position [606, 0]
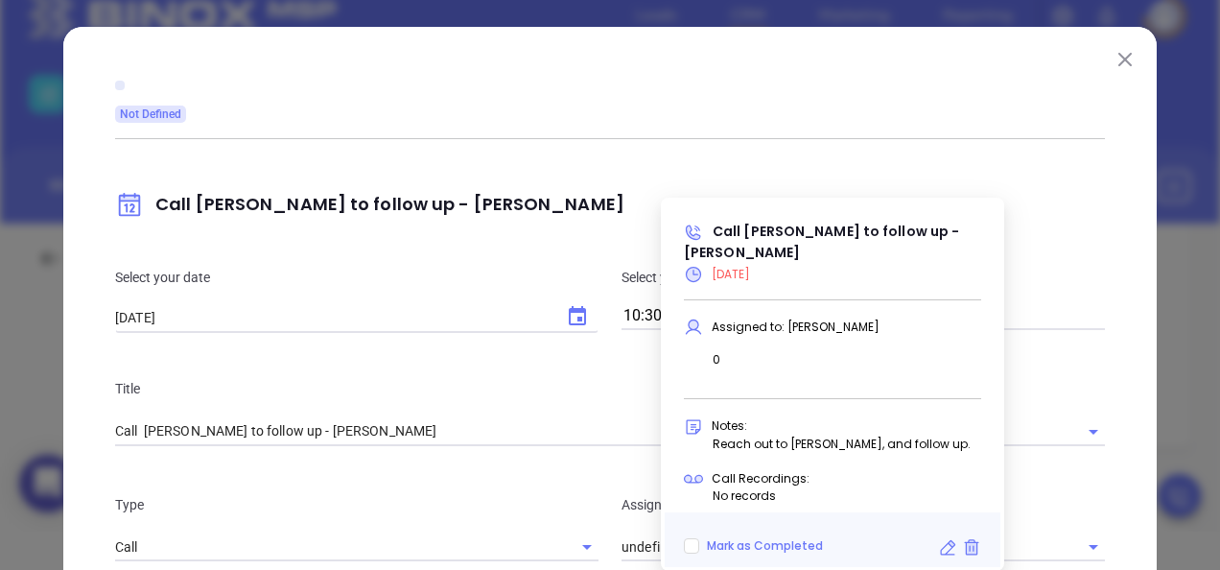
type input "[PERSON_NAME]"
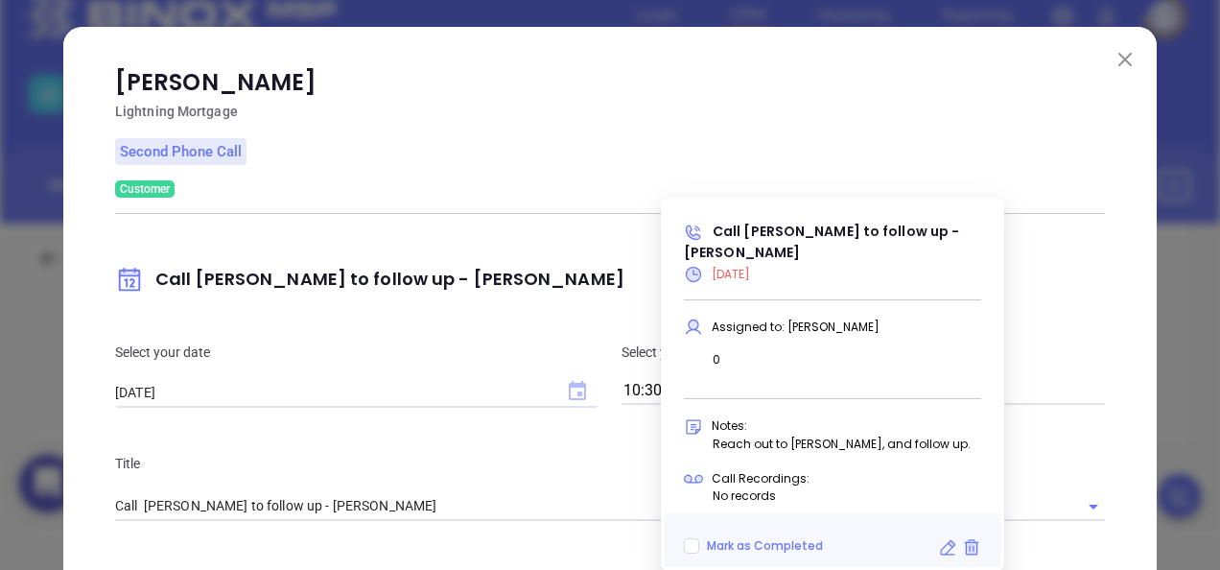
click at [566, 307] on div "[PERSON_NAME] Lightning Mortgage Second Phone Call Customer Call [PERSON_NAME] …" at bounding box center [610, 558] width 990 height 986
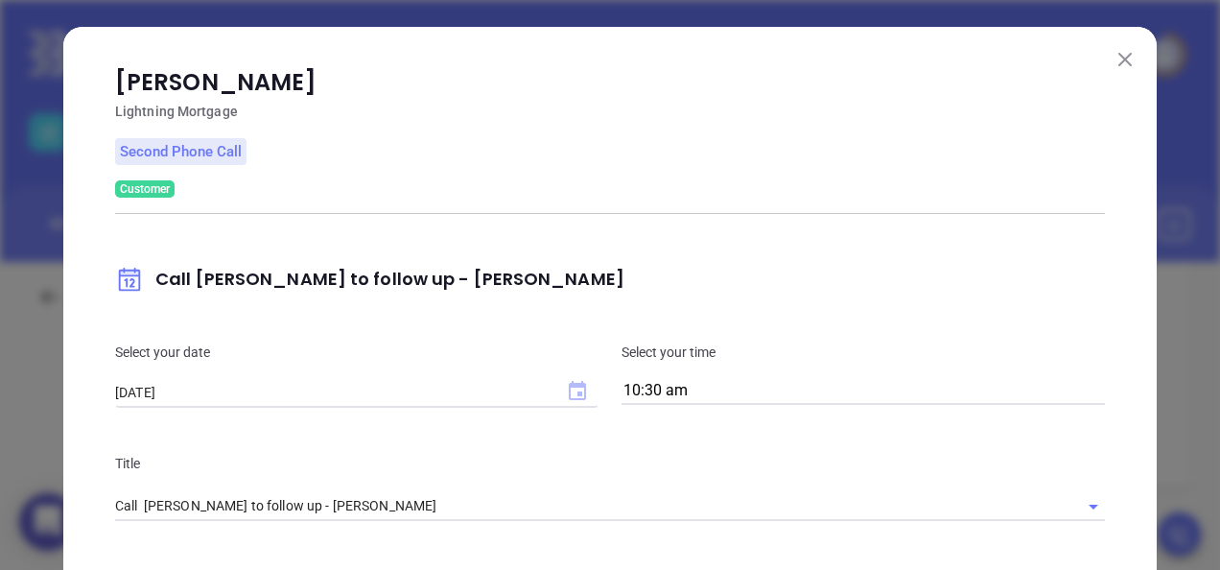
scroll to position [0, 0]
click at [566, 389] on icon "Choose date, selected date is Aug 27, 2025" at bounding box center [577, 391] width 23 height 23
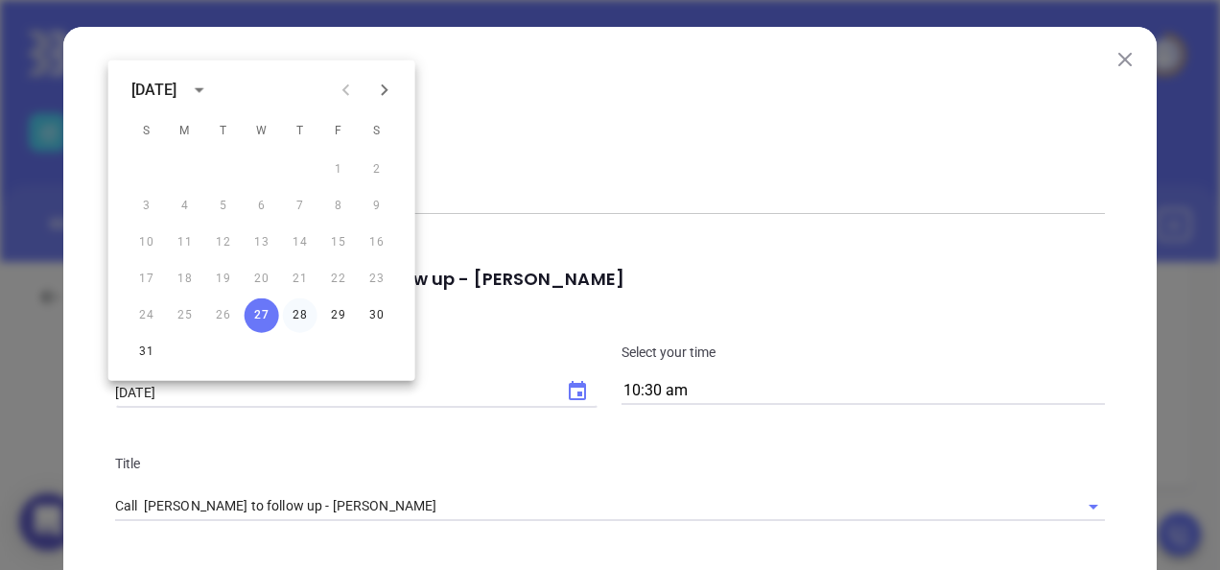
click at [309, 319] on button "28" at bounding box center [300, 315] width 35 height 35
type input "[DATE]"
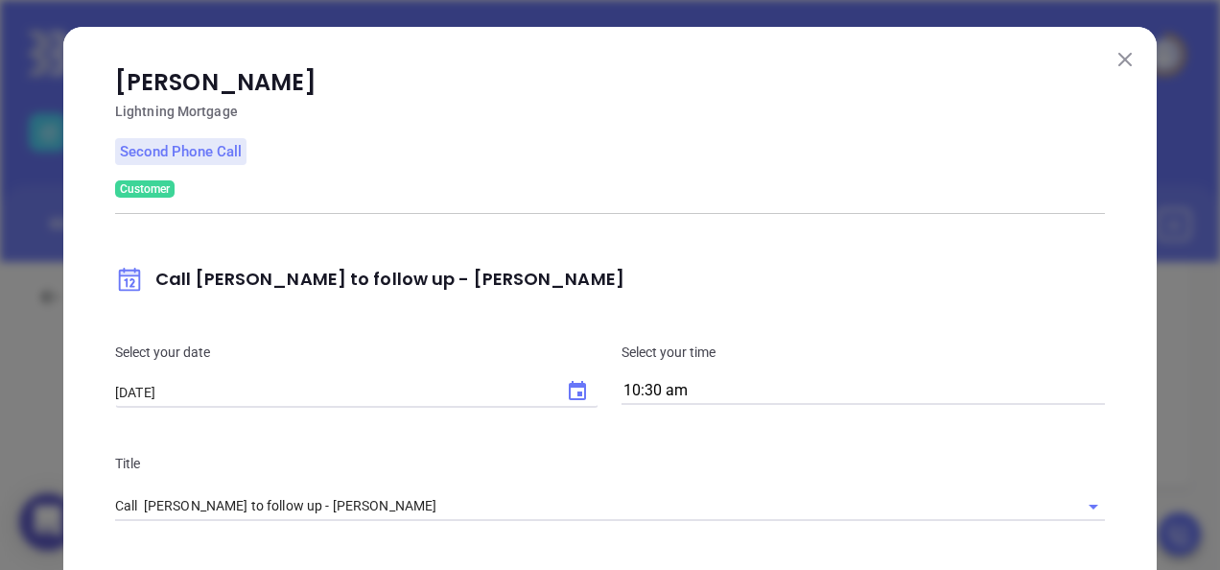
click at [824, 113] on p "Lightning Mortgage" at bounding box center [610, 111] width 990 height 23
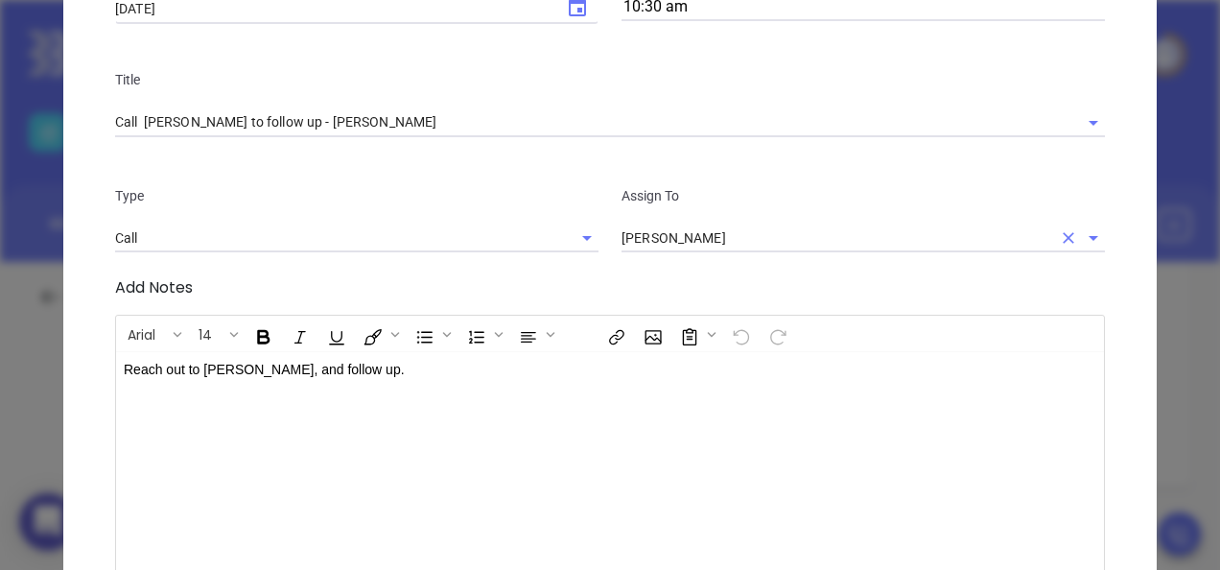
scroll to position [672, 0]
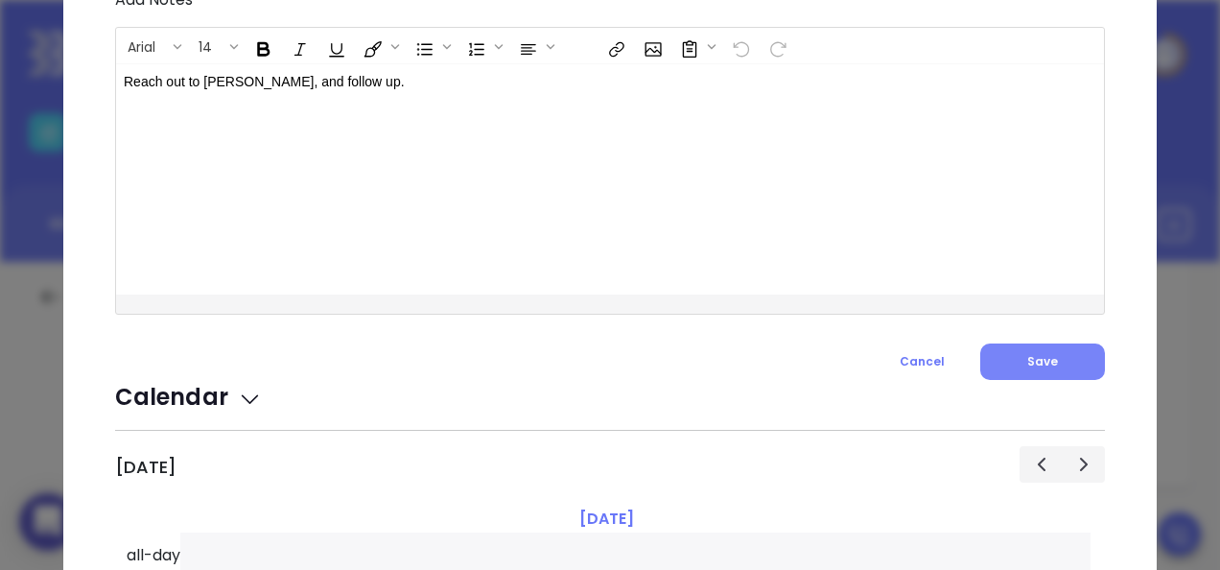
click at [1033, 368] on span "Save" at bounding box center [1043, 361] width 31 height 16
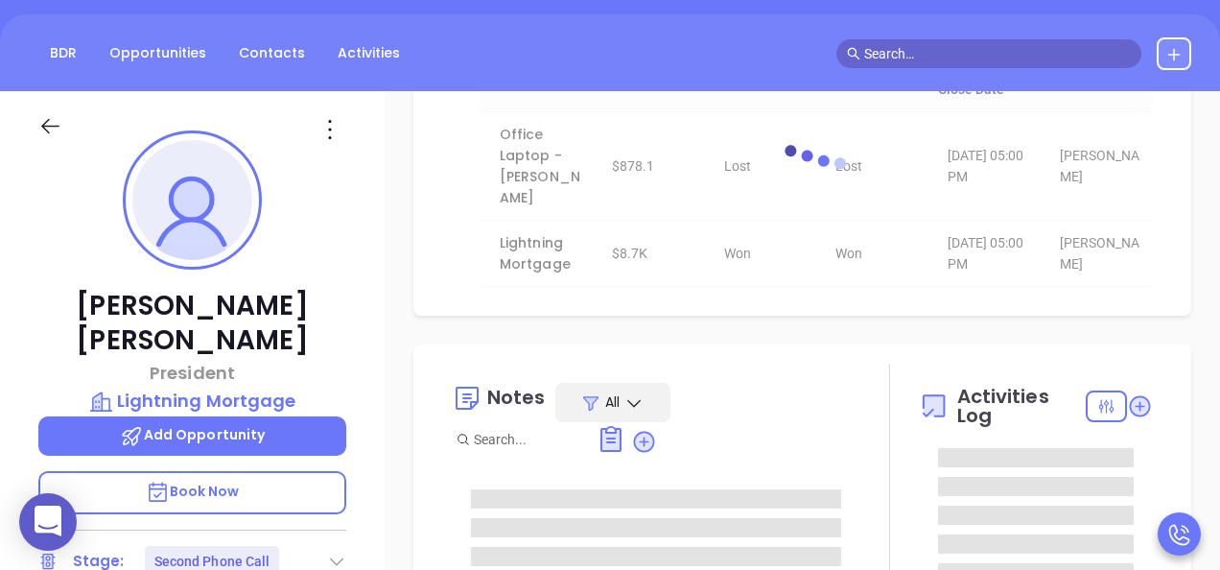
scroll to position [192, 0]
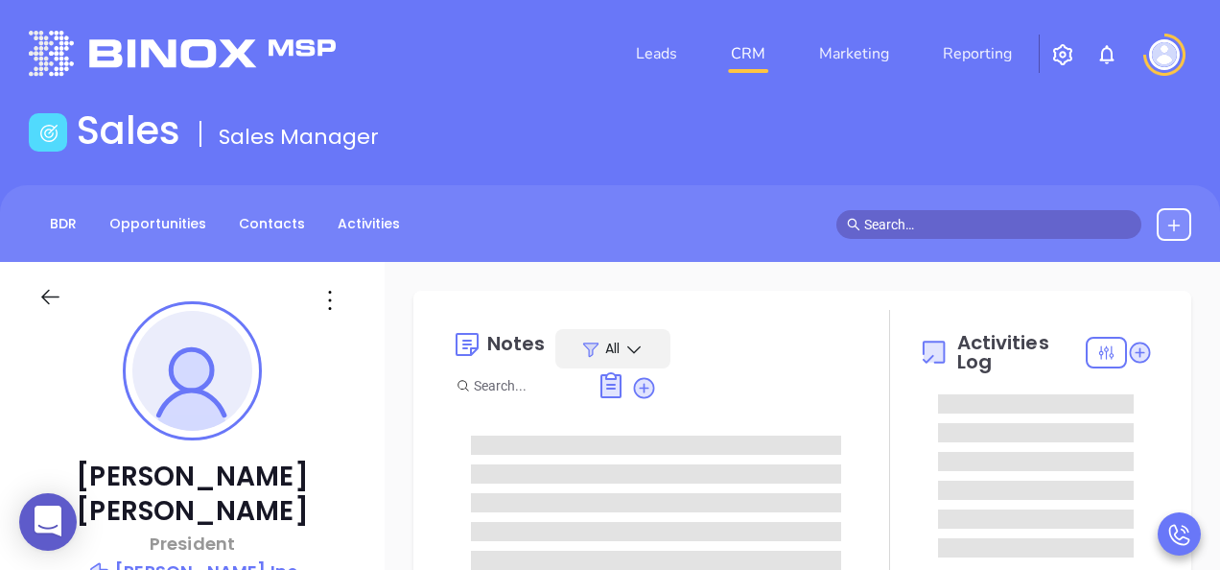
type input "[DATE]"
type input "[PERSON_NAME]"
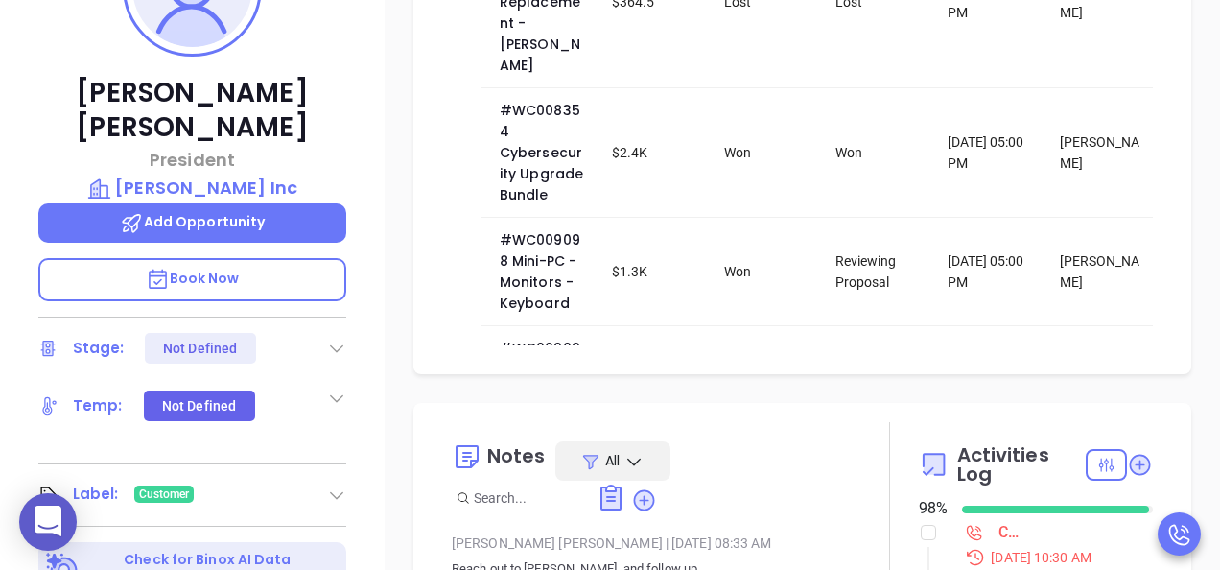
scroll to position [480, 0]
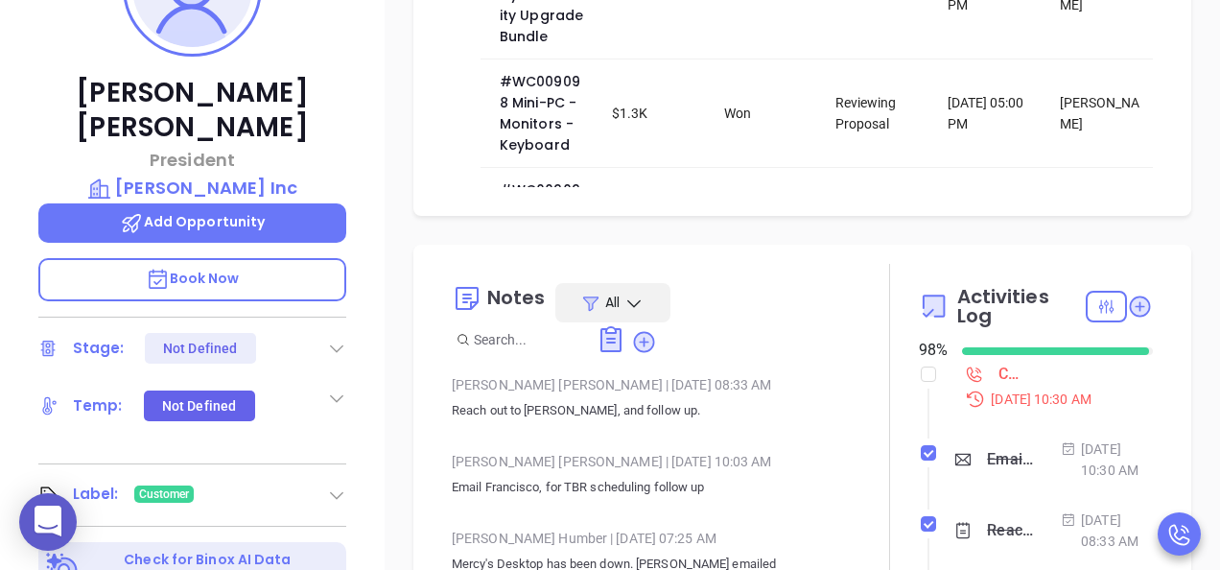
click at [999, 380] on div "Call [PERSON_NAME] to follow up - [PERSON_NAME]" at bounding box center [1010, 374] width 23 height 29
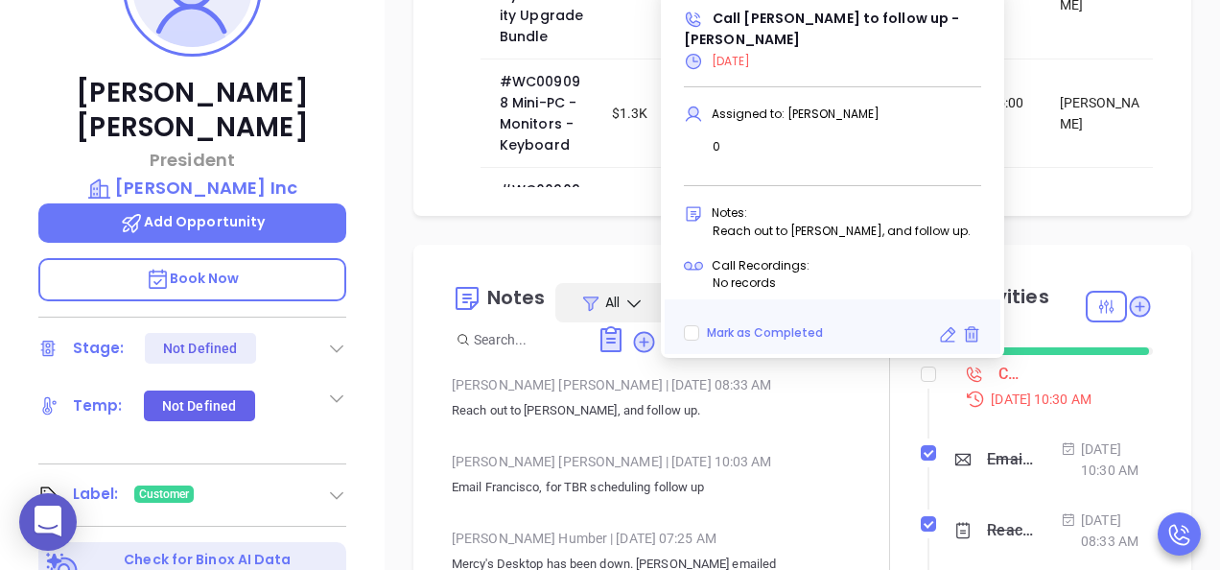
click at [946, 331] on icon at bounding box center [947, 334] width 19 height 19
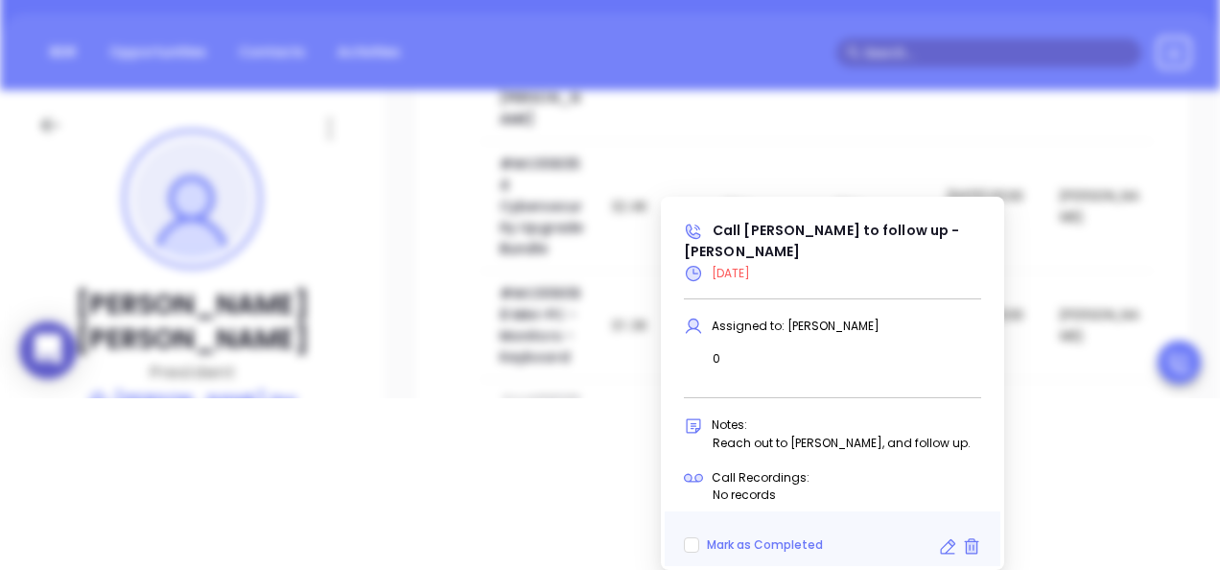
type input "[DATE]"
type input "Call [PERSON_NAME] to follow up - [PERSON_NAME]"
type input "Call"
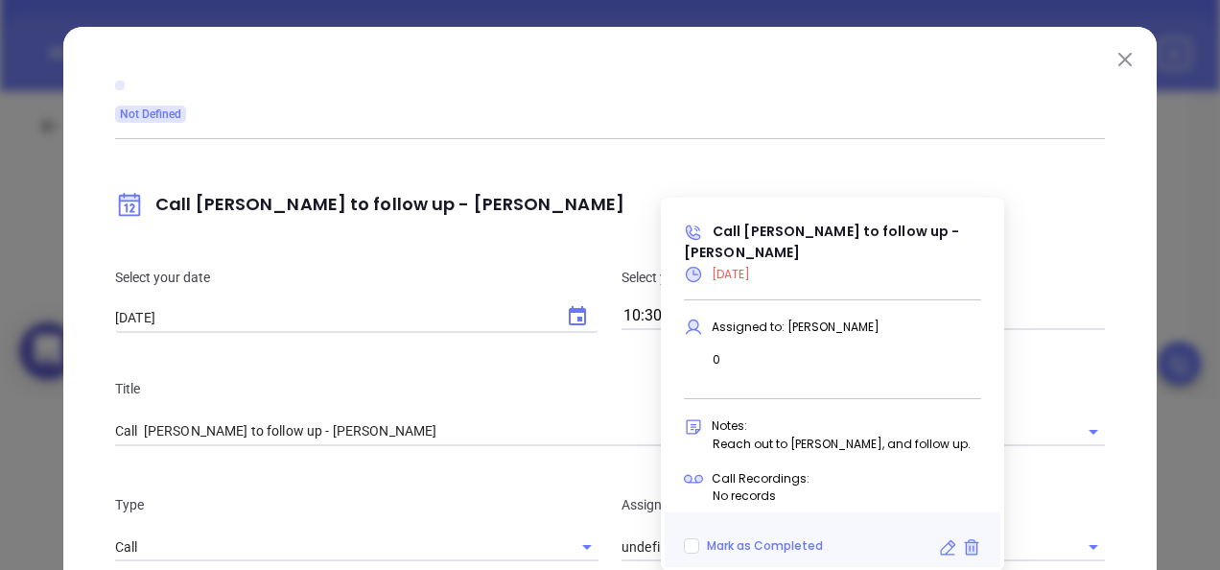
type input "[PERSON_NAME]"
click at [624, 128] on div "Not Defined Call Francisco to follow up - Francisco Esquivel Select your date 0…" at bounding box center [610, 521] width 990 height 912
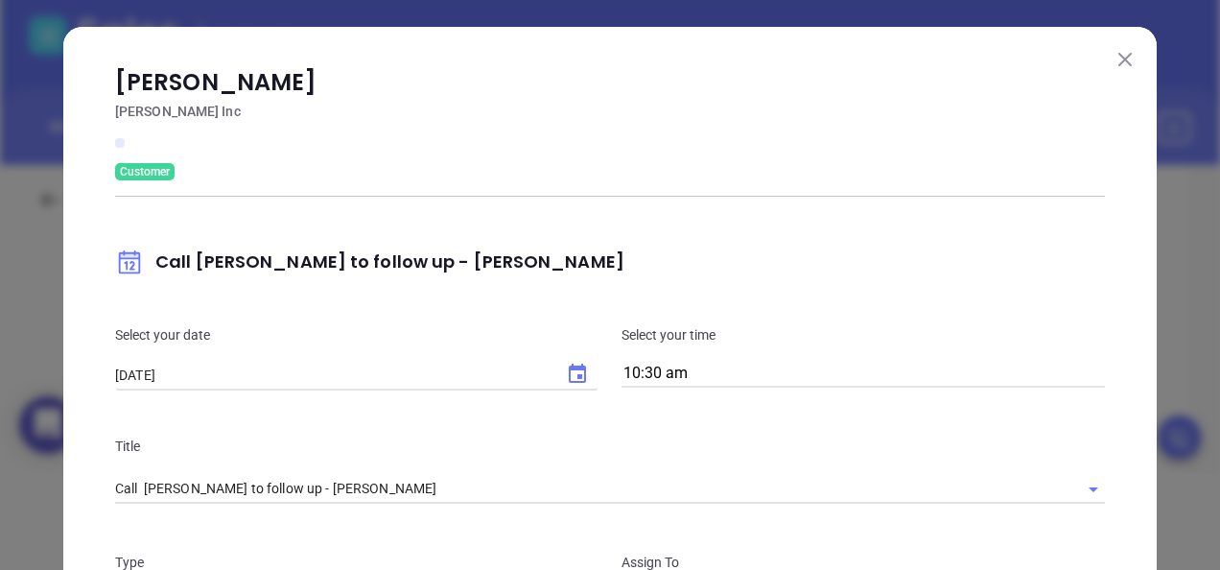
scroll to position [0, 0]
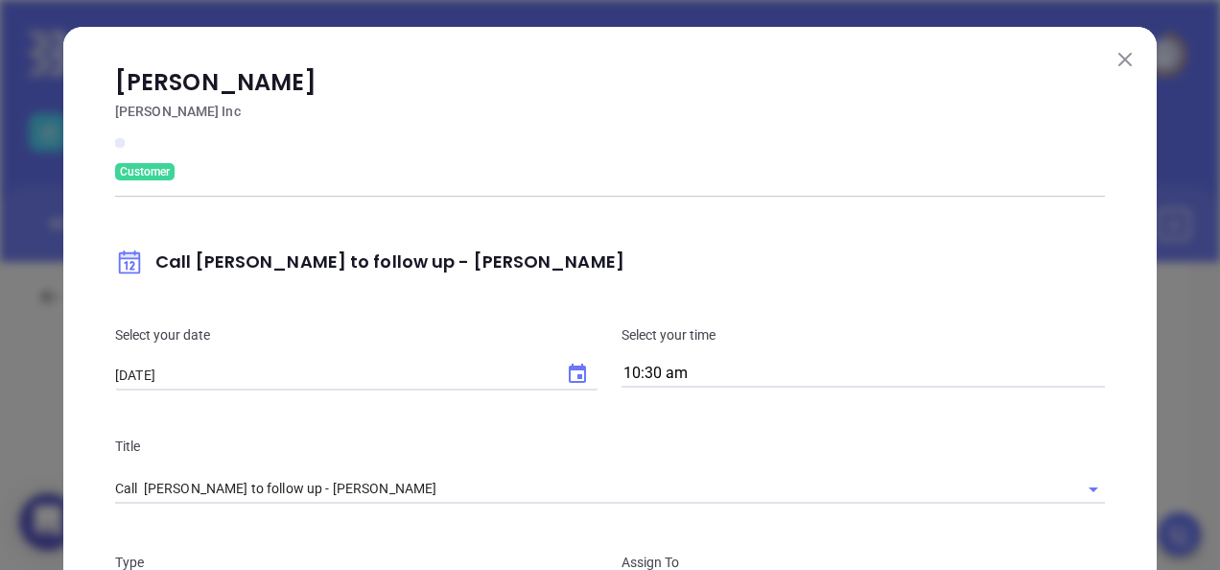
click at [576, 375] on icon "Choose date, selected date is Aug 27, 2025" at bounding box center [577, 374] width 23 height 23
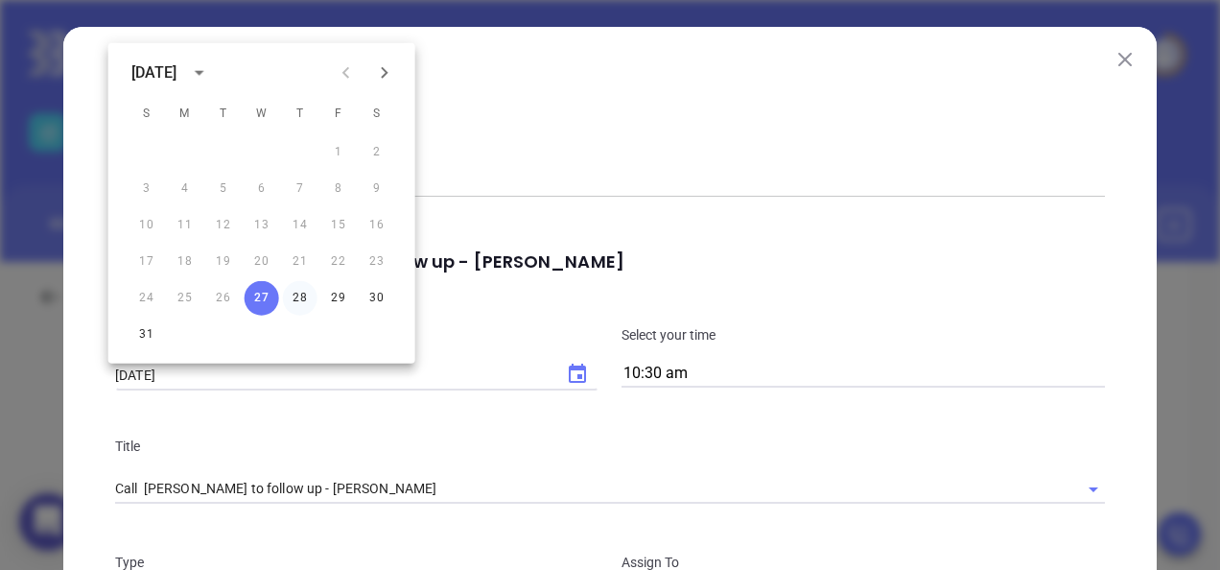
click at [305, 292] on button "28" at bounding box center [300, 298] width 35 height 35
type input "[DATE]"
click at [604, 152] on div "Francisco Esquivel Lore Frank Inc Customer Call Francisco to follow up - Franci…" at bounding box center [610, 549] width 990 height 969
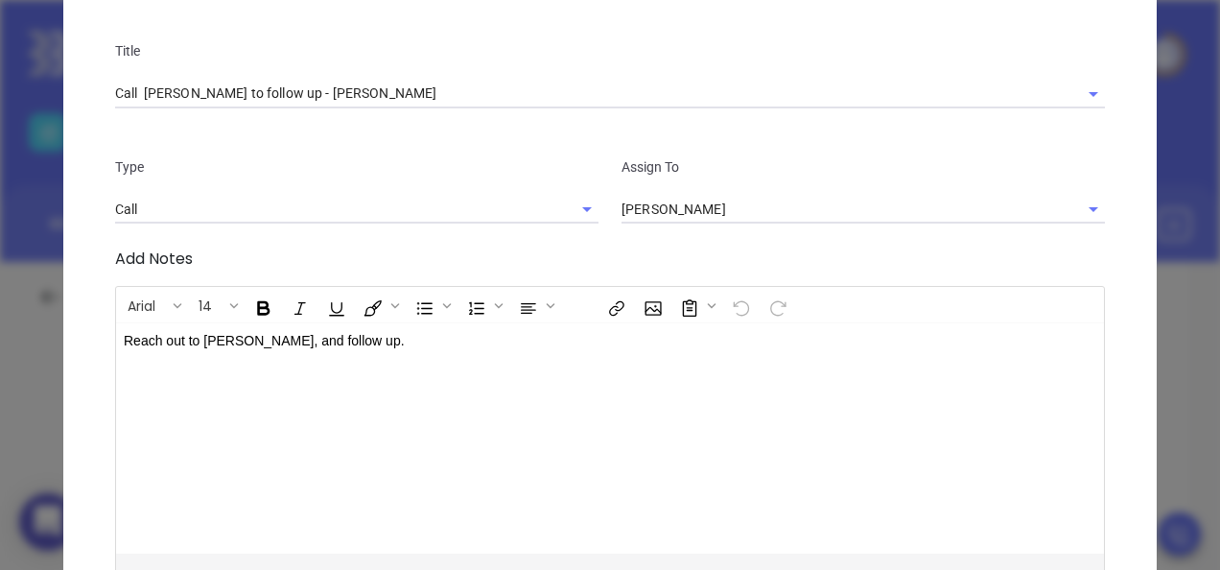
scroll to position [576, 0]
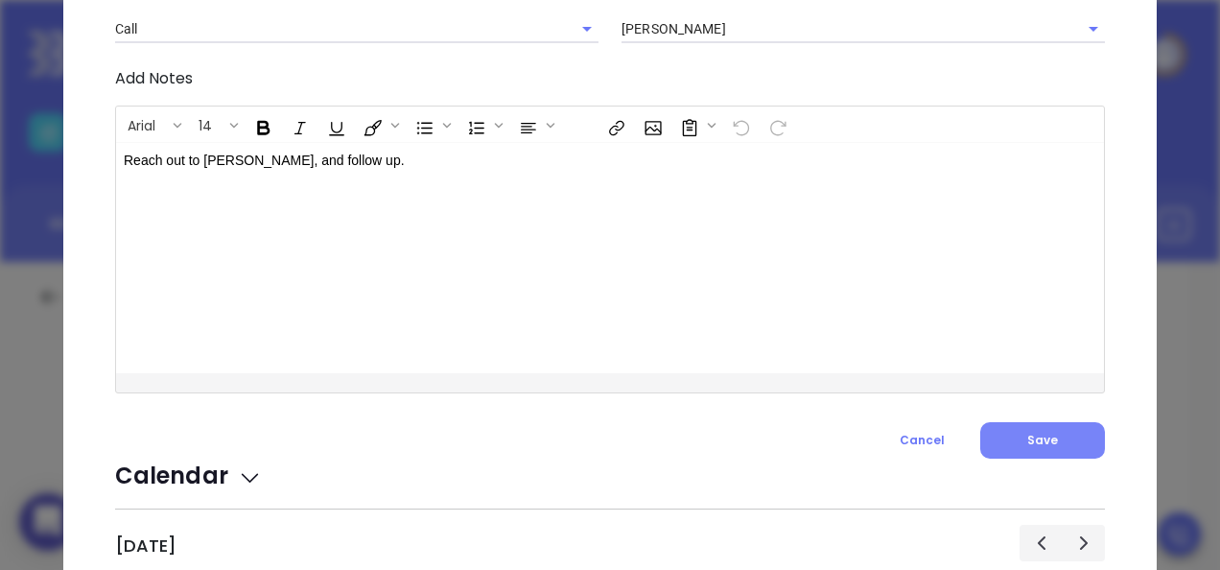
click at [1027, 430] on button "Save" at bounding box center [1043, 440] width 125 height 36
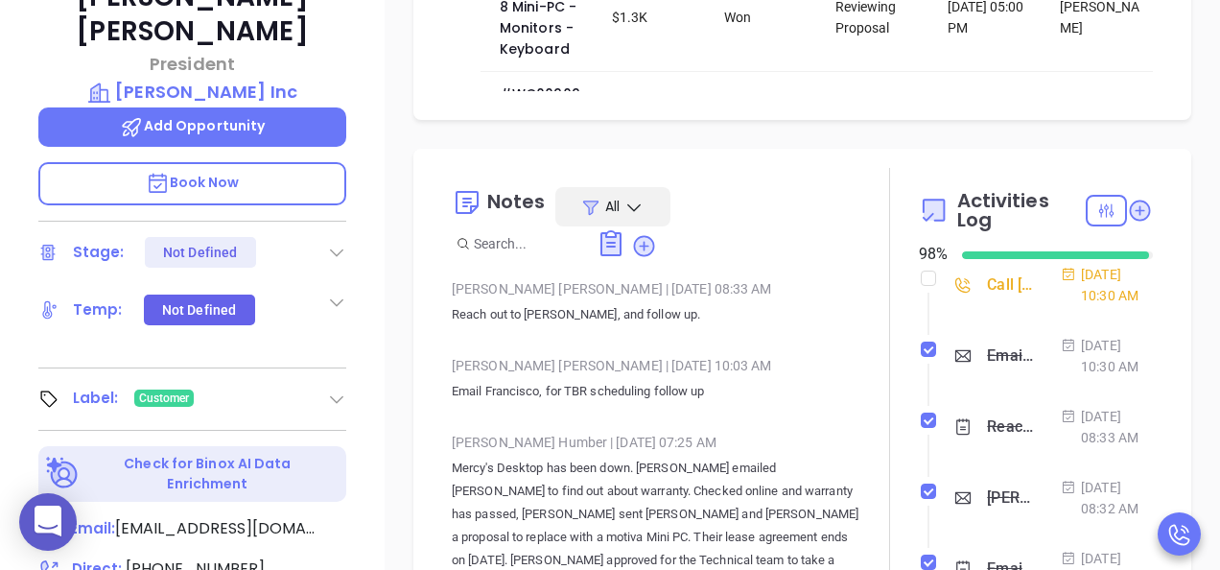
scroll to position [288, 0]
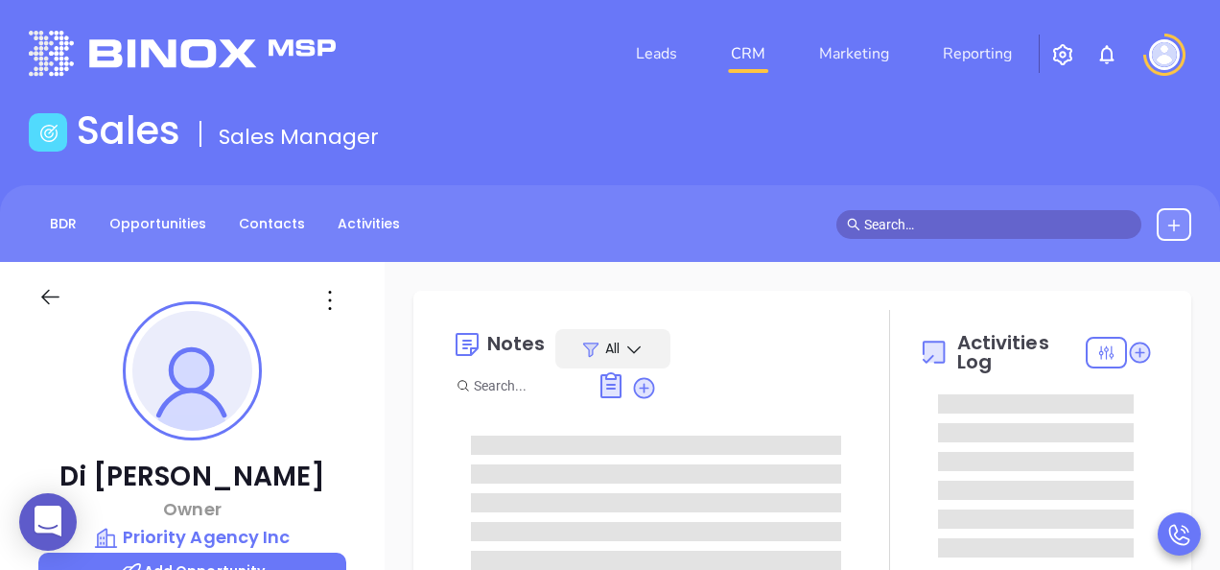
type input "[DATE]"
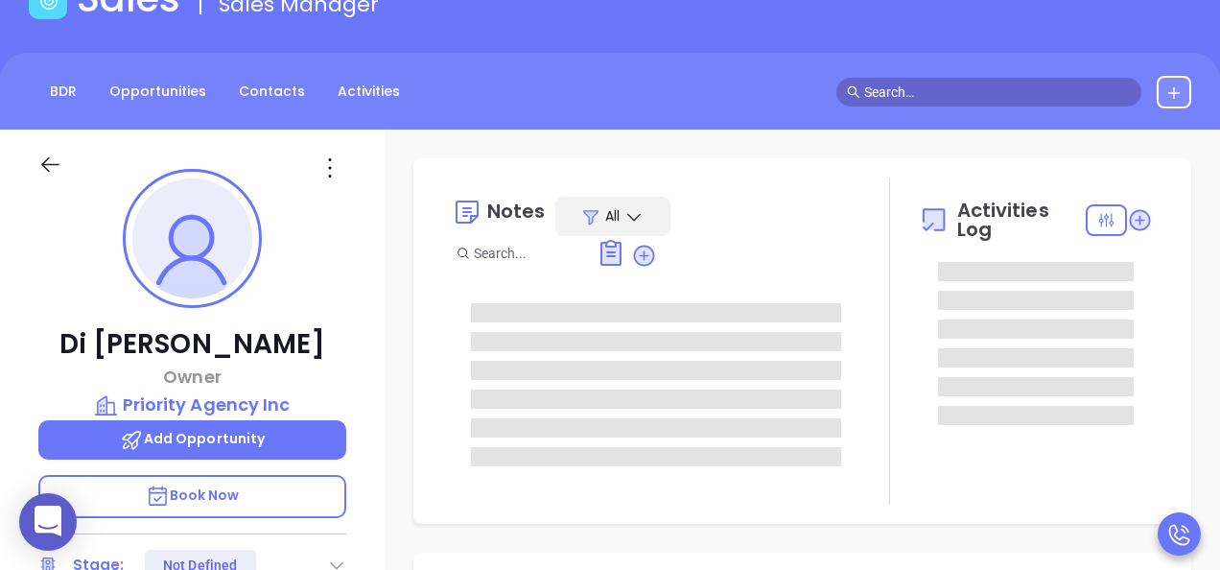
scroll to position [288, 0]
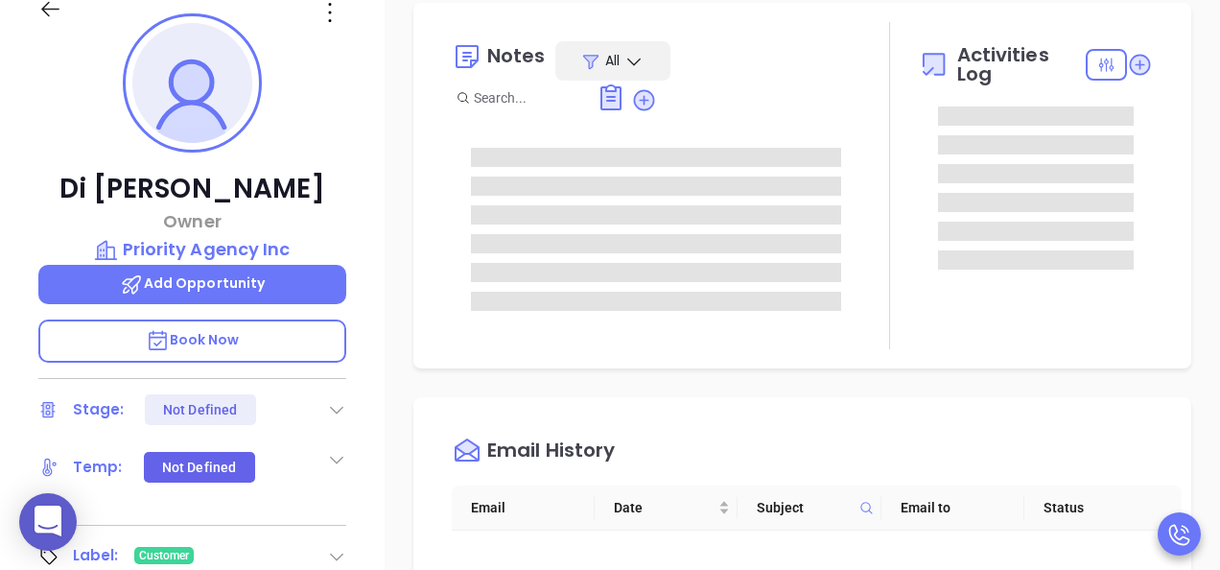
type input "[PERSON_NAME]"
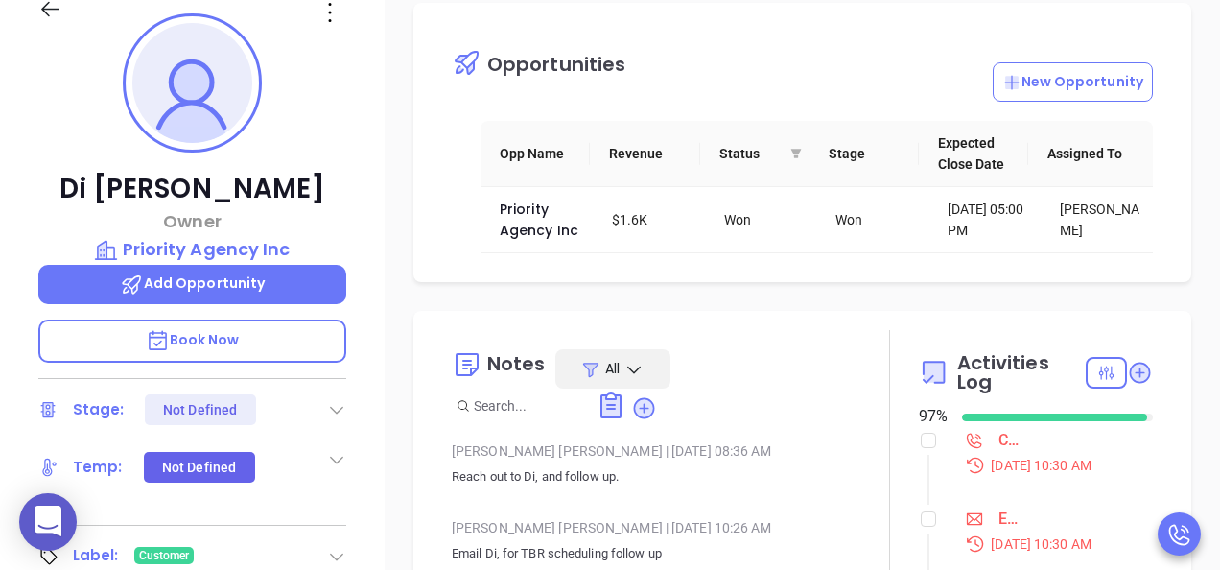
click at [999, 439] on div "Call Di to follow up - [PERSON_NAME]" at bounding box center [1010, 440] width 23 height 29
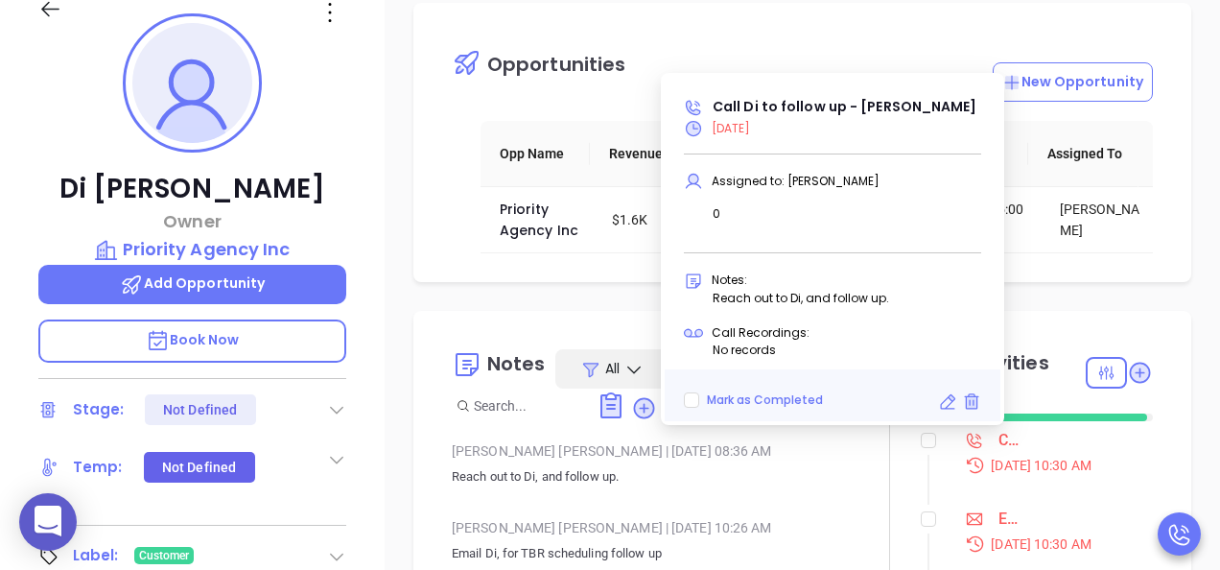
click at [943, 395] on icon at bounding box center [947, 401] width 19 height 19
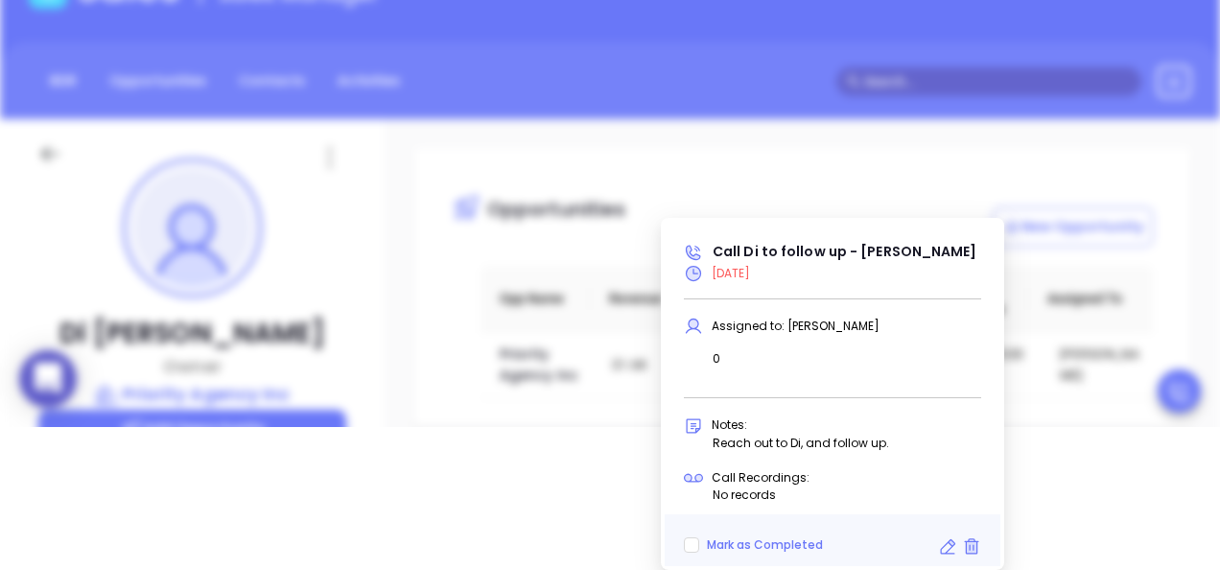
type input "[DATE]"
type input "Call Di to follow up - [PERSON_NAME]"
type input "Call"
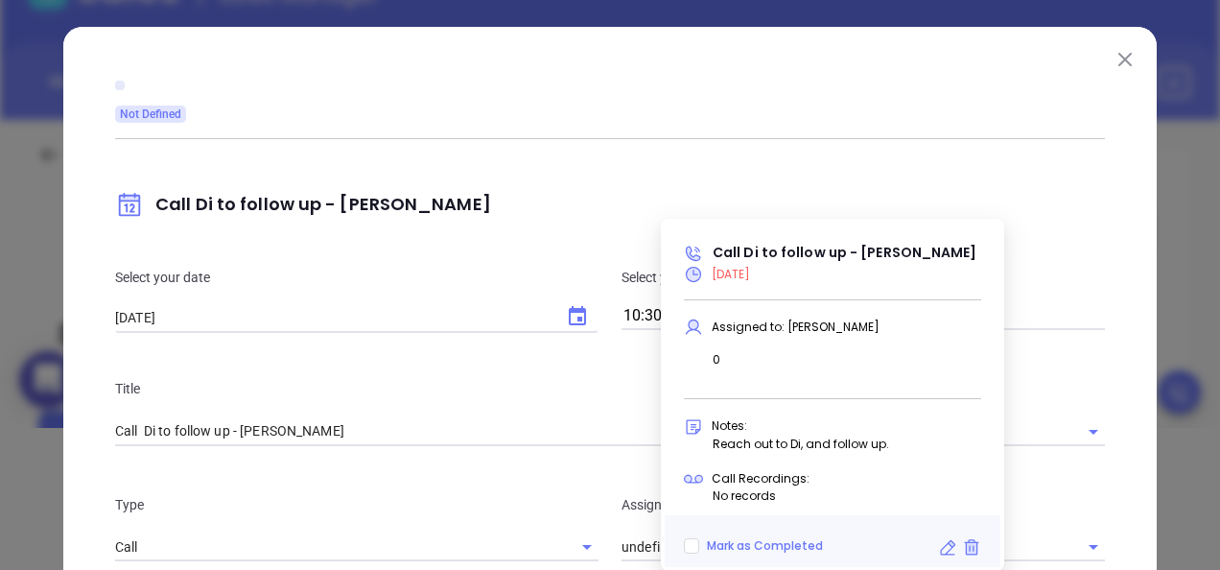
type input "[PERSON_NAME]"
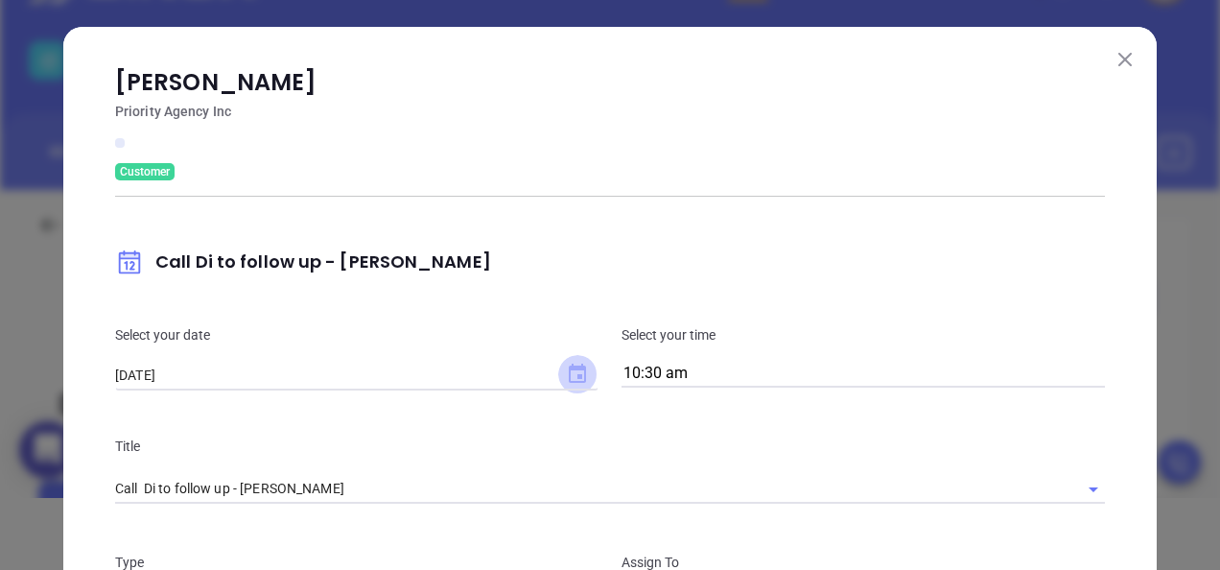
scroll to position [129, 0]
click at [572, 308] on div "Select your date 08/27/2025 ​ Select your time 10:30 am" at bounding box center [610, 355] width 1013 height 111
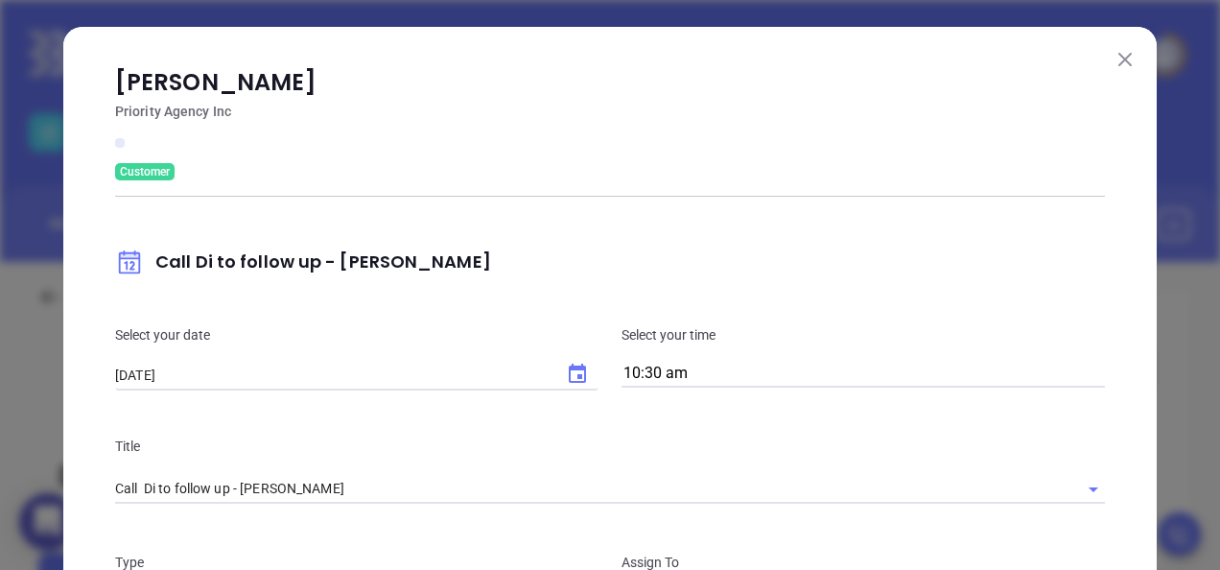
scroll to position [0, 0]
click at [566, 369] on icon "Choose date, selected date is Aug 27, 2025" at bounding box center [577, 374] width 23 height 23
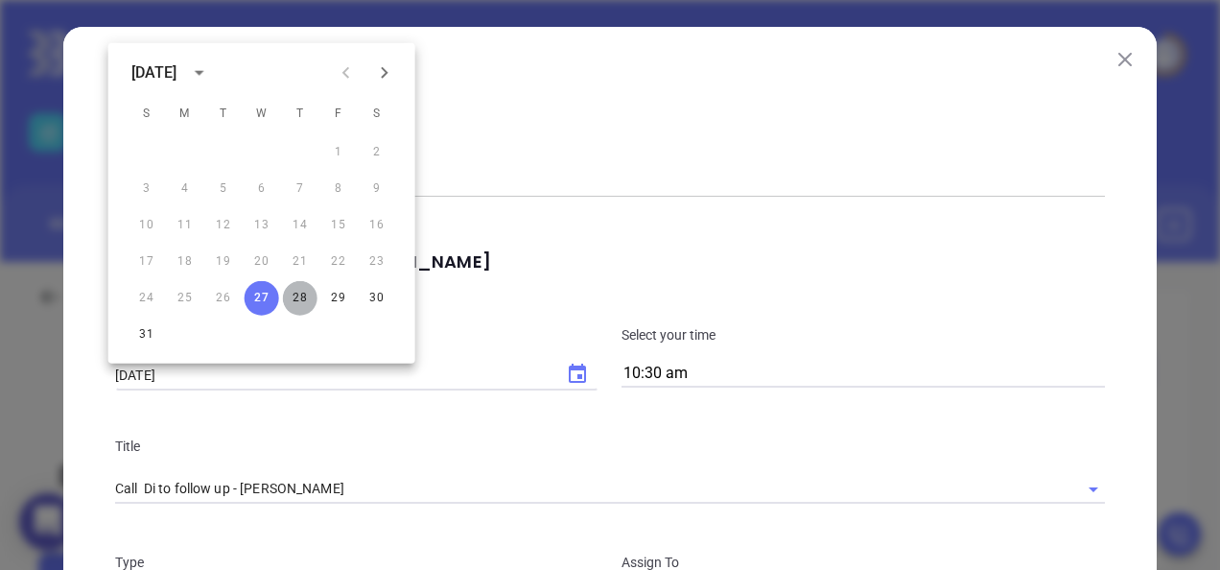
click at [306, 296] on button "28" at bounding box center [300, 298] width 35 height 35
type input "[DATE]"
click at [950, 168] on div "Customer" at bounding box center [610, 171] width 990 height 17
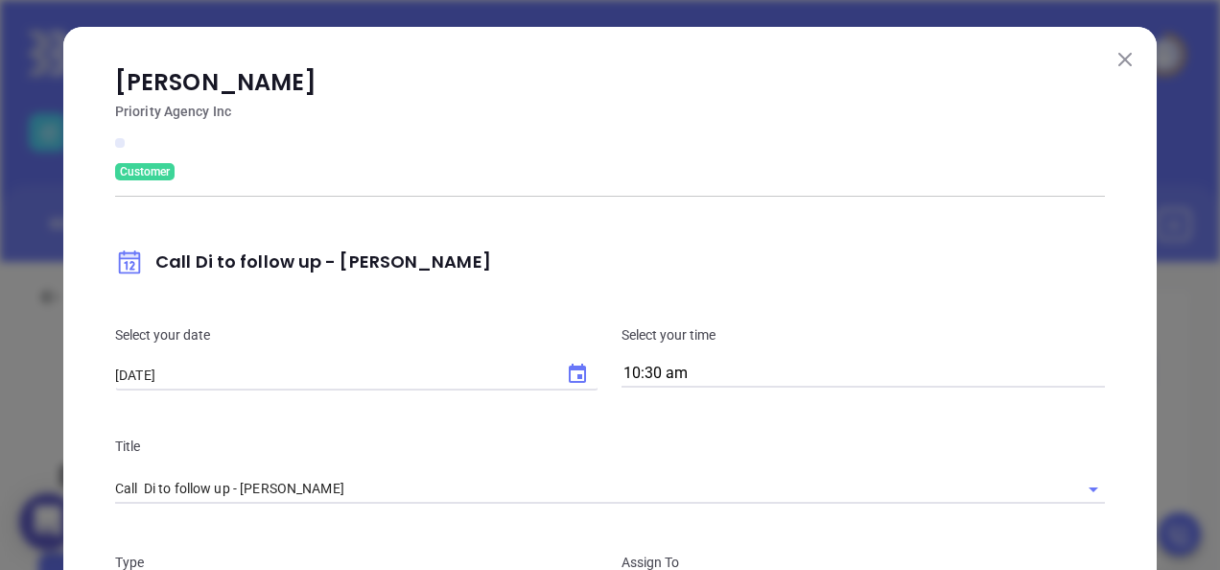
scroll to position [672, 0]
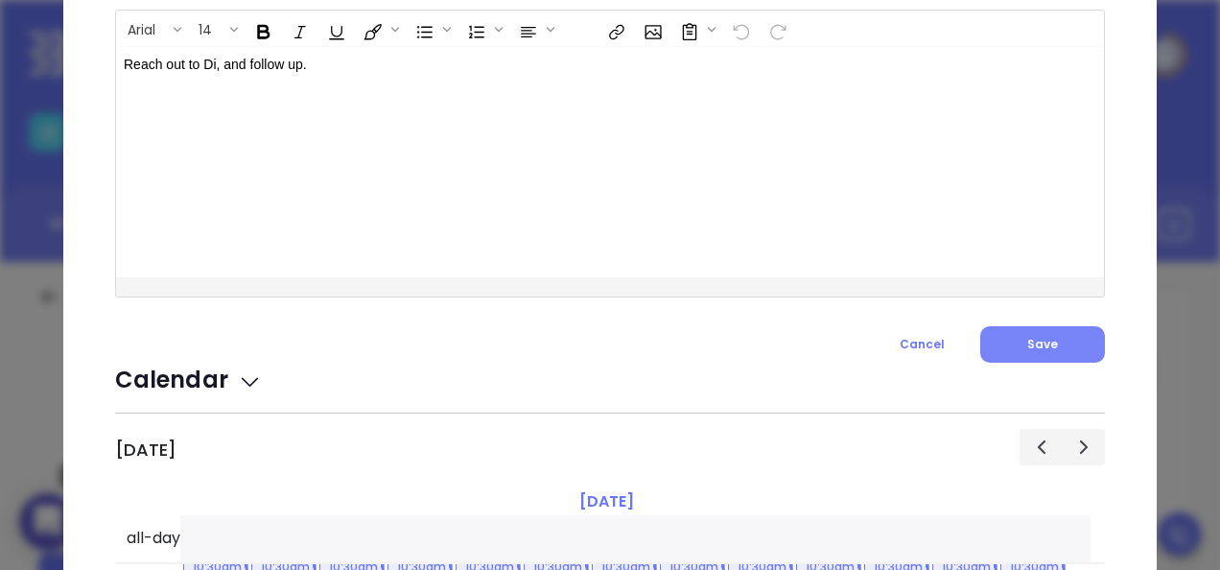
click at [1031, 330] on button "Save" at bounding box center [1043, 344] width 125 height 36
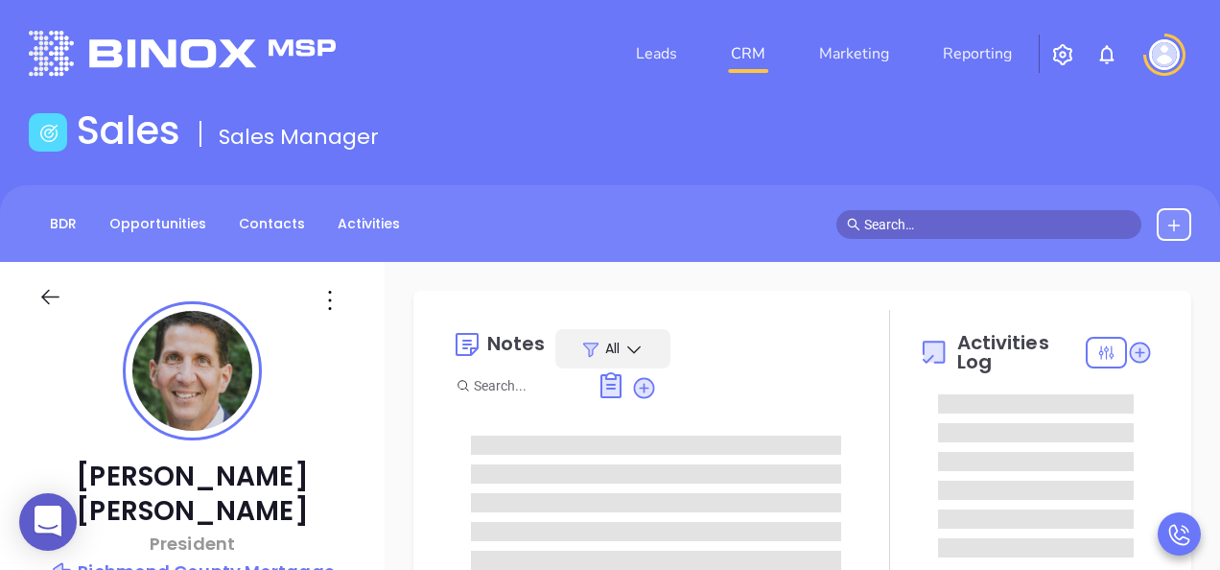
type input "[DATE]"
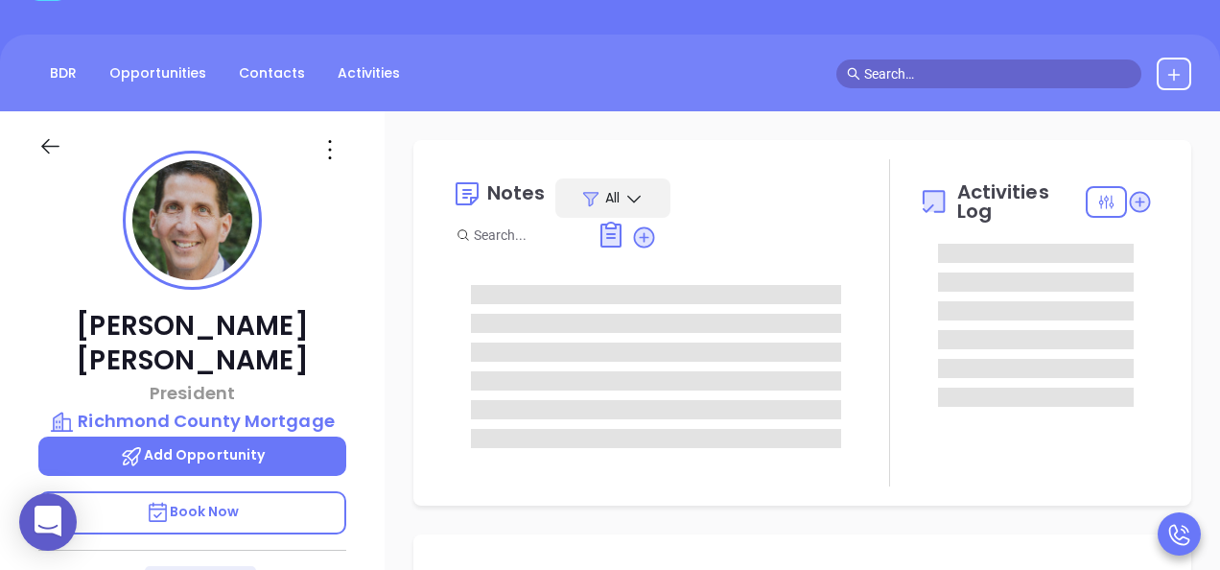
scroll to position [288, 0]
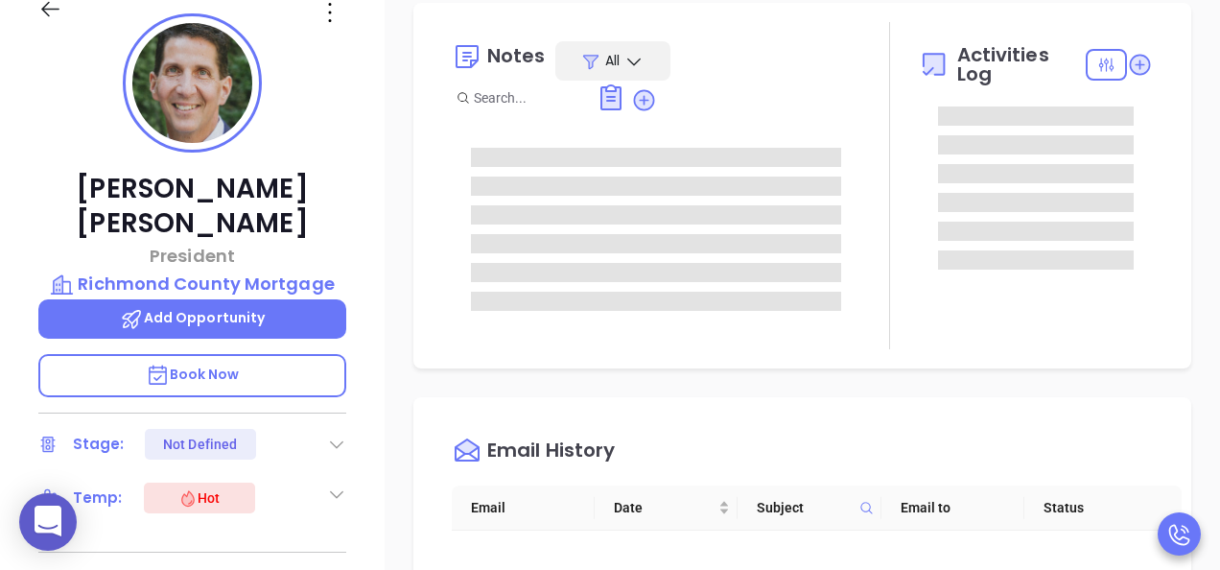
type input "[PERSON_NAME]"
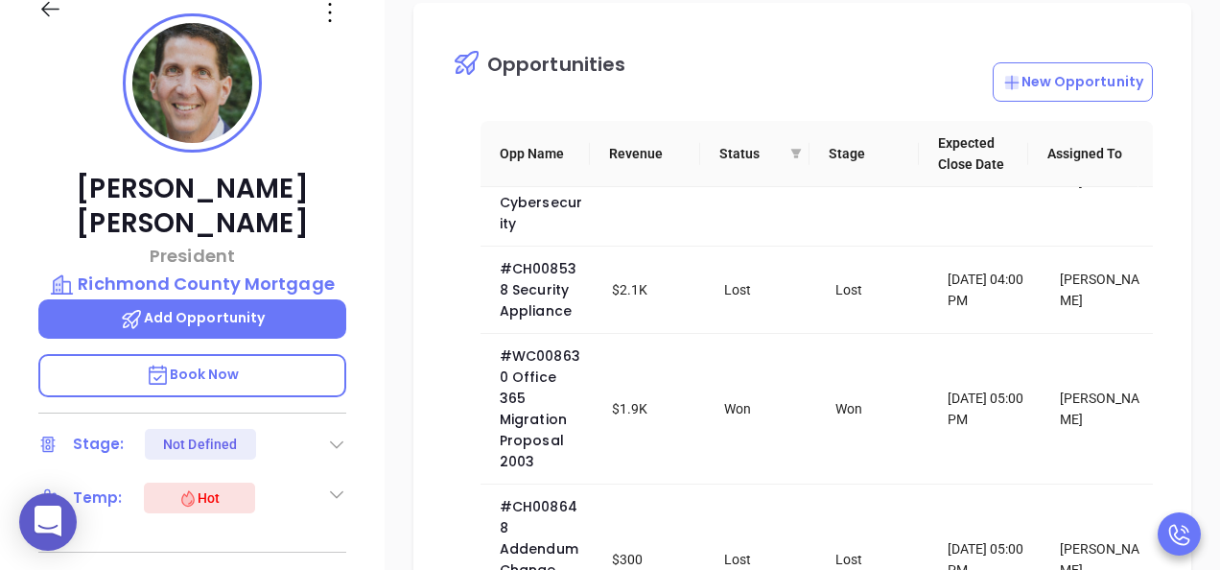
scroll to position [480, 0]
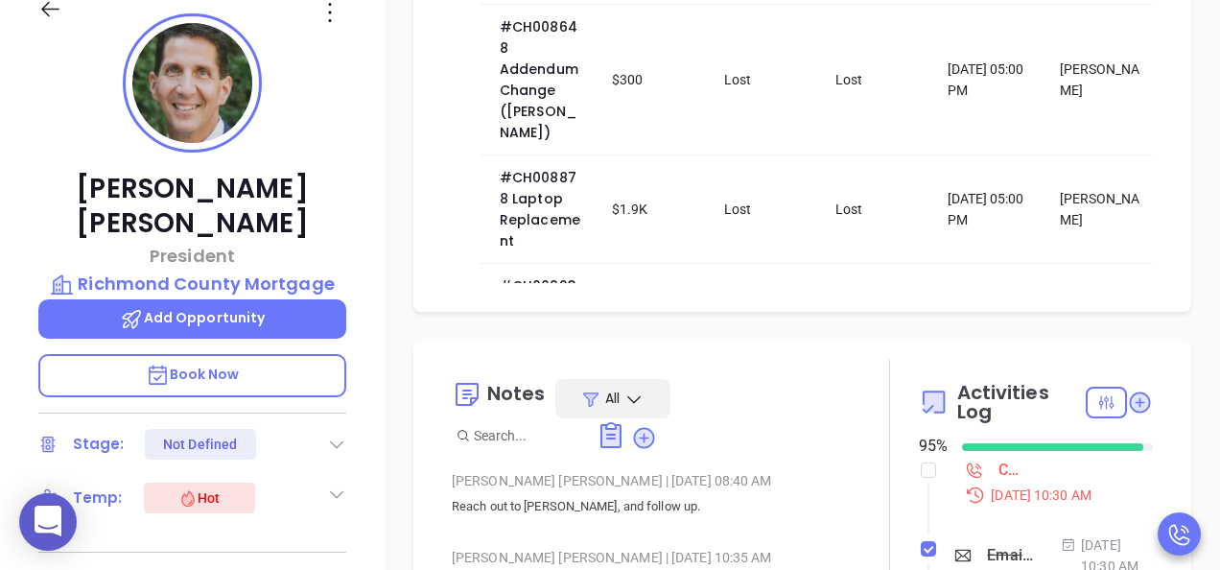
click at [999, 476] on div "Call [PERSON_NAME] to follow up - [PERSON_NAME]" at bounding box center [1010, 470] width 23 height 29
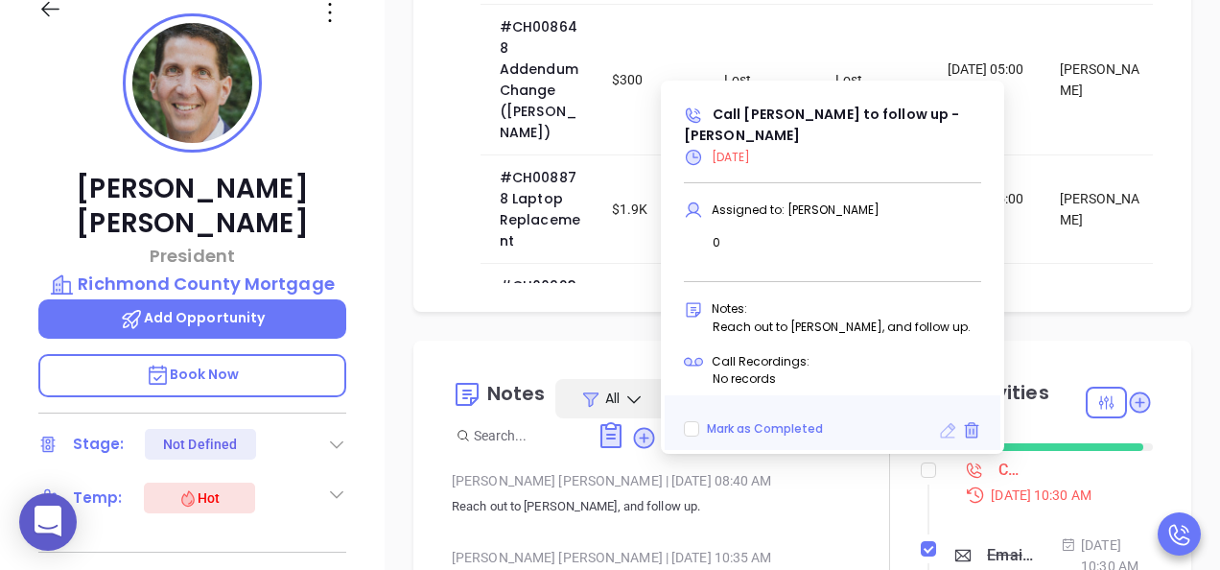
click at [950, 428] on icon at bounding box center [947, 430] width 19 height 19
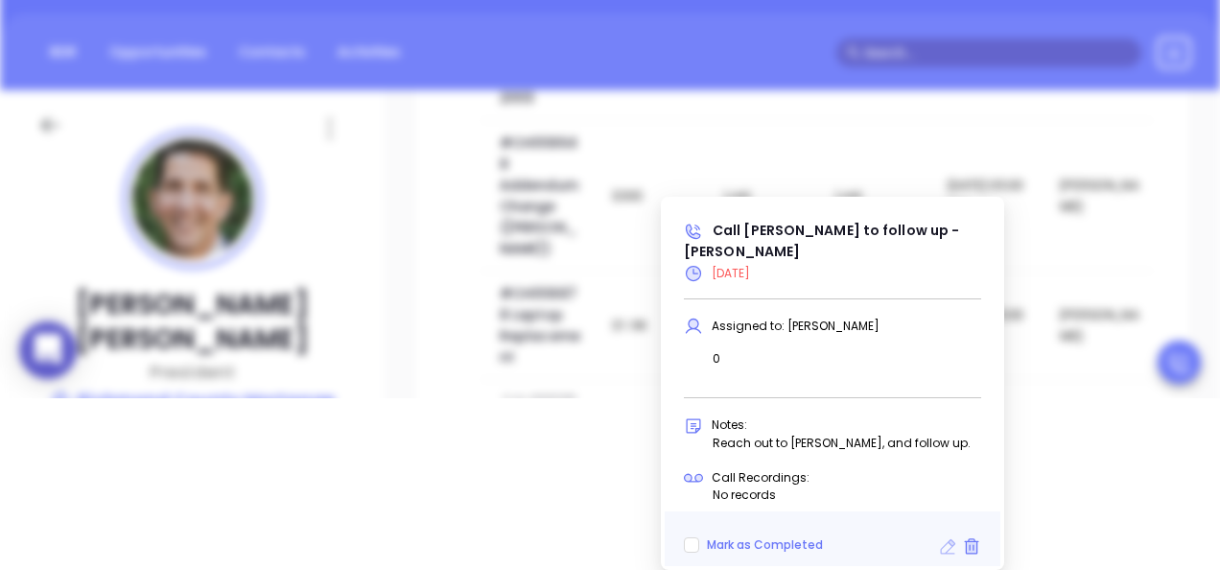
type input "[DATE]"
type input "Call [PERSON_NAME] to follow up - [PERSON_NAME]"
type input "Call"
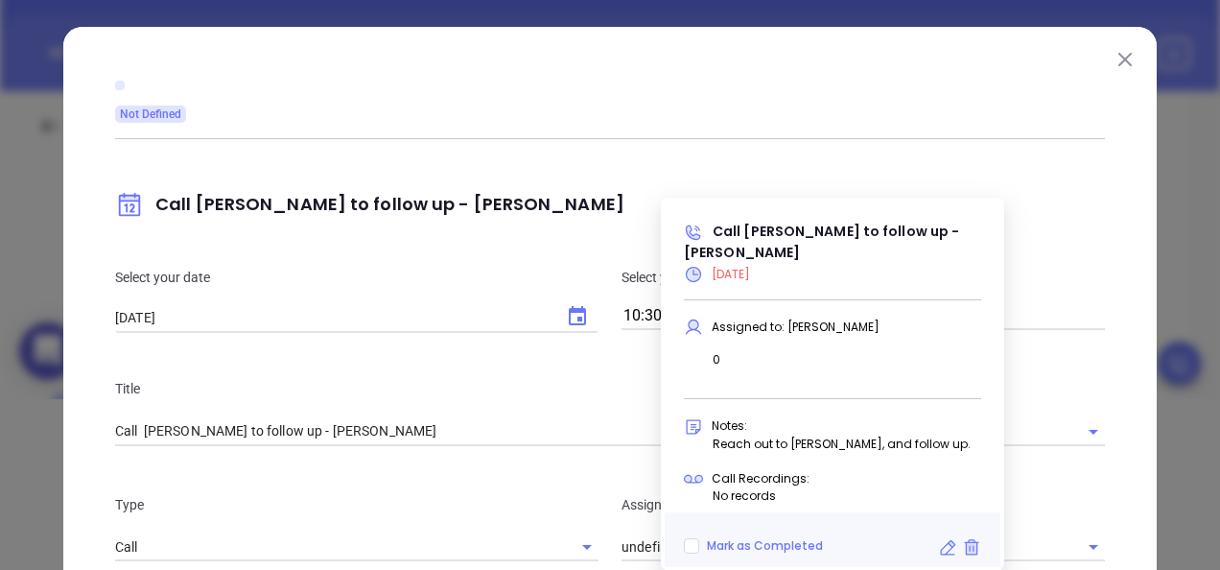
type input "[PERSON_NAME]"
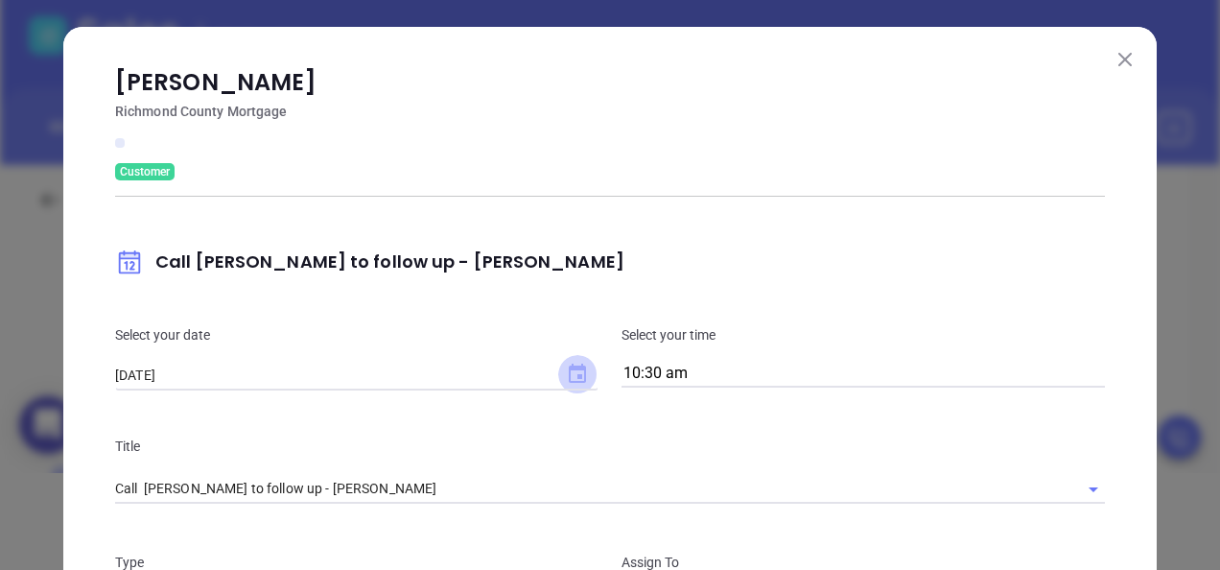
click at [577, 372] on icon "Choose date, selected date is Aug 27, 2025" at bounding box center [577, 373] width 17 height 19
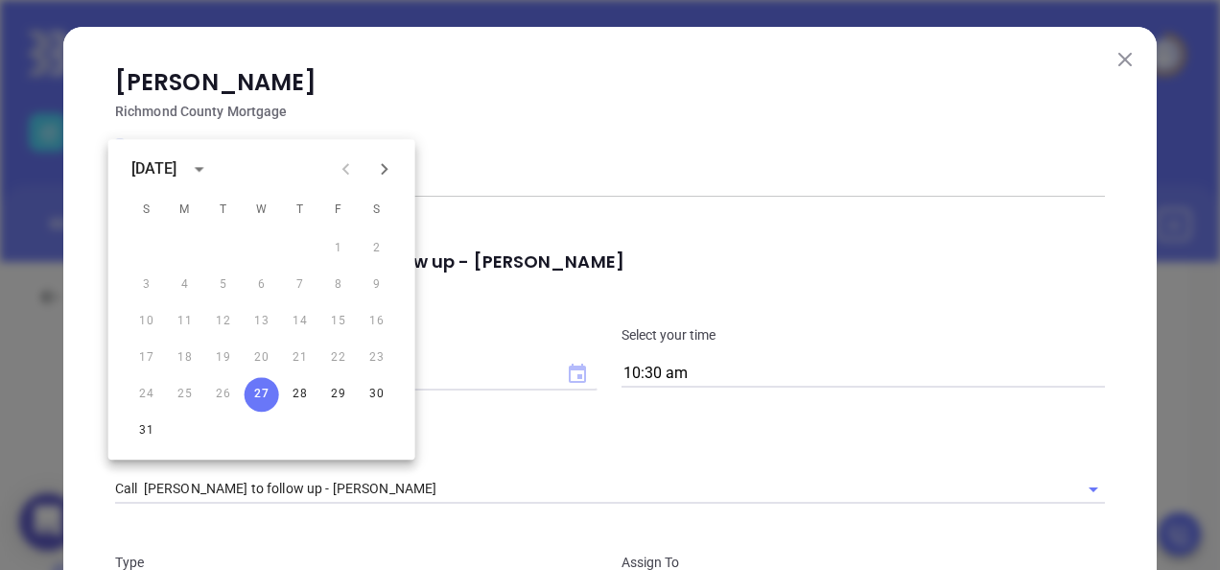
scroll to position [0, 0]
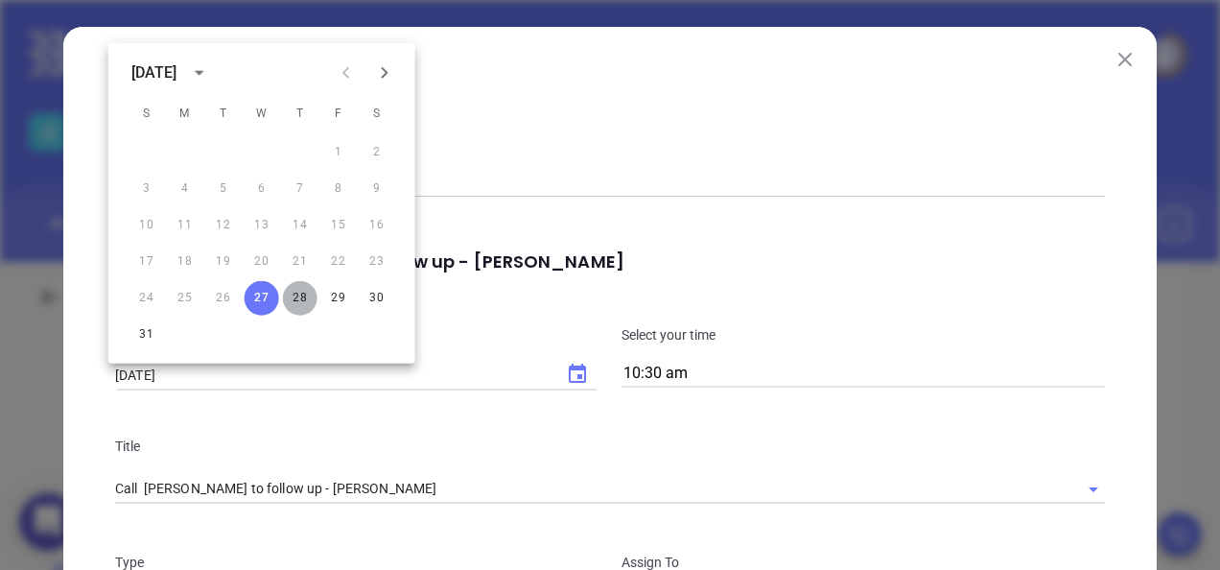
click at [299, 296] on button "28" at bounding box center [300, 298] width 35 height 35
type input "[DATE]"
click at [910, 185] on div "[PERSON_NAME] Richmond County Mortgage Customer Call [PERSON_NAME] to follow up…" at bounding box center [610, 549] width 990 height 969
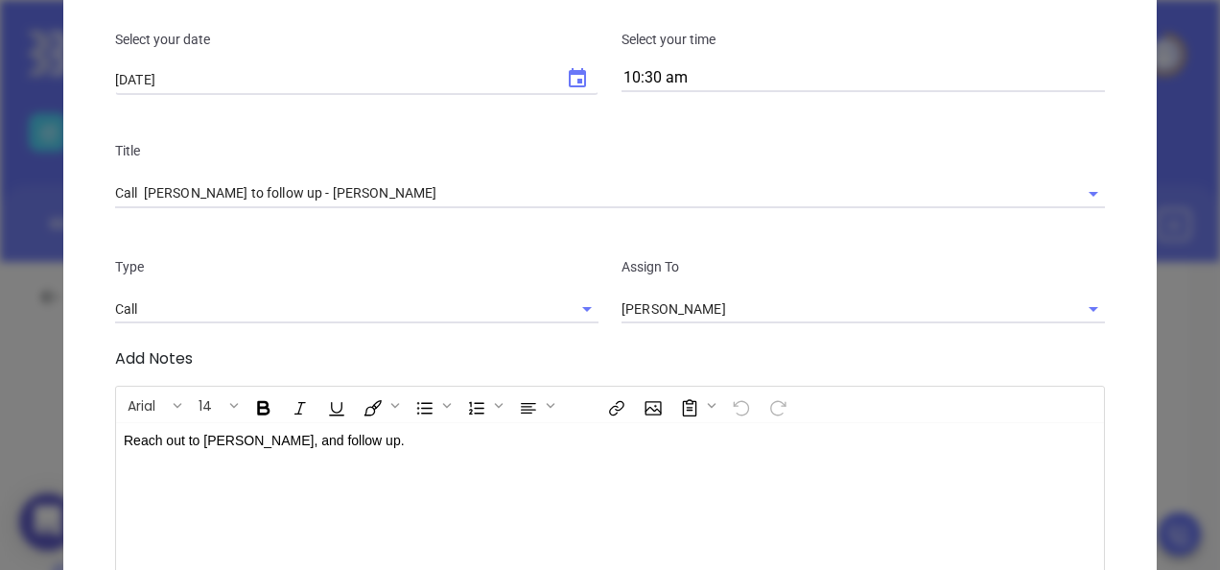
scroll to position [576, 0]
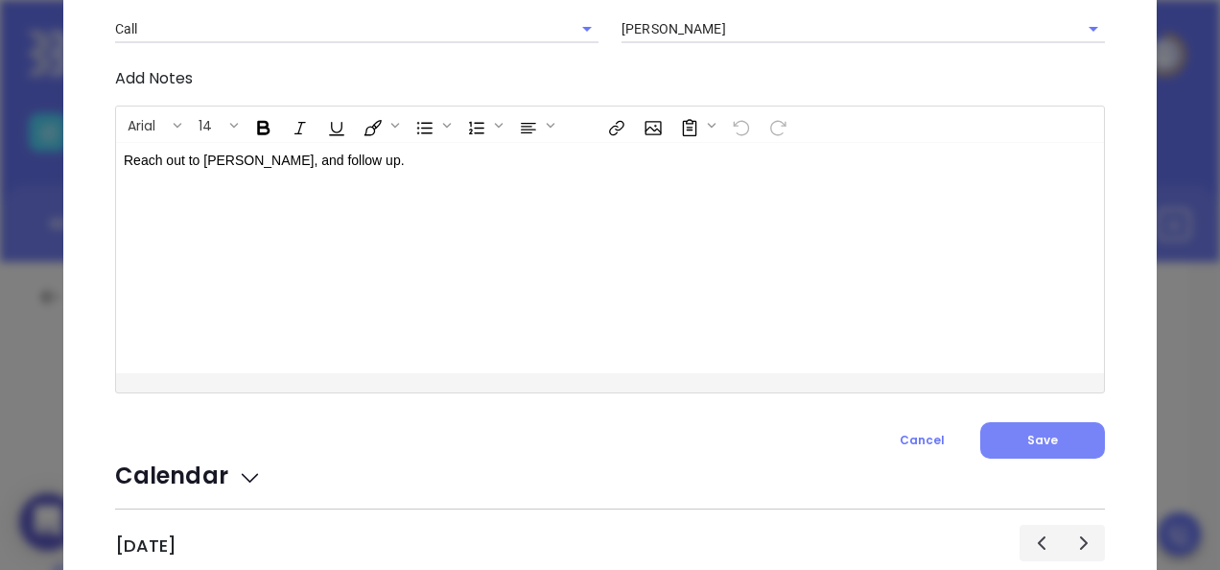
click at [1027, 428] on button "Save" at bounding box center [1043, 440] width 125 height 36
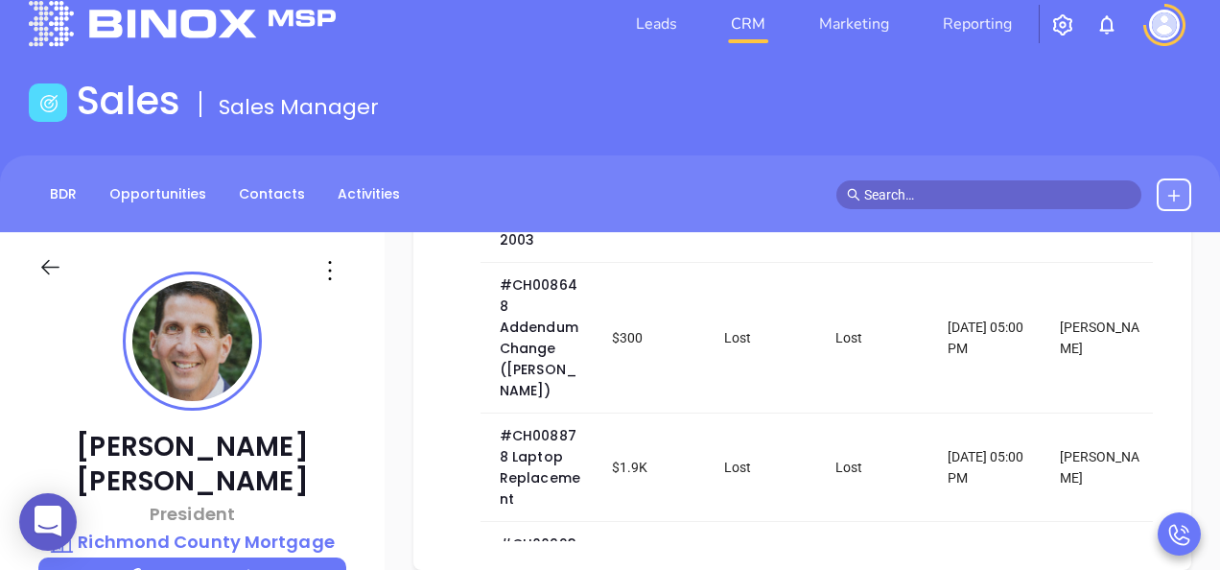
scroll to position [480, 0]
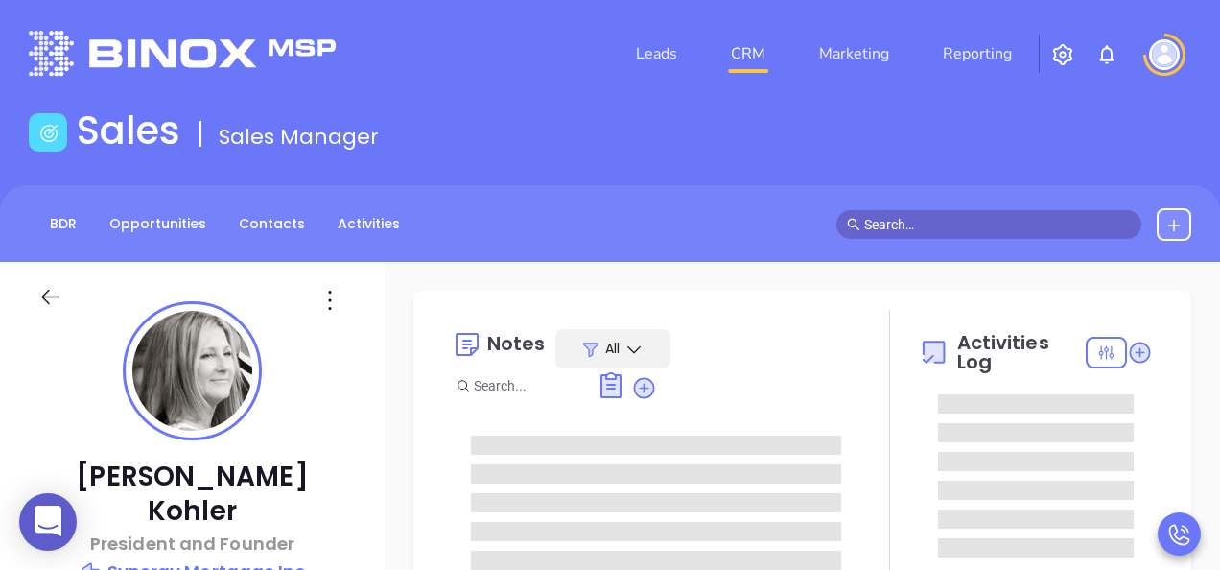
type input "[DATE]"
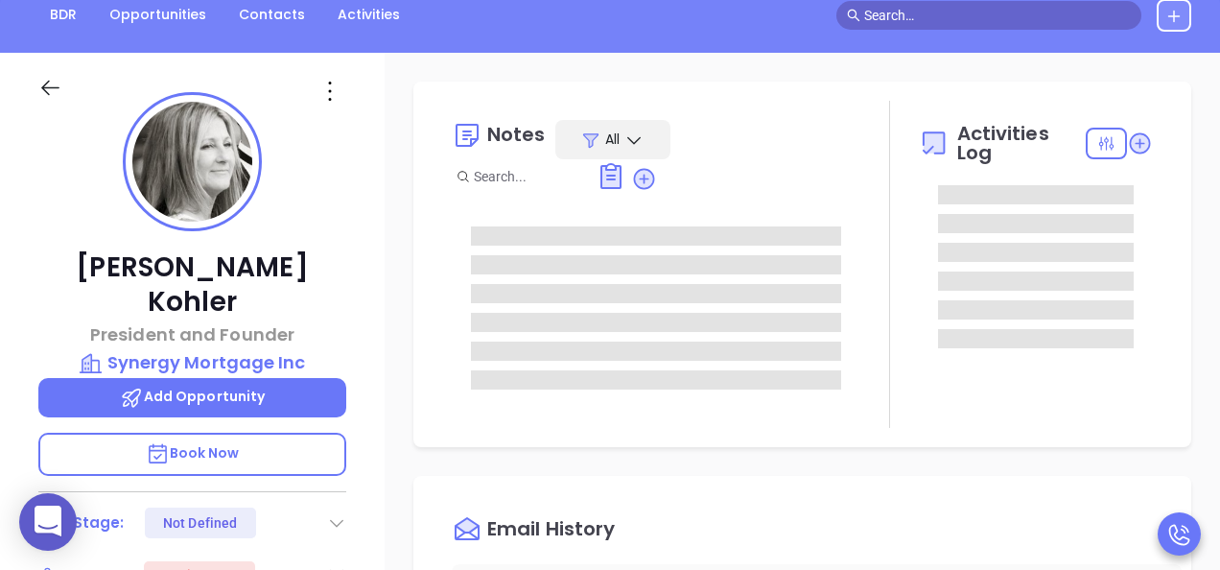
scroll to position [192, 0]
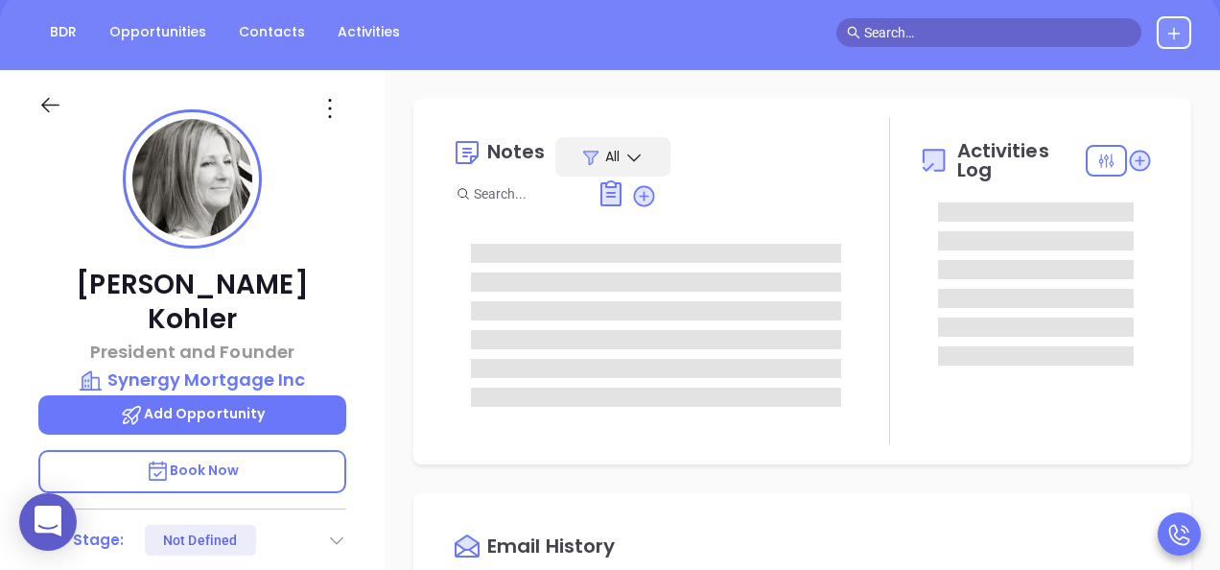
type input "[PERSON_NAME]"
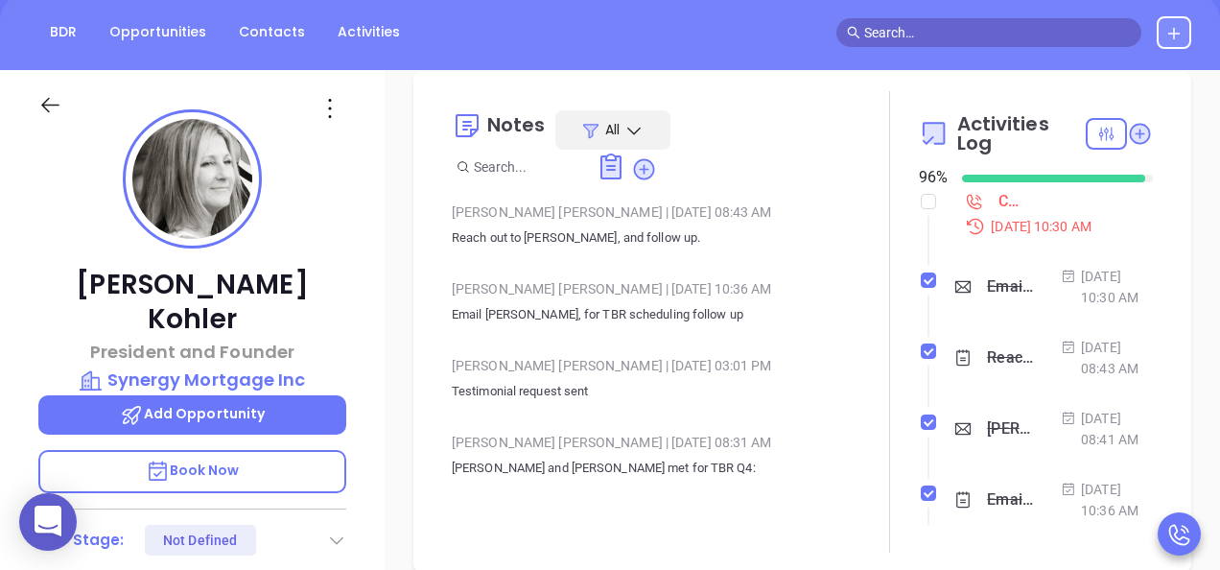
scroll to position [480, 0]
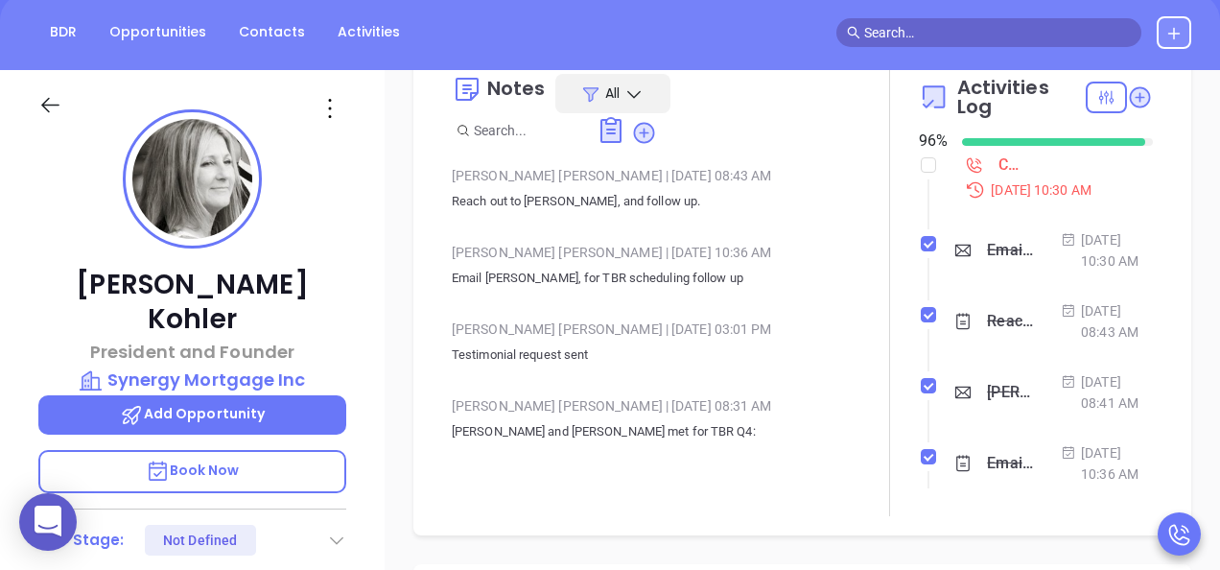
click at [999, 166] on div "Call [PERSON_NAME] to follow up - [PERSON_NAME]" at bounding box center [1010, 165] width 23 height 29
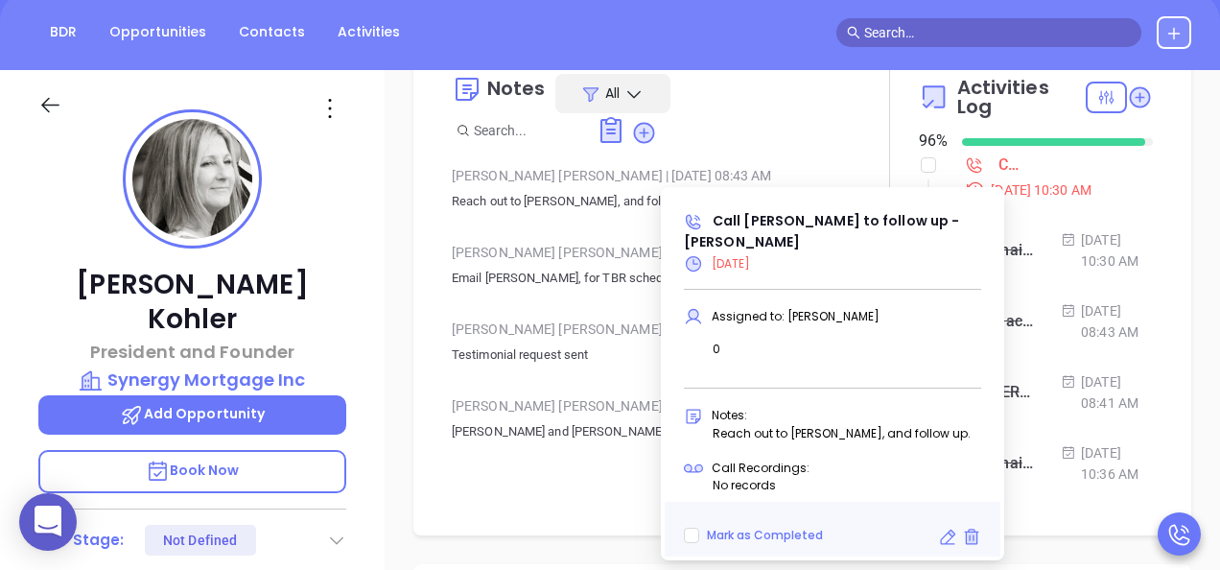
click at [942, 541] on icon at bounding box center [947, 537] width 19 height 19
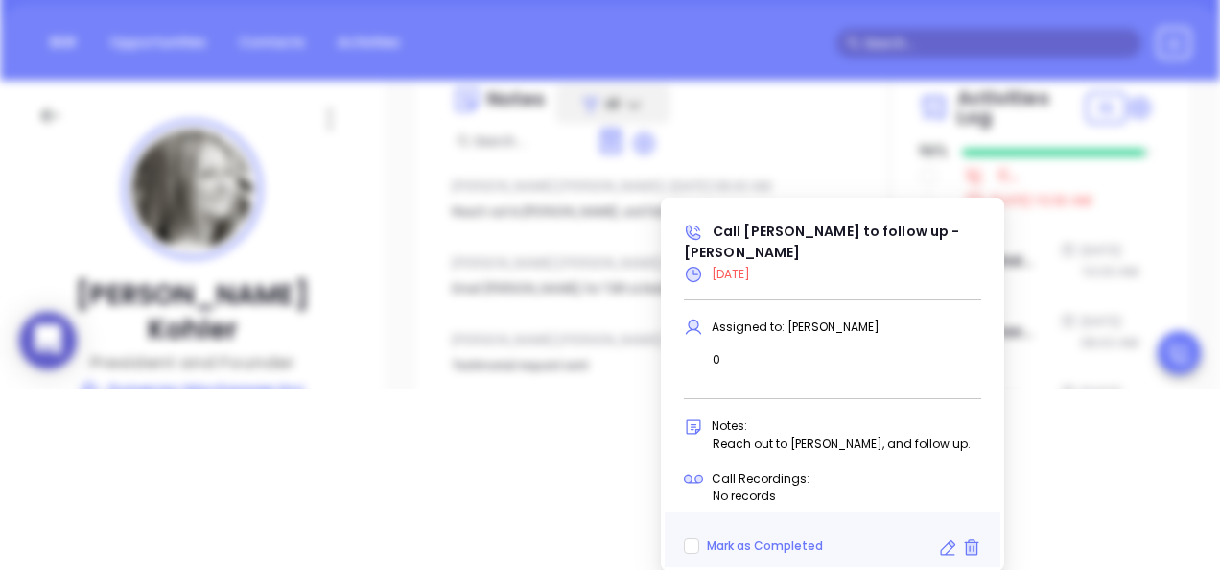
scroll to position [606, 0]
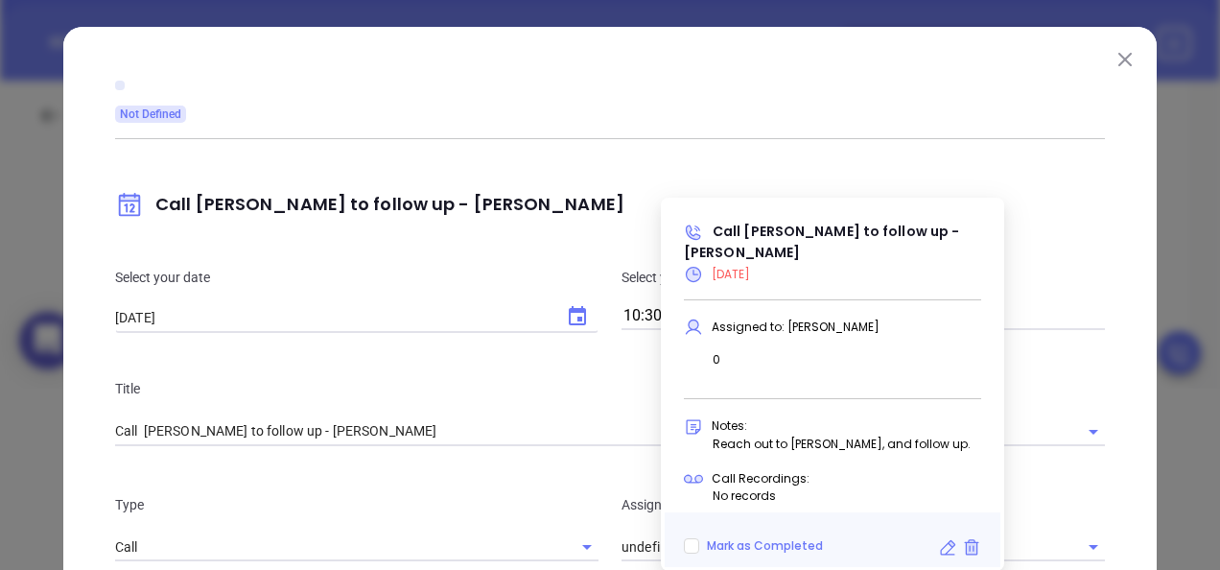
type input "[PERSON_NAME]"
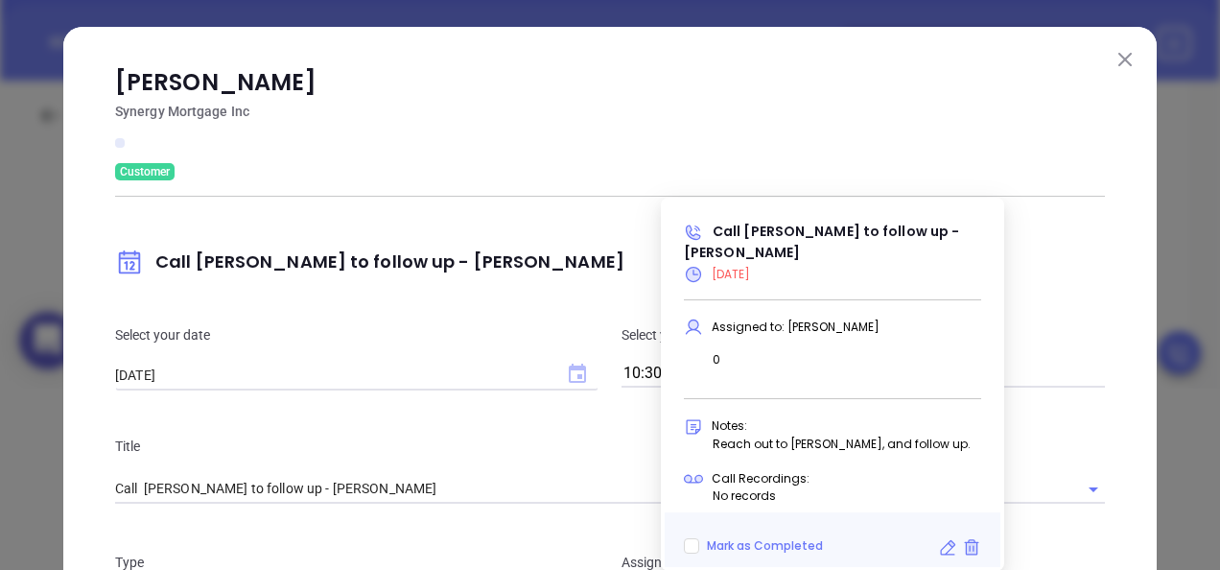
click at [578, 371] on icon "Choose date, selected date is Aug 27, 2025" at bounding box center [577, 373] width 17 height 19
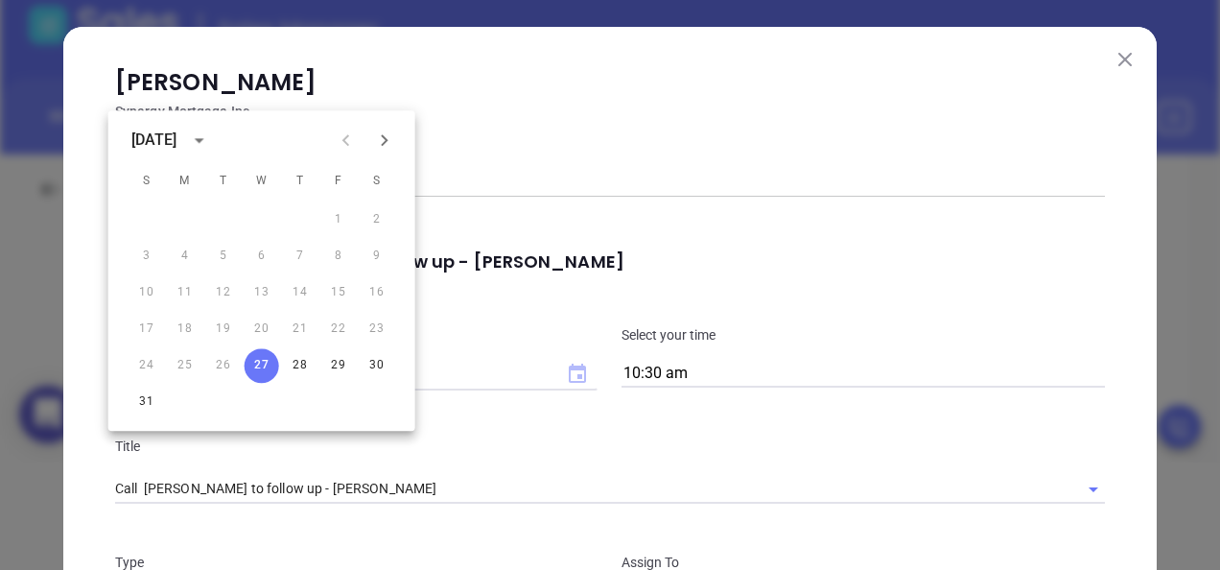
scroll to position [0, 0]
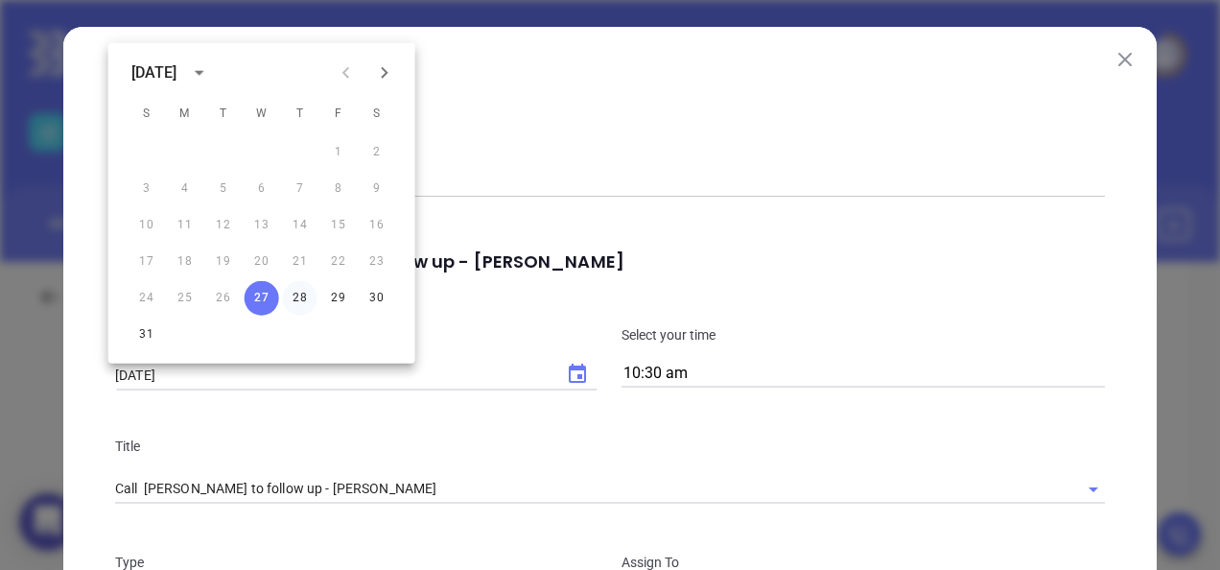
click at [308, 302] on button "28" at bounding box center [300, 298] width 35 height 35
type input "[DATE]"
click at [670, 109] on p "Synergy Mortgage Inc" at bounding box center [610, 111] width 990 height 23
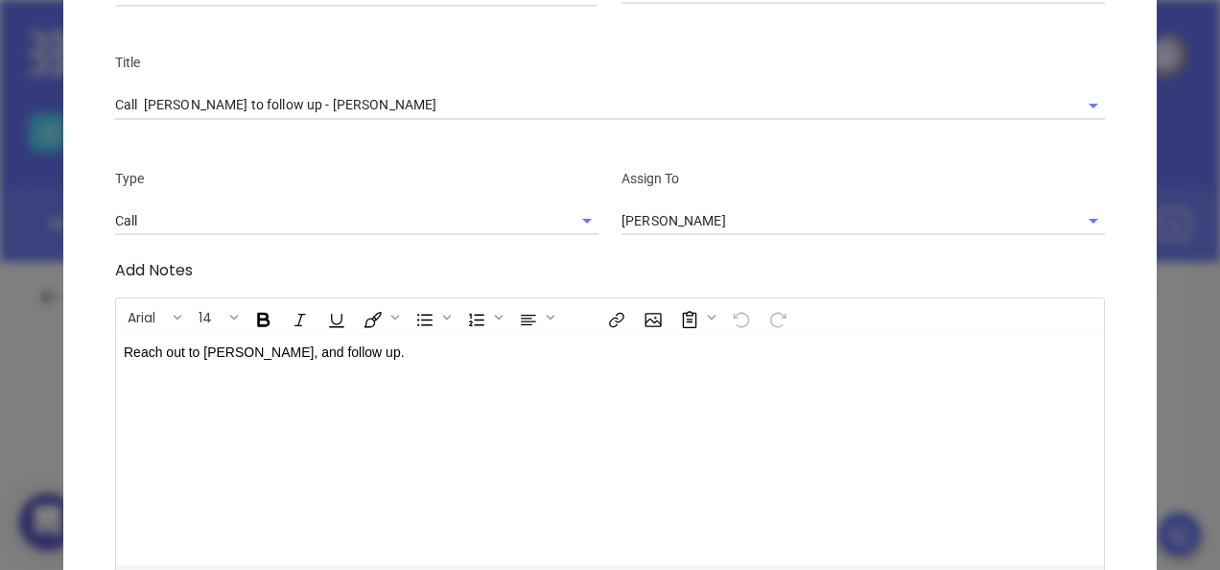
scroll to position [768, 0]
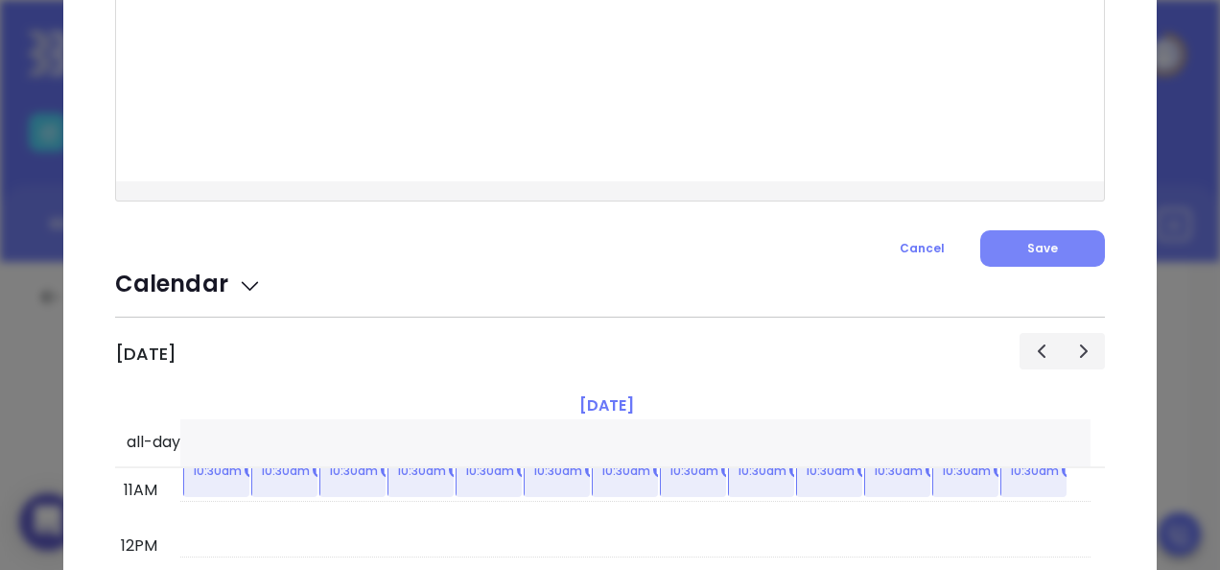
click at [1032, 247] on span "Save" at bounding box center [1043, 248] width 31 height 16
